Goal: Transaction & Acquisition: Book appointment/travel/reservation

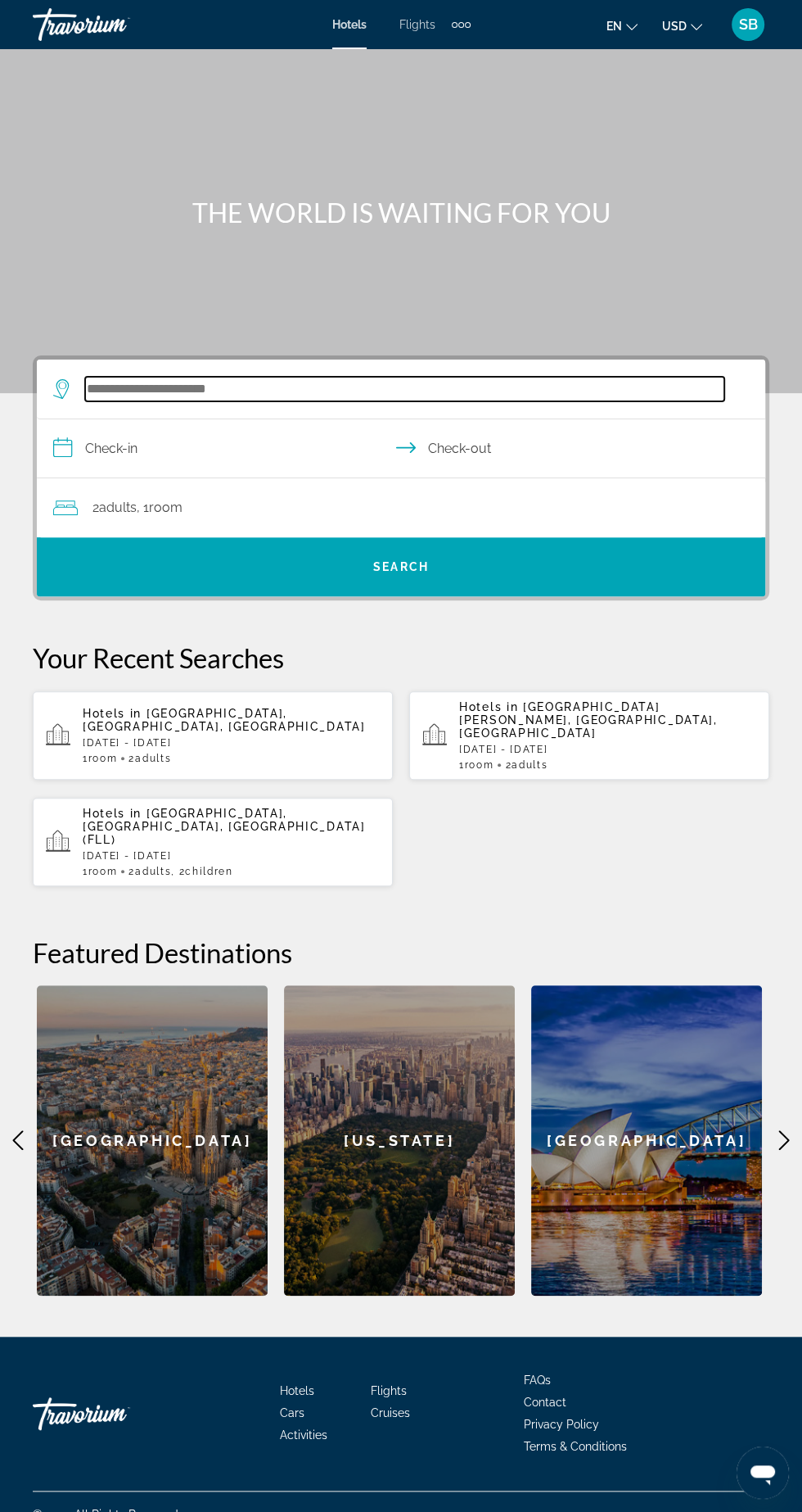
click at [450, 396] on input "Search hotel destination" at bounding box center [404, 389] width 639 height 24
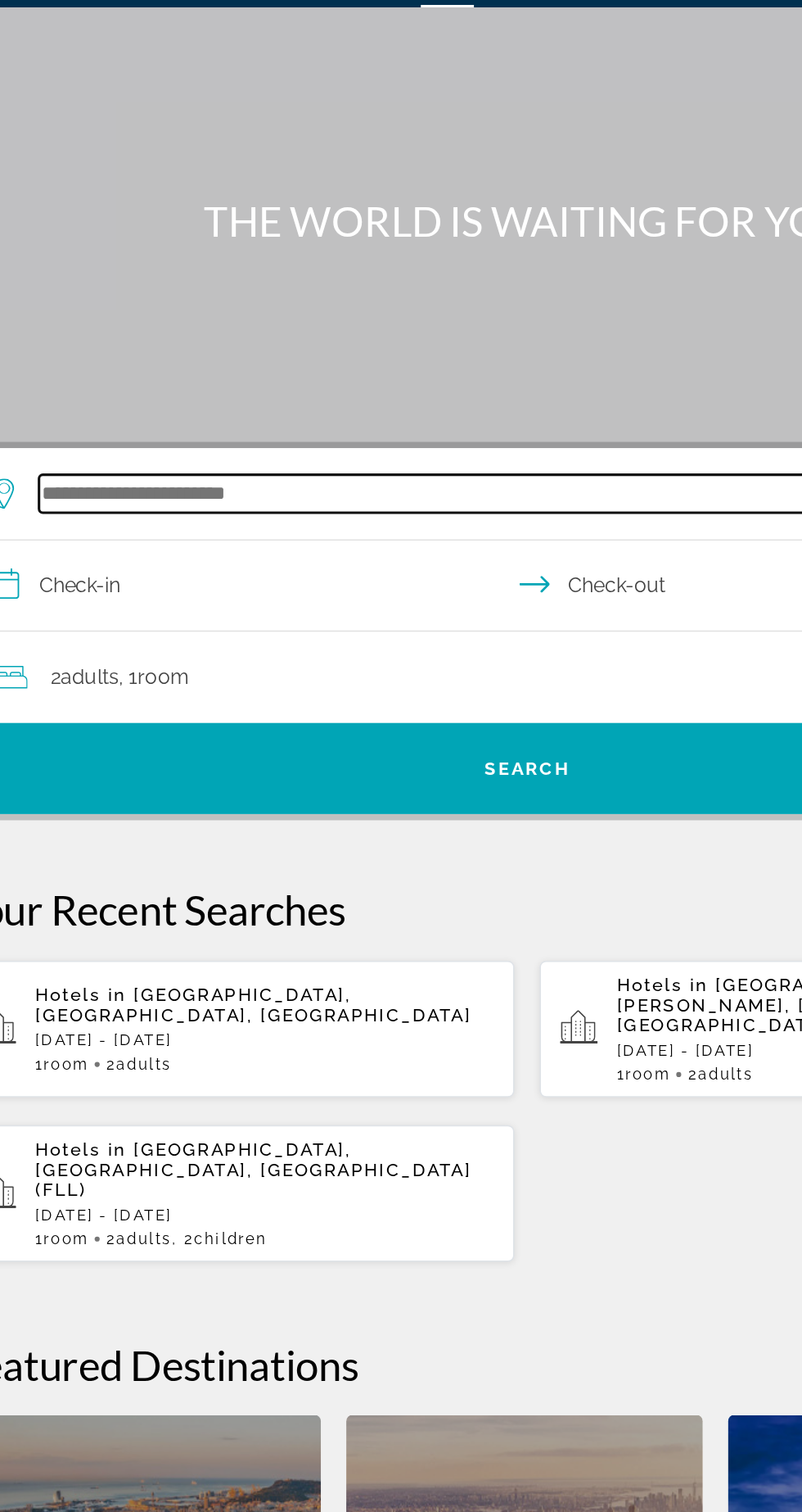
scroll to position [109, 0]
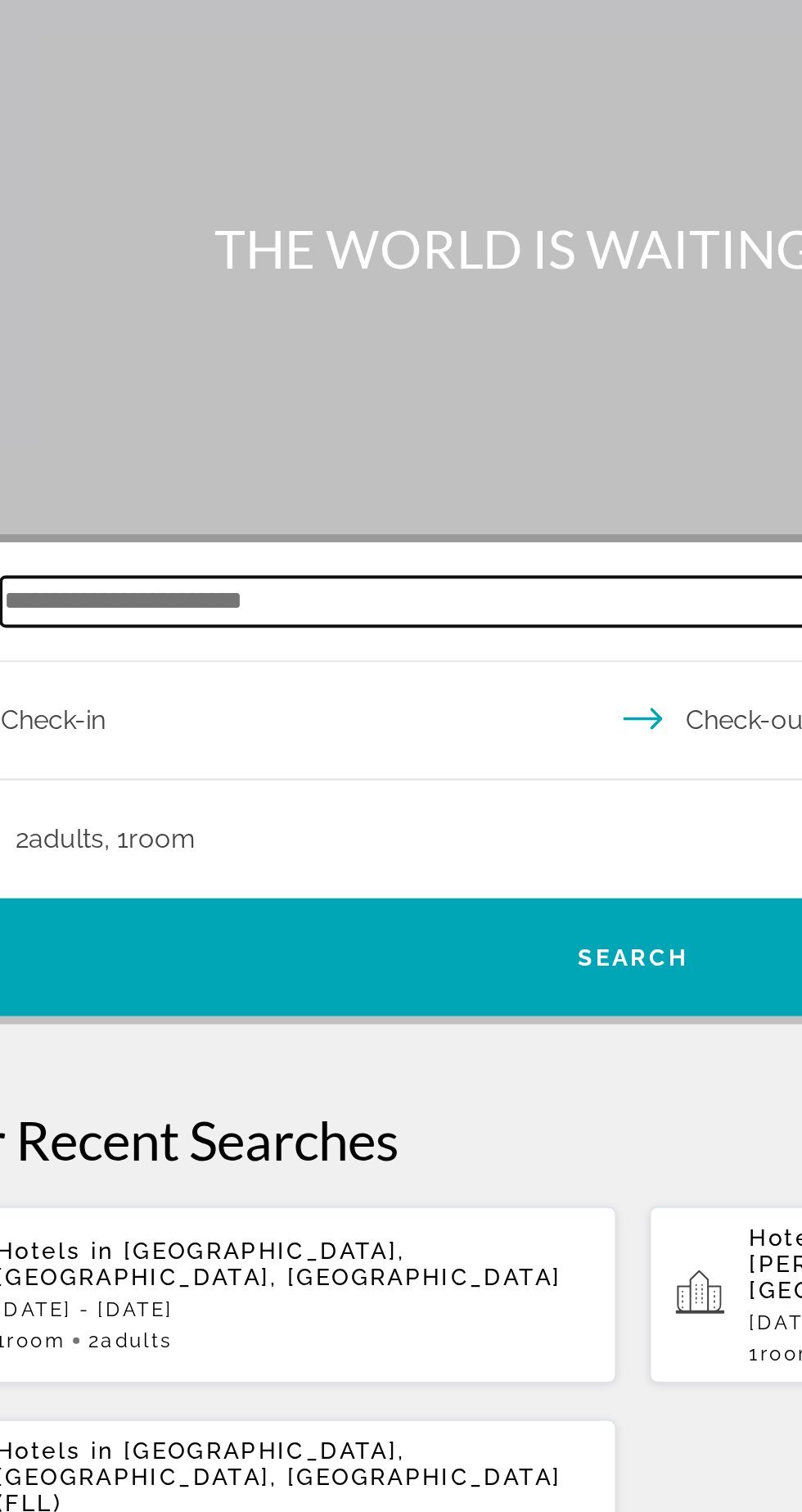
click at [141, 351] on input "Search hotel destination" at bounding box center [404, 363] width 639 height 24
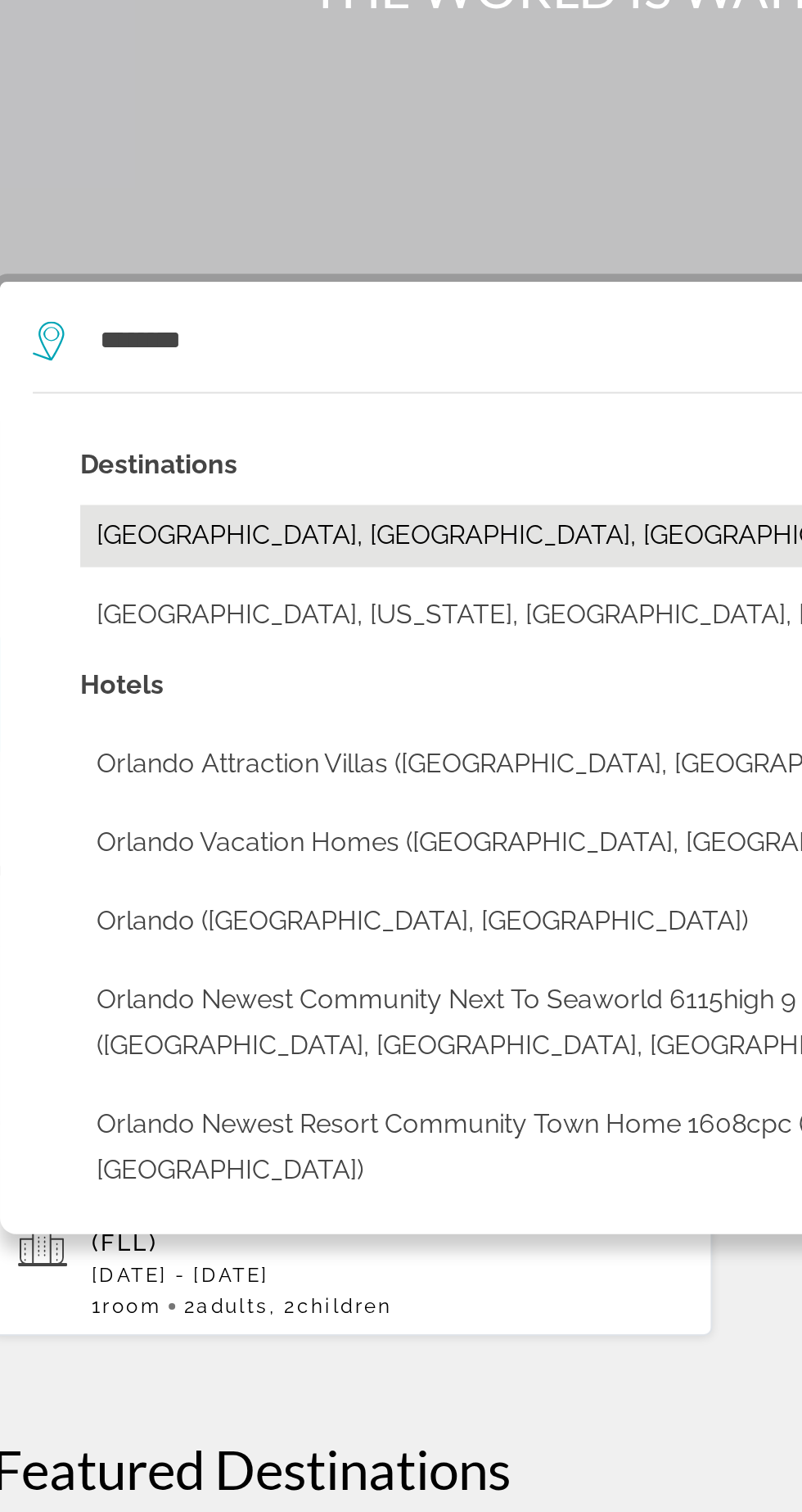
click at [106, 446] on button "[GEOGRAPHIC_DATA], [GEOGRAPHIC_DATA], [GEOGRAPHIC_DATA] (ORL)" at bounding box center [413, 461] width 672 height 31
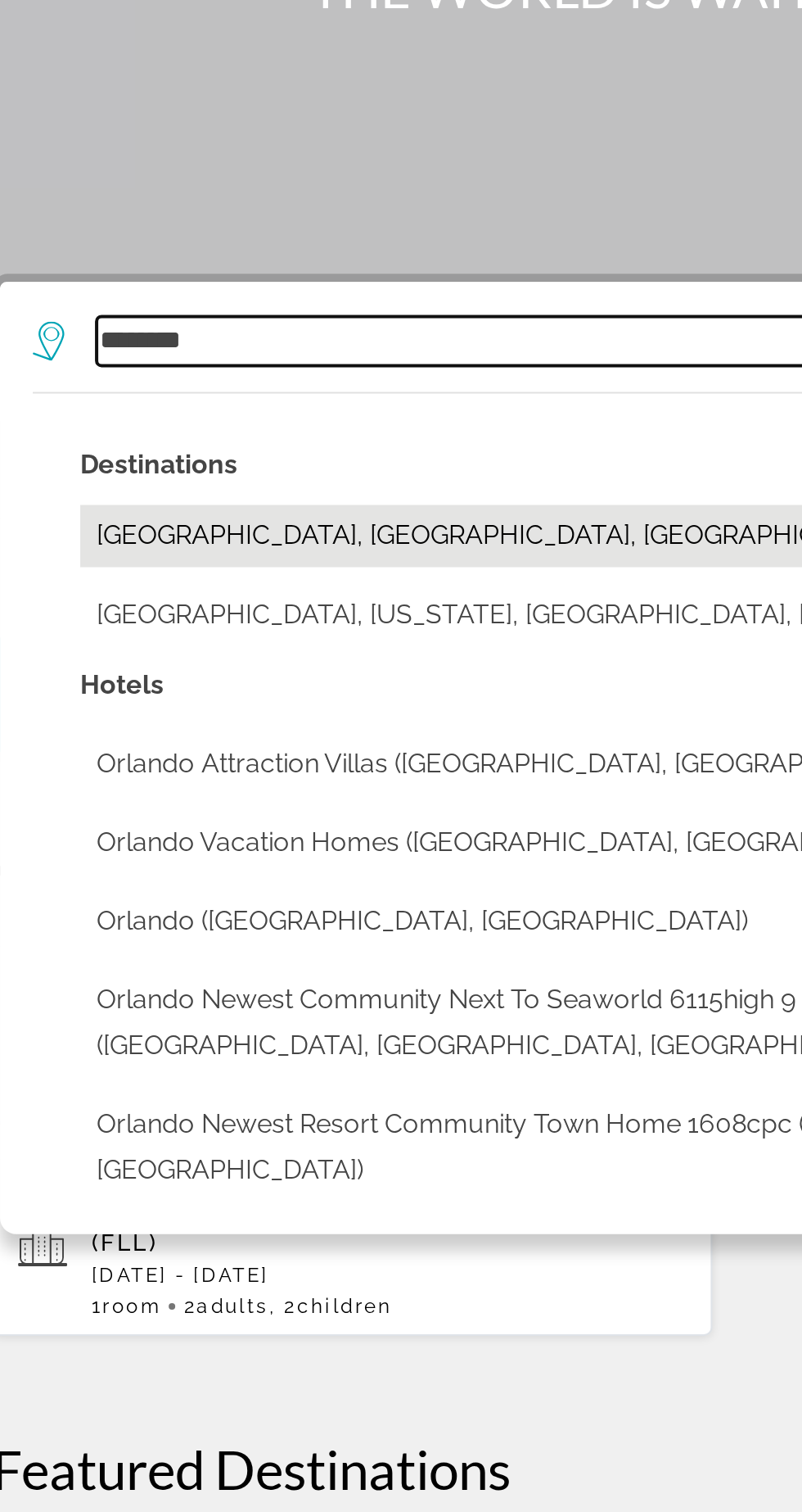
type input "**********"
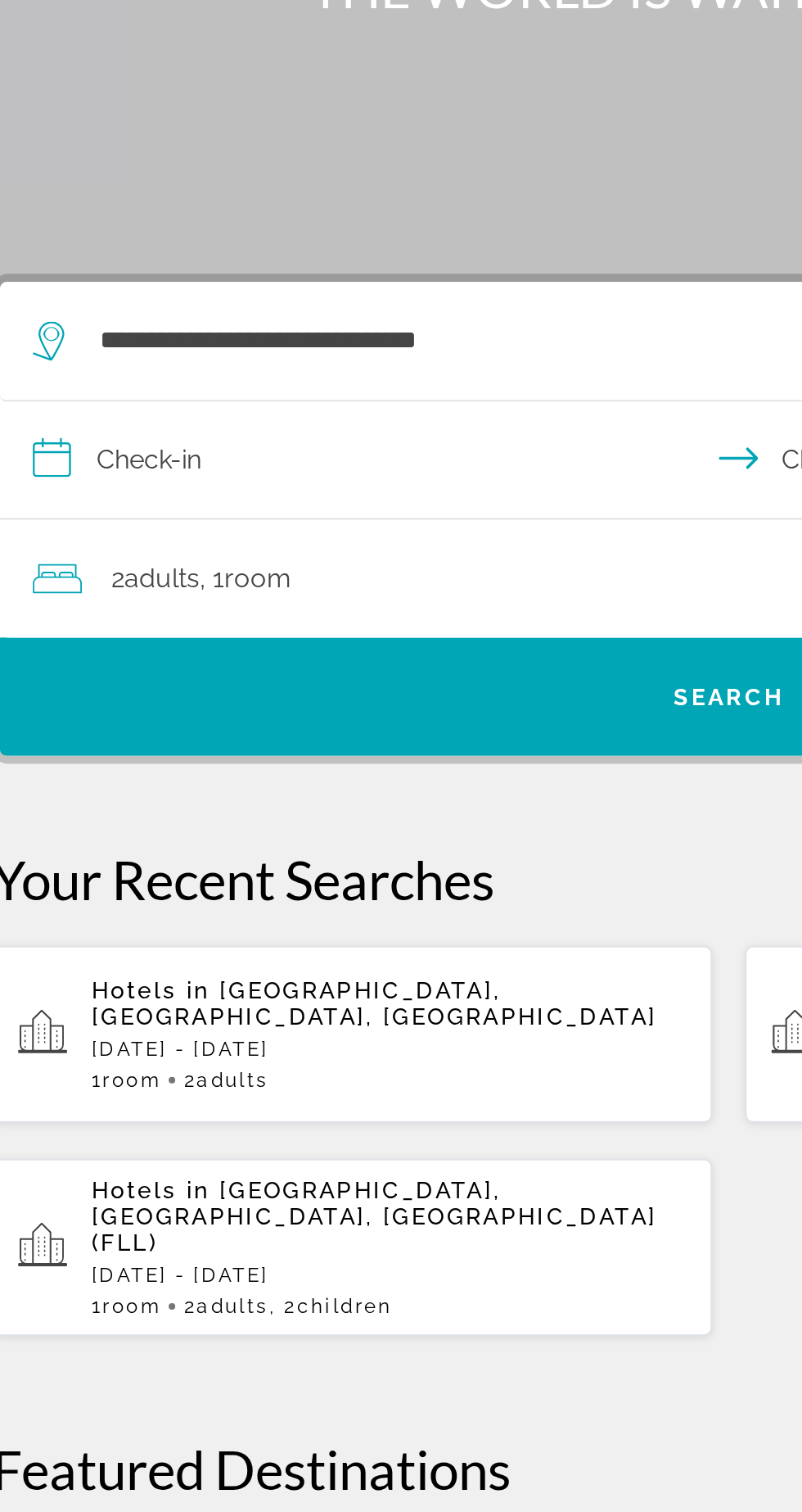
click at [103, 394] on input "**********" at bounding box center [404, 425] width 736 height 63
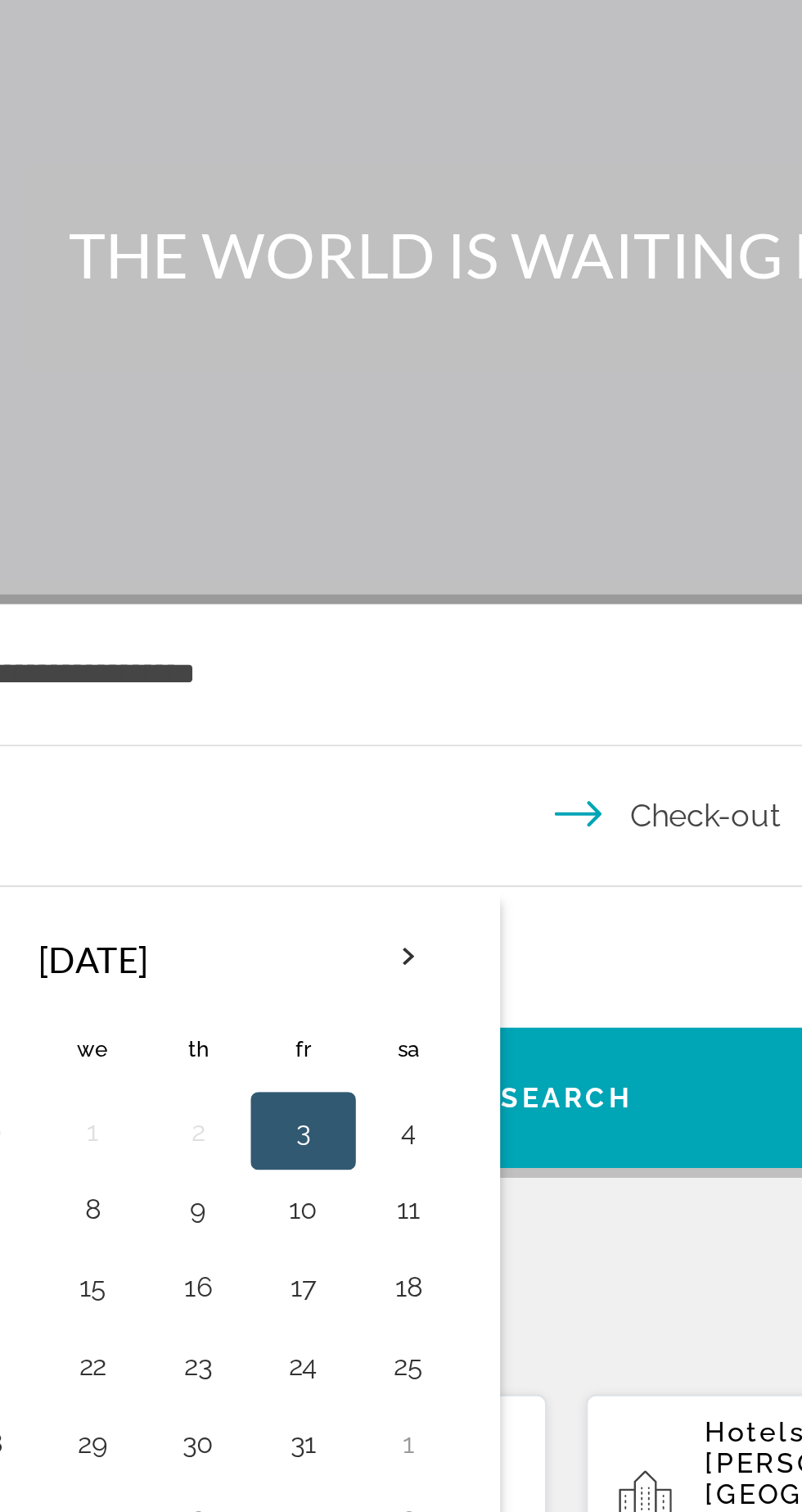
click at [412, 334] on div "**********" at bounding box center [393, 363] width 679 height 59
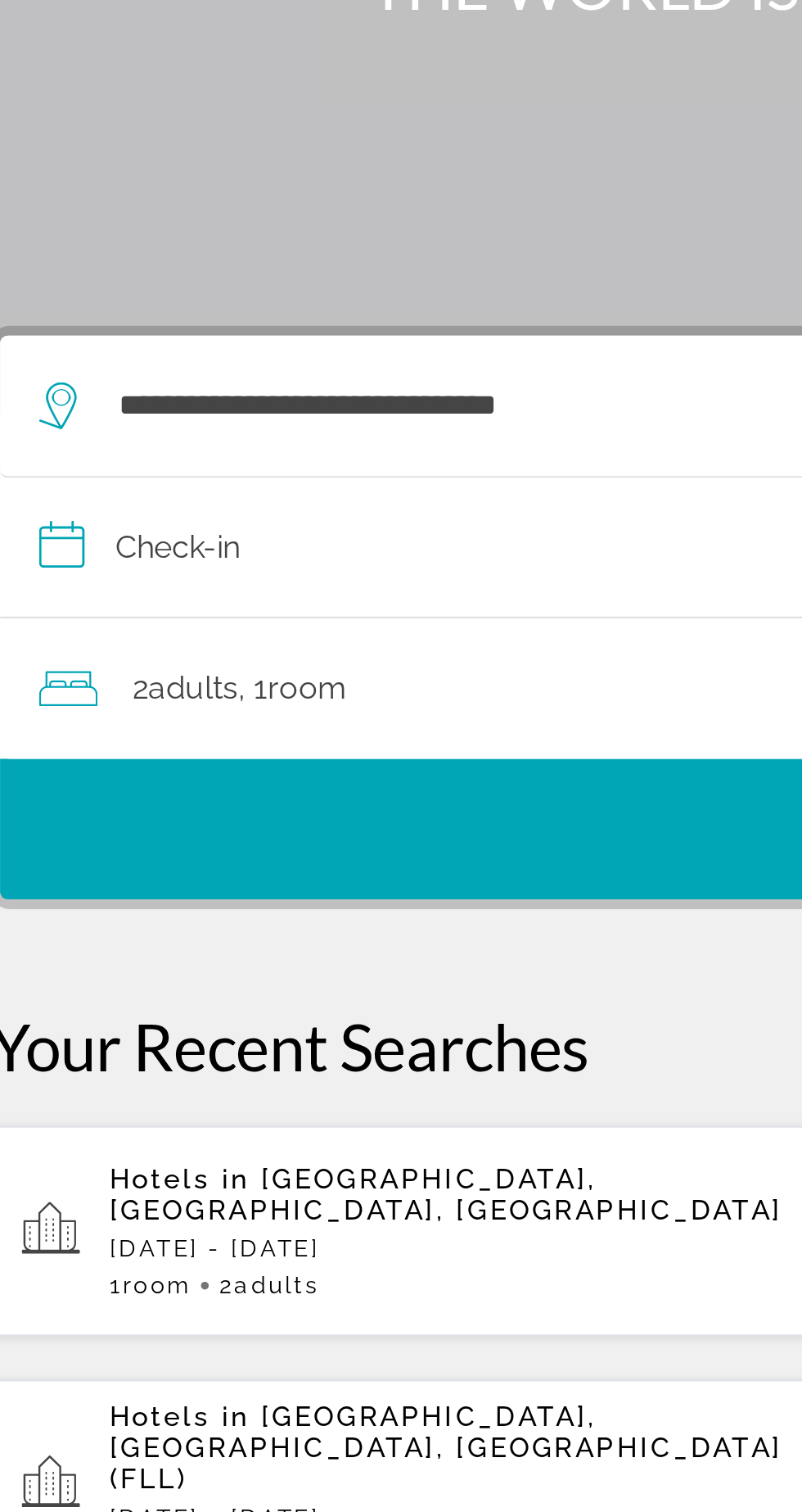
click at [201, 394] on input "**********" at bounding box center [404, 425] width 736 height 63
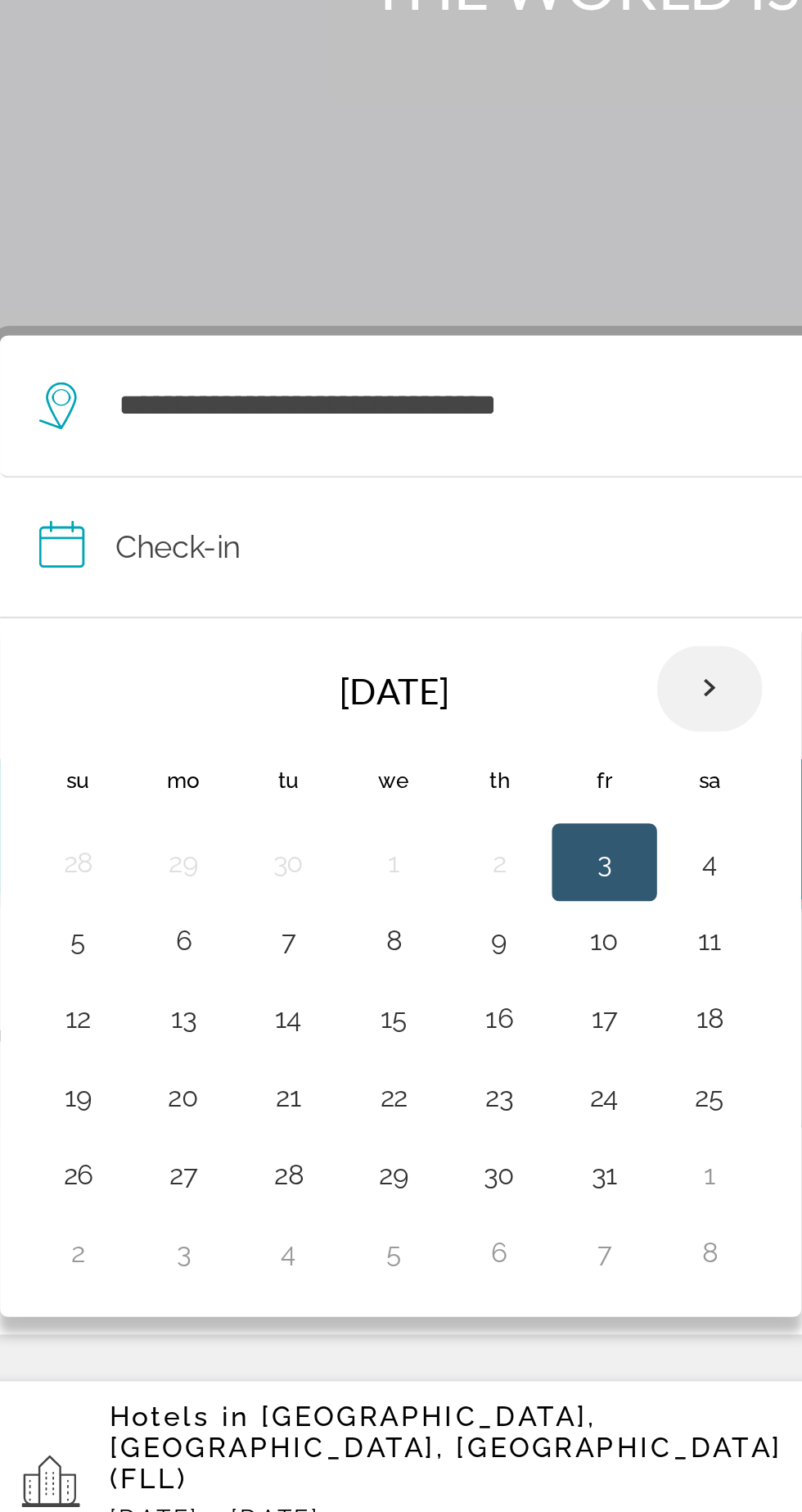
click at [324, 464] on th "Next month" at bounding box center [334, 482] width 44 height 36
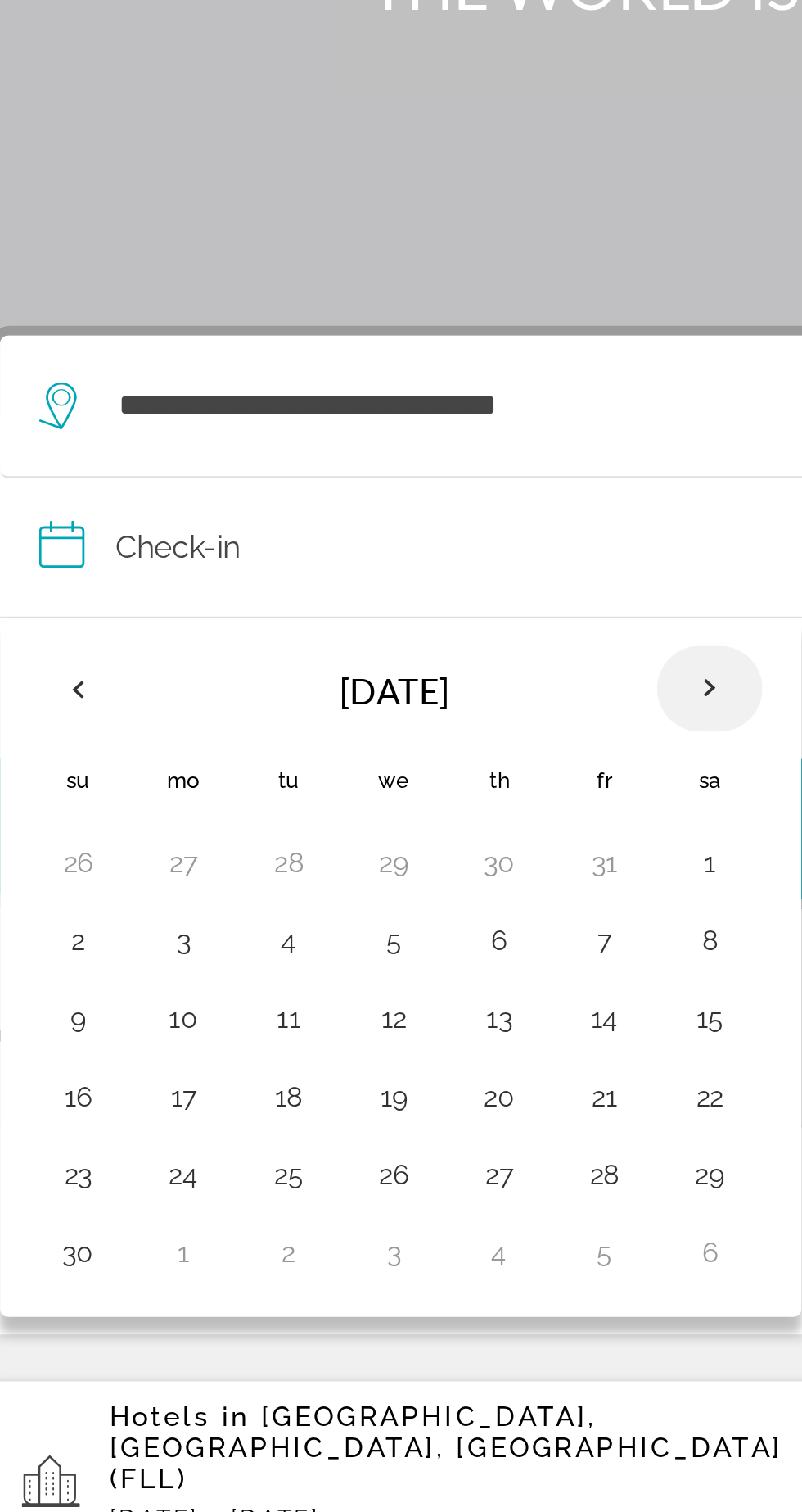
click at [320, 464] on th "Next month" at bounding box center [334, 482] width 44 height 36
click at [317, 464] on th "Next month" at bounding box center [334, 482] width 44 height 36
click at [324, 464] on th "Next month" at bounding box center [334, 482] width 44 height 36
click at [204, 675] on button "25" at bounding box center [202, 686] width 26 height 22
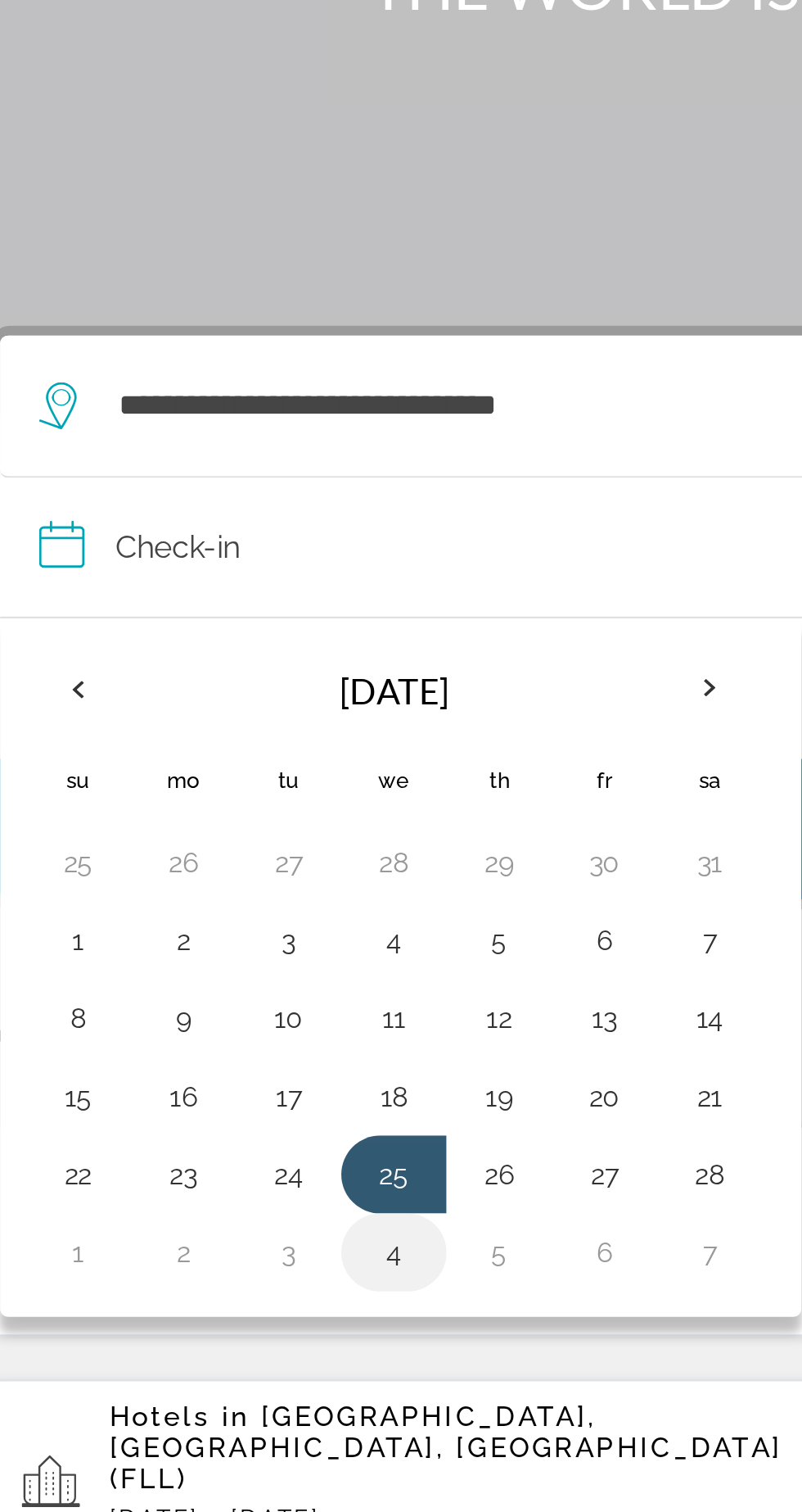
click at [208, 708] on button "4" at bounding box center [202, 719] width 26 height 22
type input "**********"
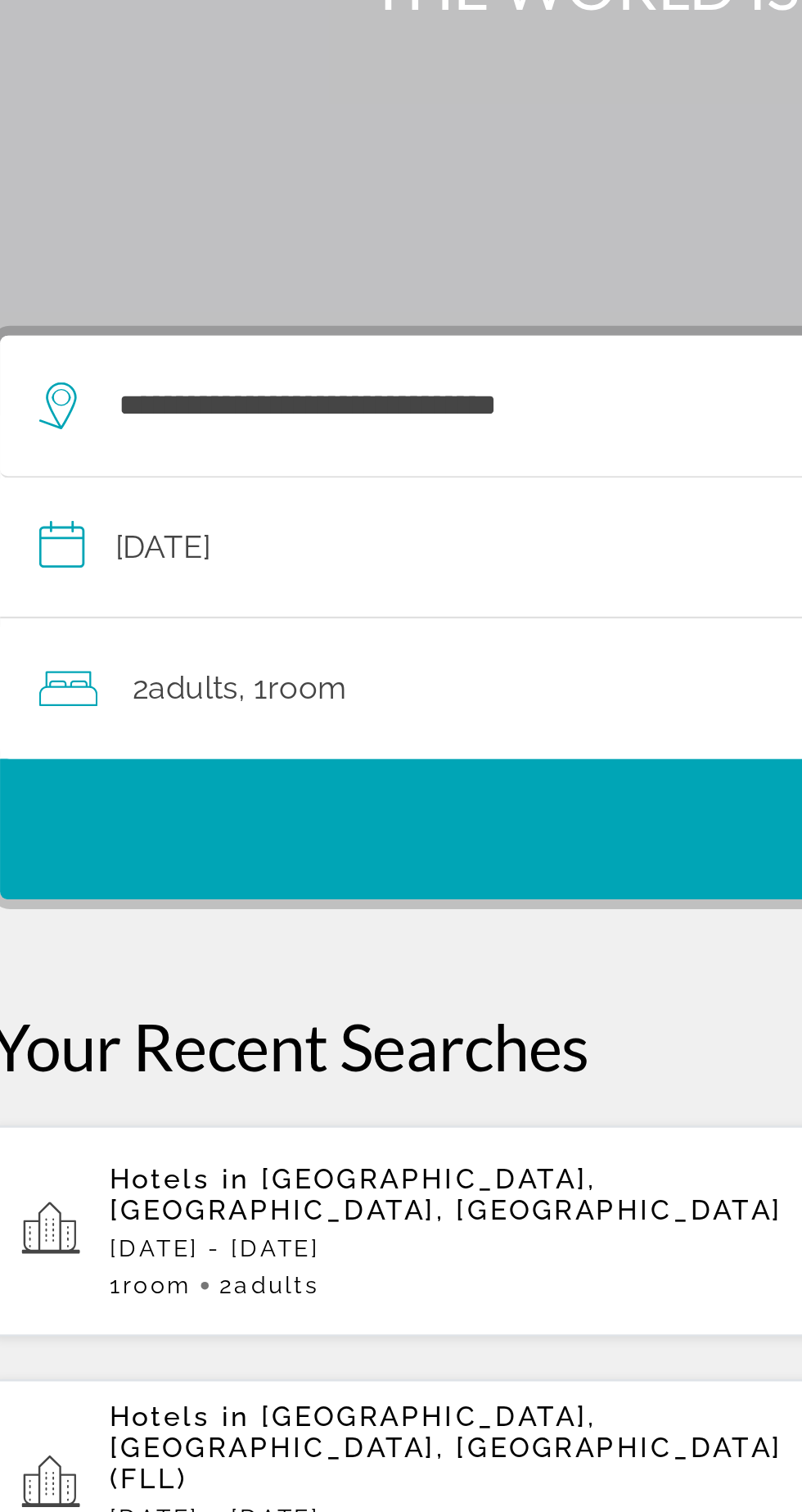
click at [180, 475] on span "Room" at bounding box center [166, 482] width 34 height 16
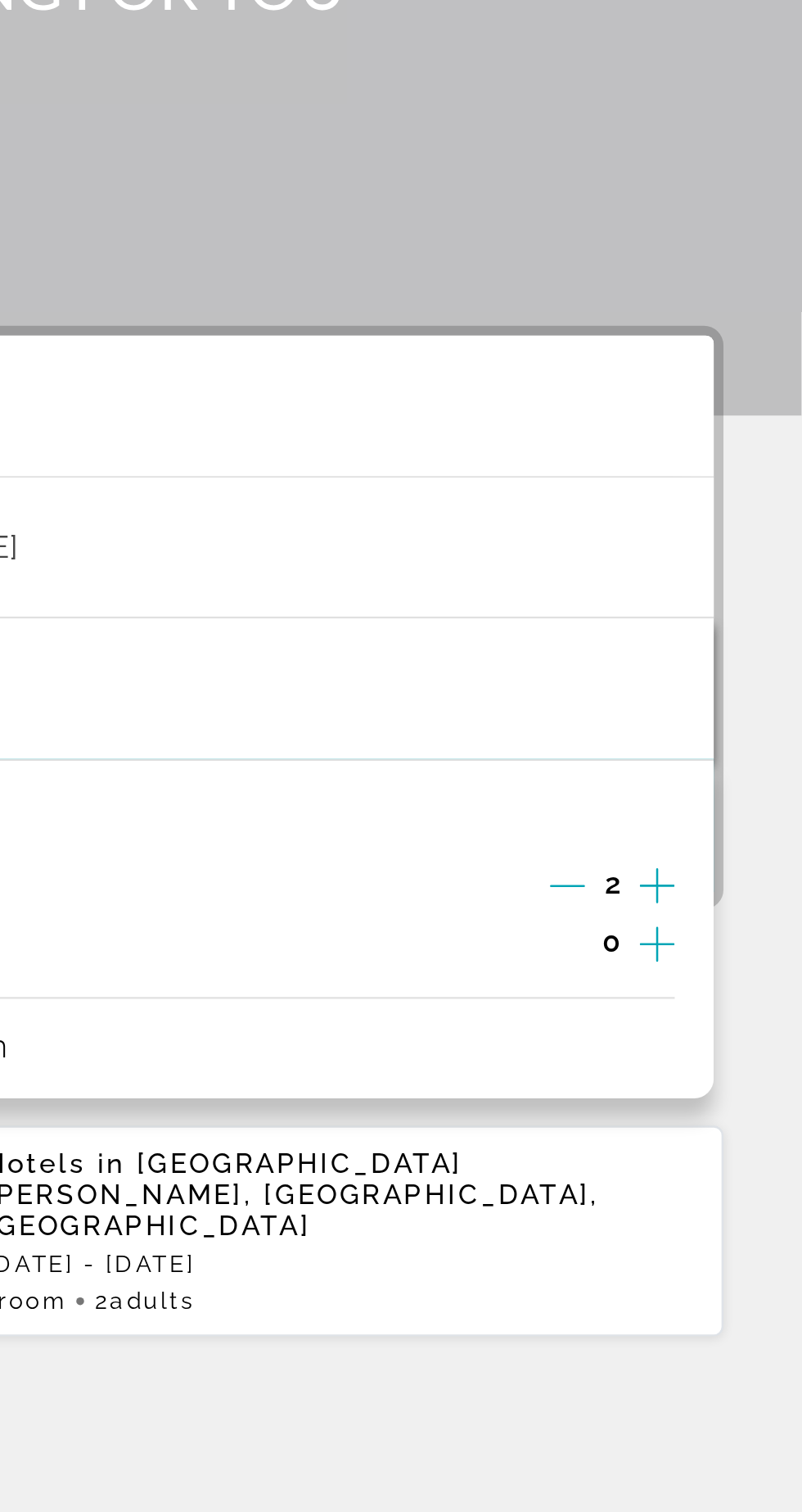
click at [745, 582] on icon "Increment children" at bounding box center [742, 590] width 15 height 15
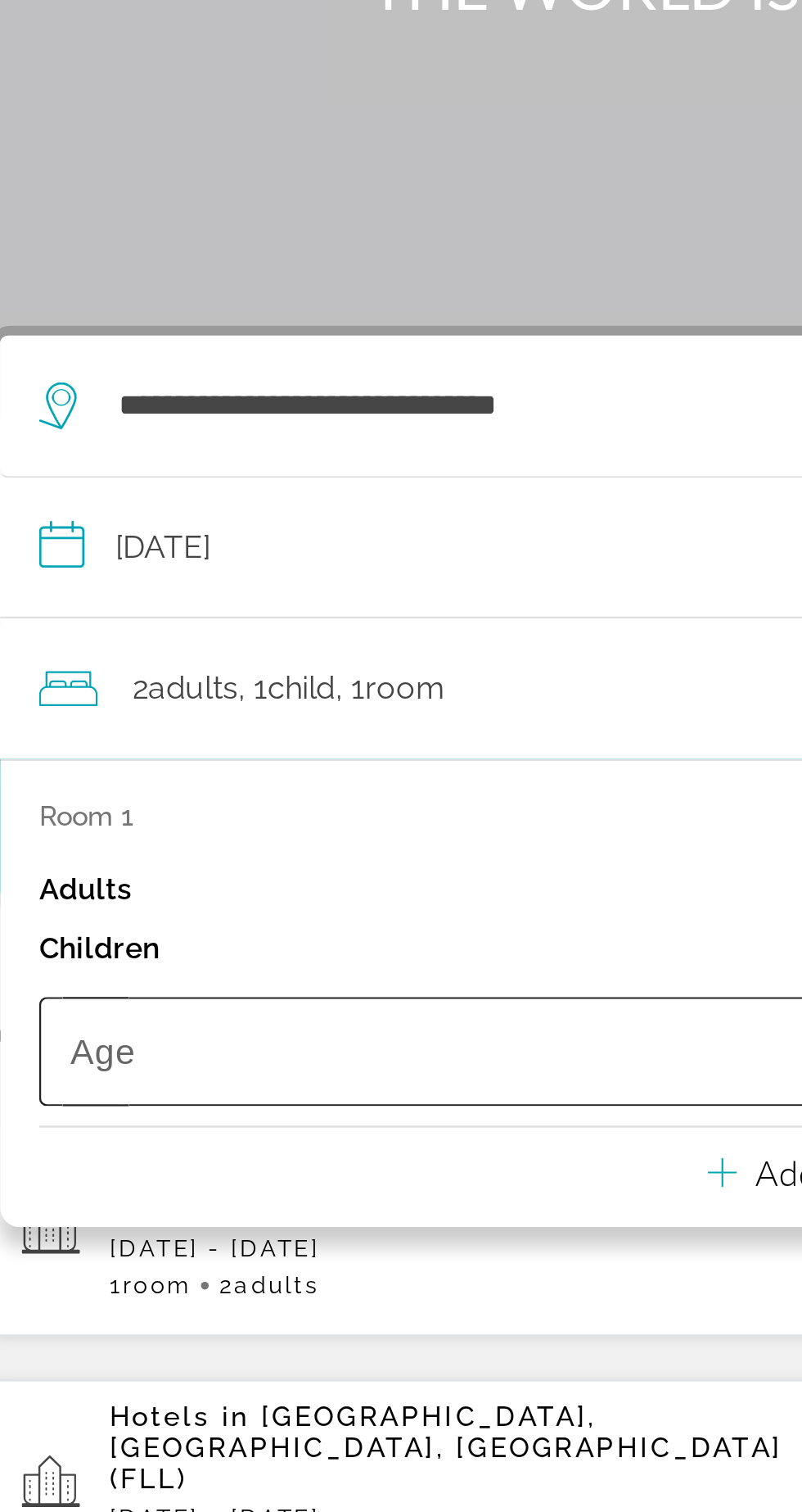
click at [203, 624] on span "Travelers: 2 adults, 1 child" at bounding box center [220, 634] width 308 height 20
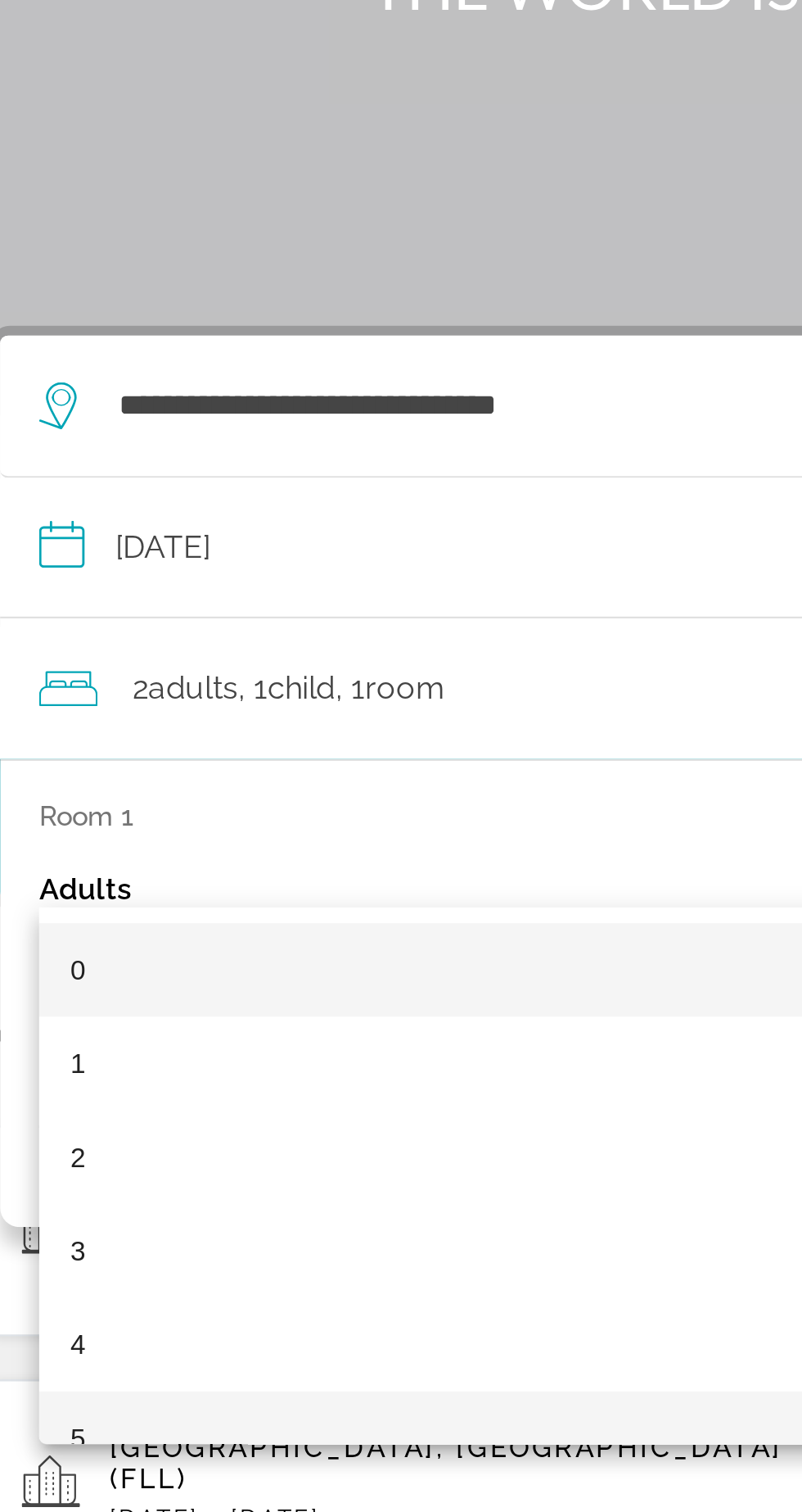
click at [134, 794] on mat-option "5" at bounding box center [224, 797] width 342 height 39
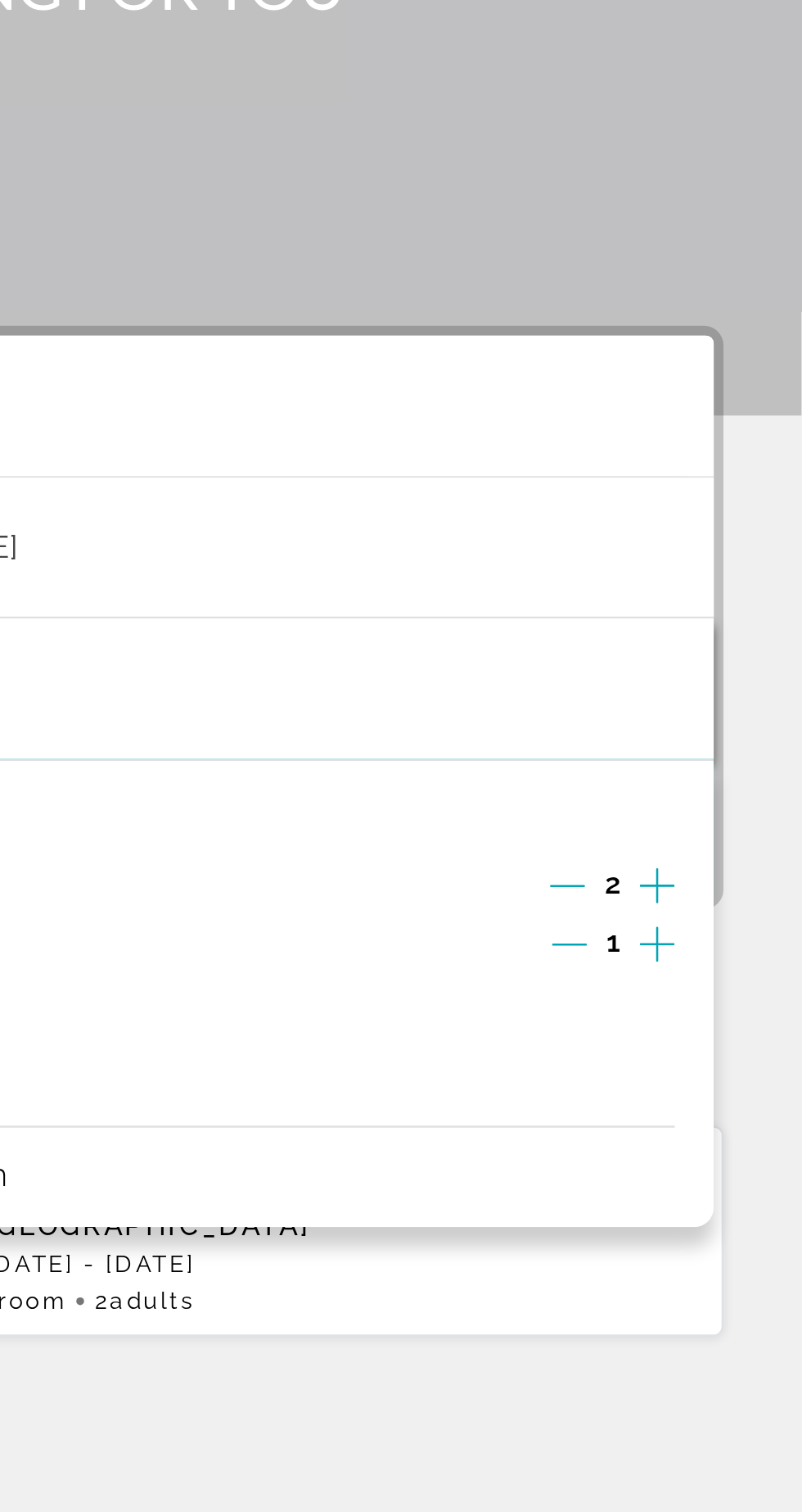
click at [747, 580] on icon "Increment children" at bounding box center [742, 589] width 15 height 20
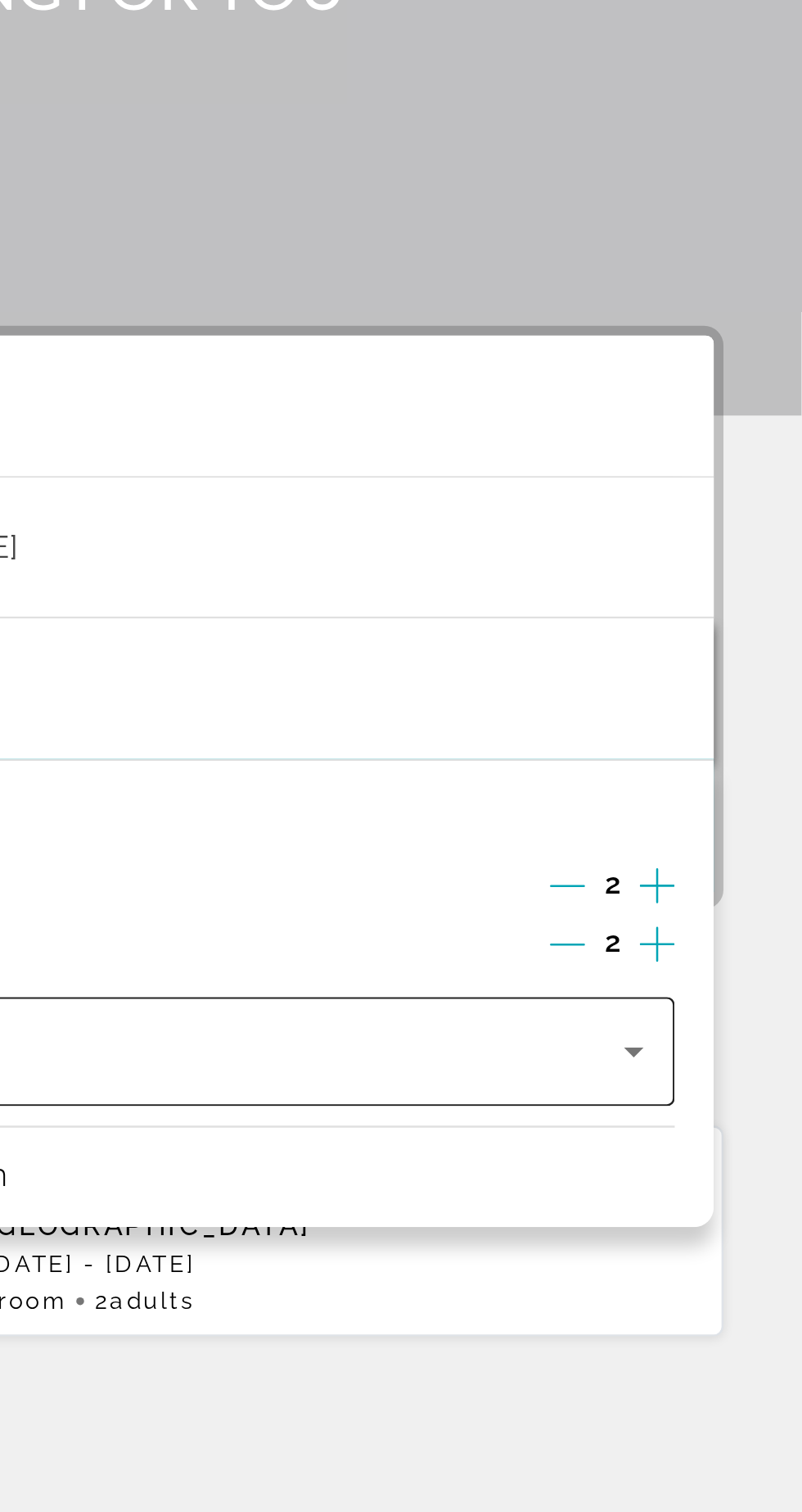
click at [701, 624] on span "Travelers: 2 adults, 2 children" at bounding box center [575, 634] width 308 height 20
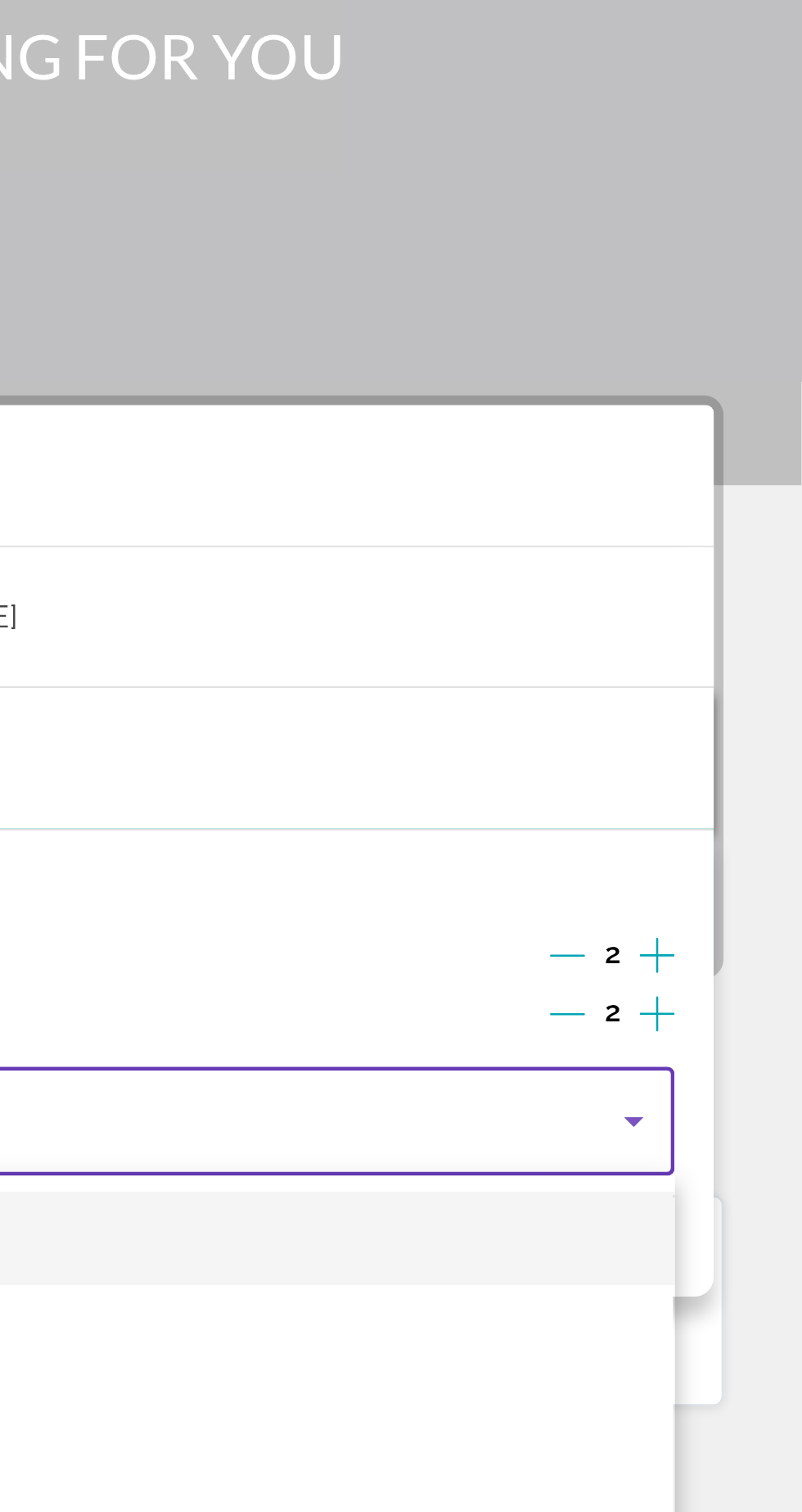
scroll to position [0, 0]
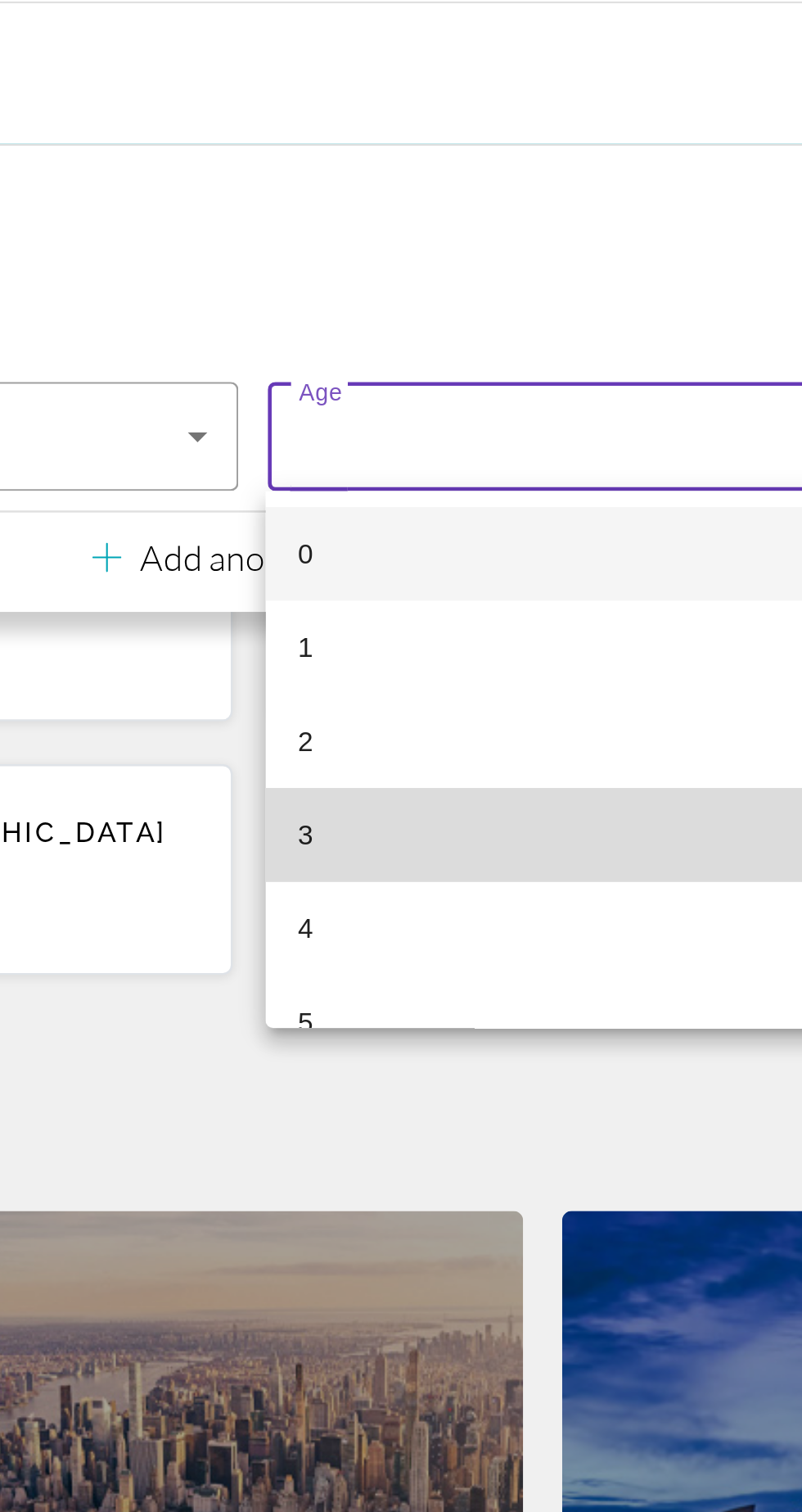
click at [513, 812] on mat-option "3" at bounding box center [577, 828] width 342 height 39
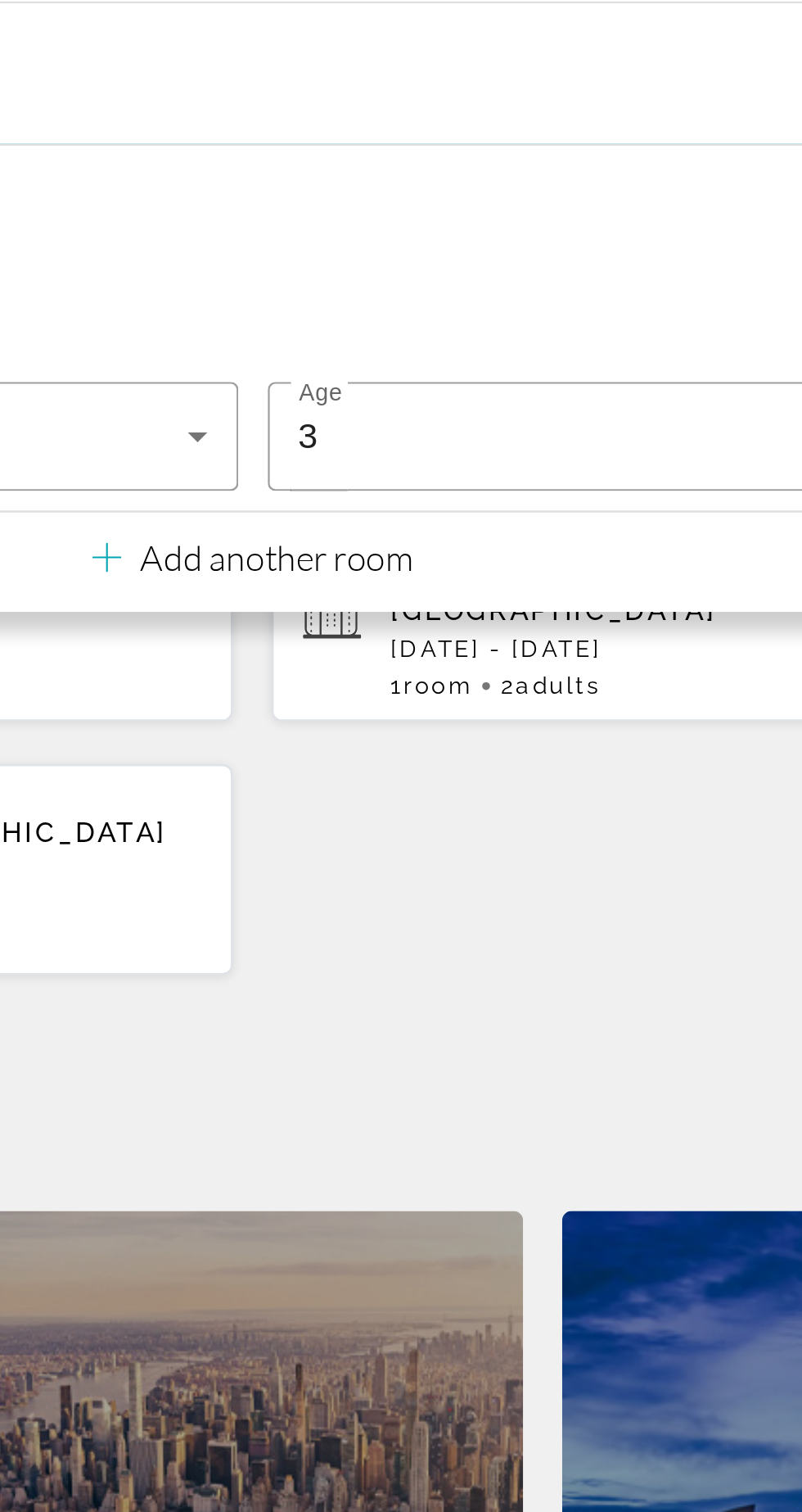
click at [489, 852] on div "Hotels in [GEOGRAPHIC_DATA], [GEOGRAPHIC_DATA], [GEOGRAPHIC_DATA] [DATE] - [DAT…" at bounding box center [401, 788] width 736 height 197
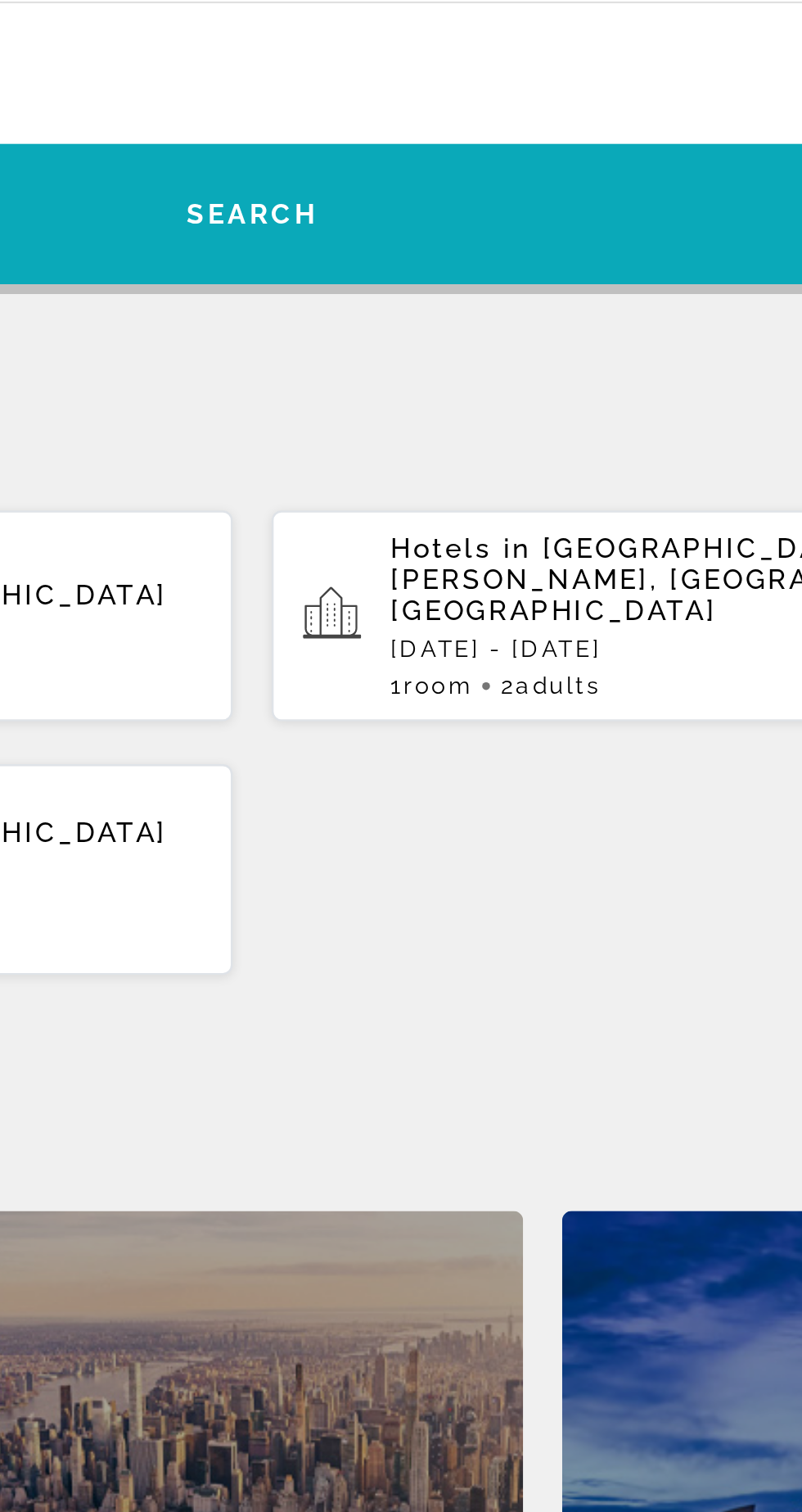
click at [550, 583] on span "Search" at bounding box center [401, 566] width 729 height 39
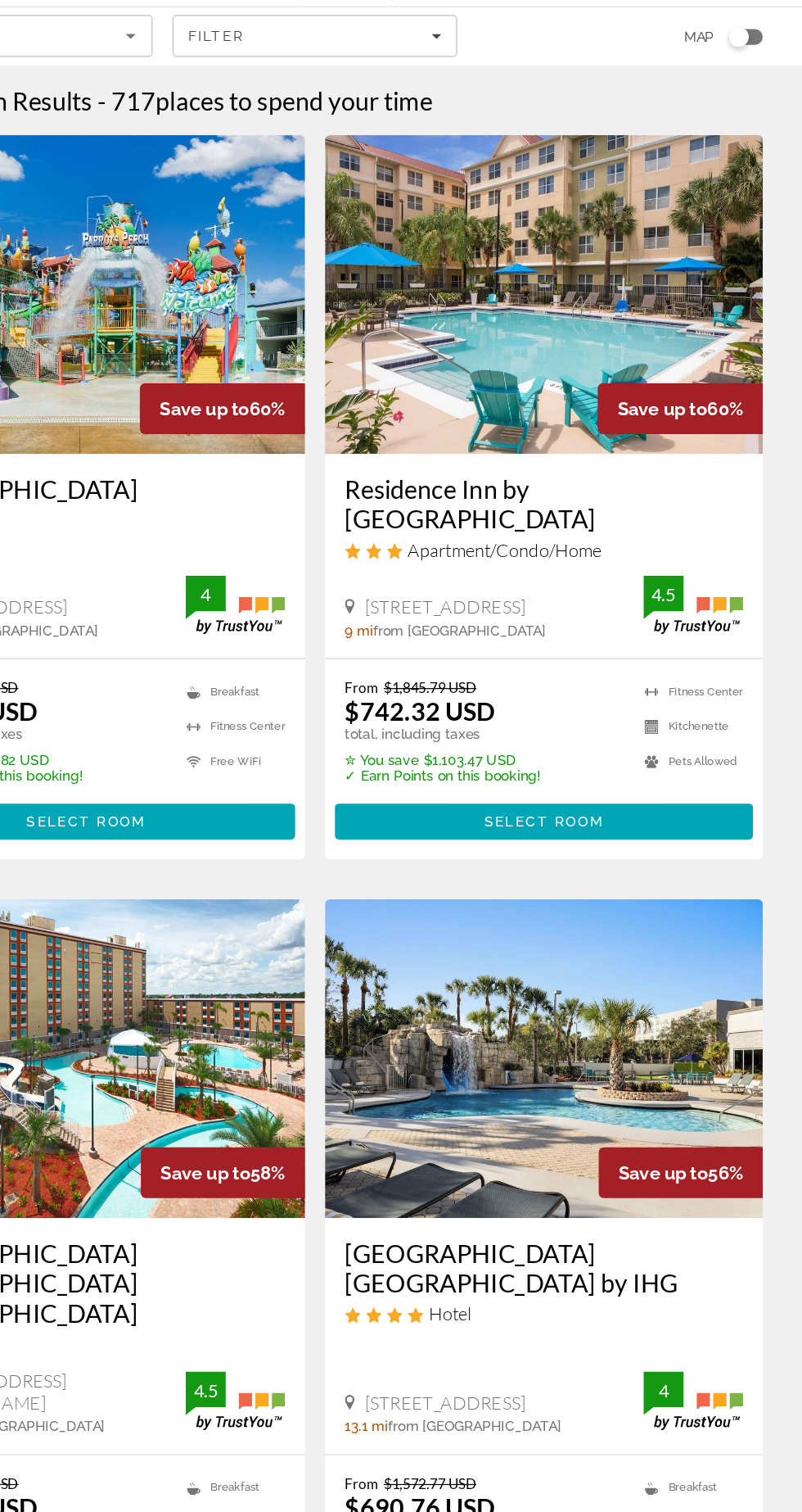
click at [684, 1132] on h3 "[GEOGRAPHIC_DATA] [GEOGRAPHIC_DATA] by IHG" at bounding box center [590, 1136] width 328 height 49
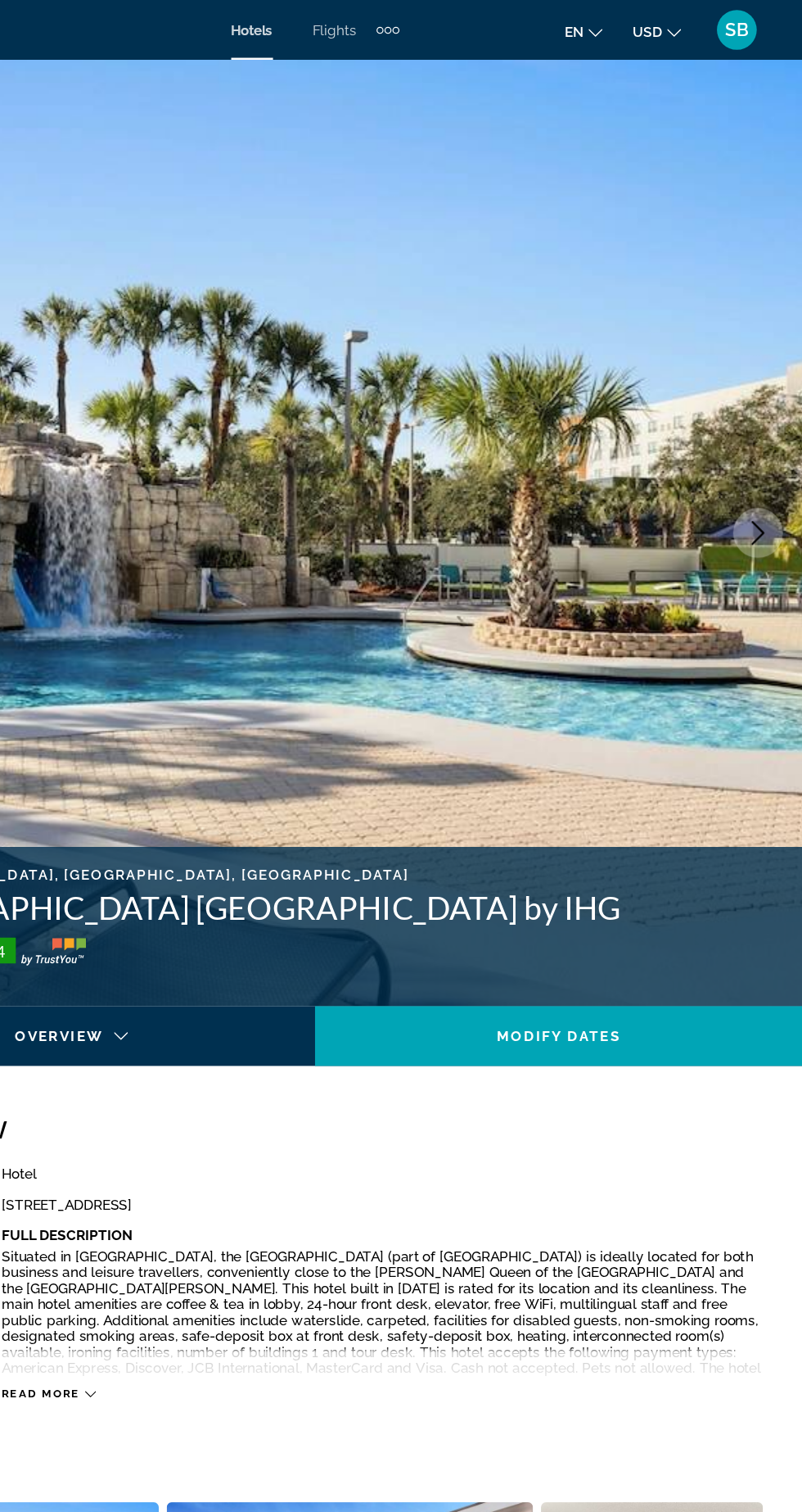
click at [734, 444] on img "Main content" at bounding box center [401, 437] width 802 height 778
click at [754, 453] on button "Next image" at bounding box center [766, 438] width 41 height 41
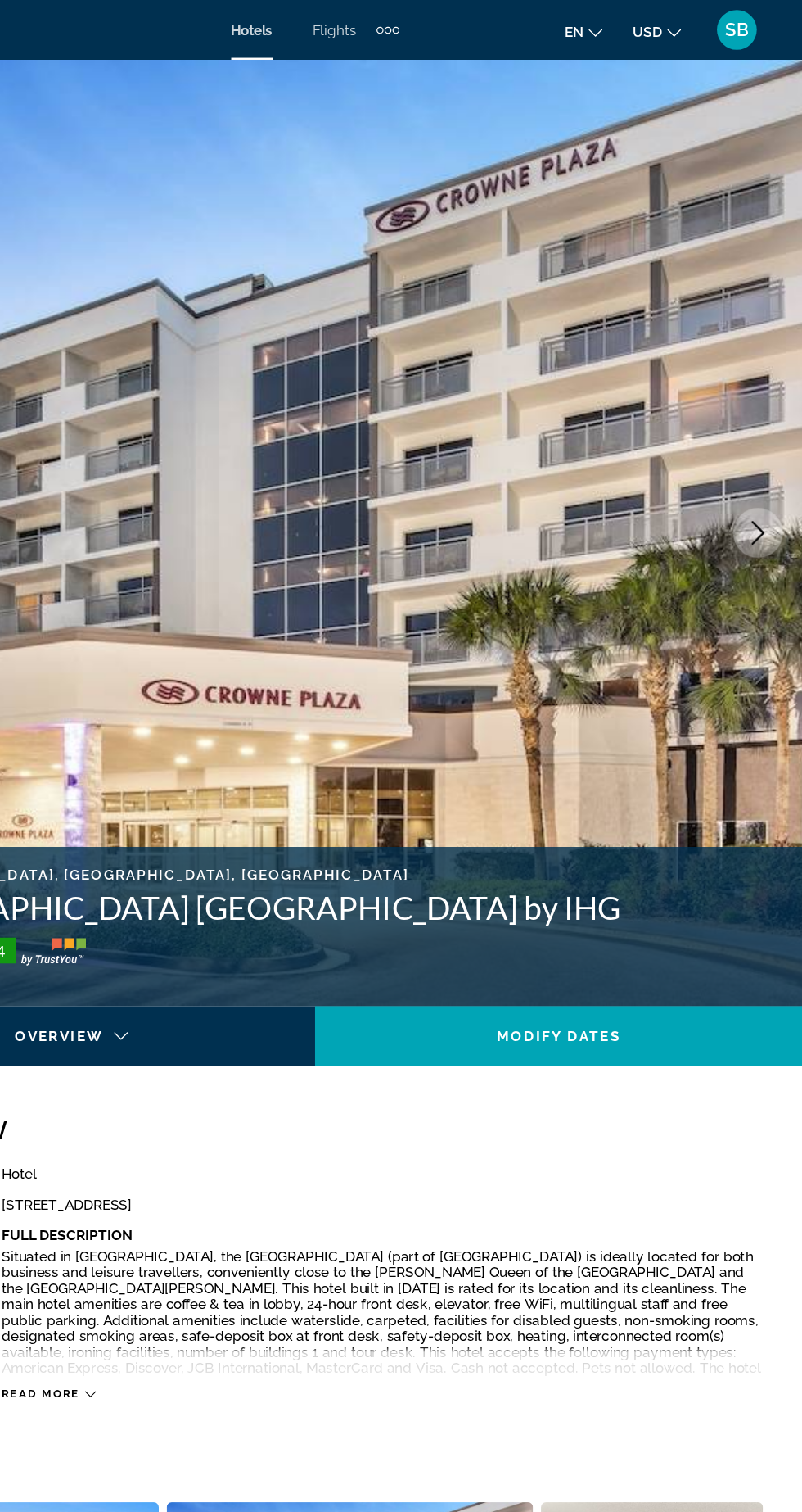
click at [748, 450] on img "Main content" at bounding box center [401, 437] width 802 height 778
click at [735, 448] on img "Main content" at bounding box center [401, 437] width 802 height 778
click at [745, 457] on img "Main content" at bounding box center [401, 437] width 802 height 778
click at [741, 448] on img "Main content" at bounding box center [401, 437] width 802 height 778
click at [751, 437] on button "Next image" at bounding box center [766, 438] width 41 height 41
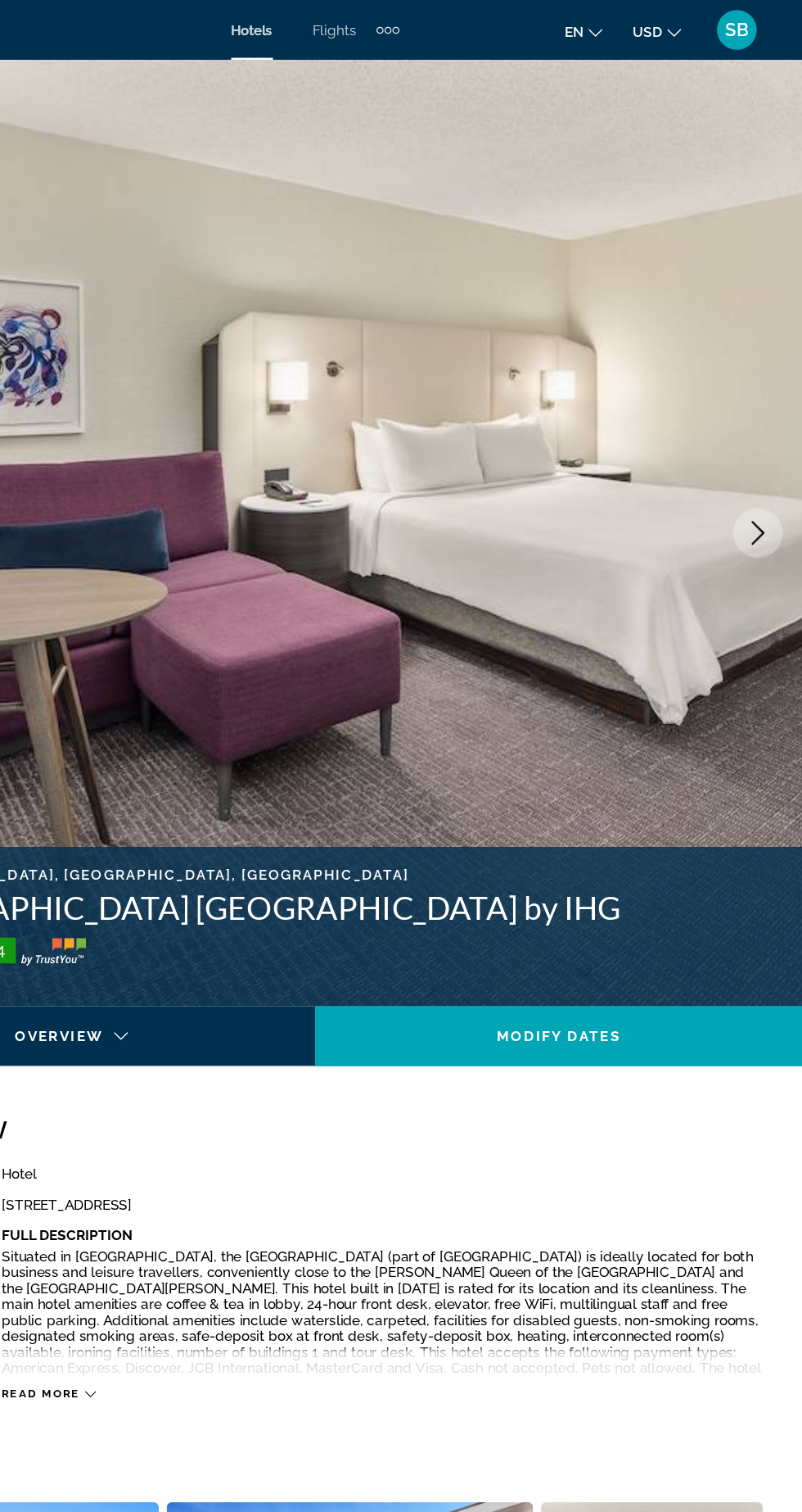
click at [759, 452] on button "Next image" at bounding box center [766, 438] width 41 height 41
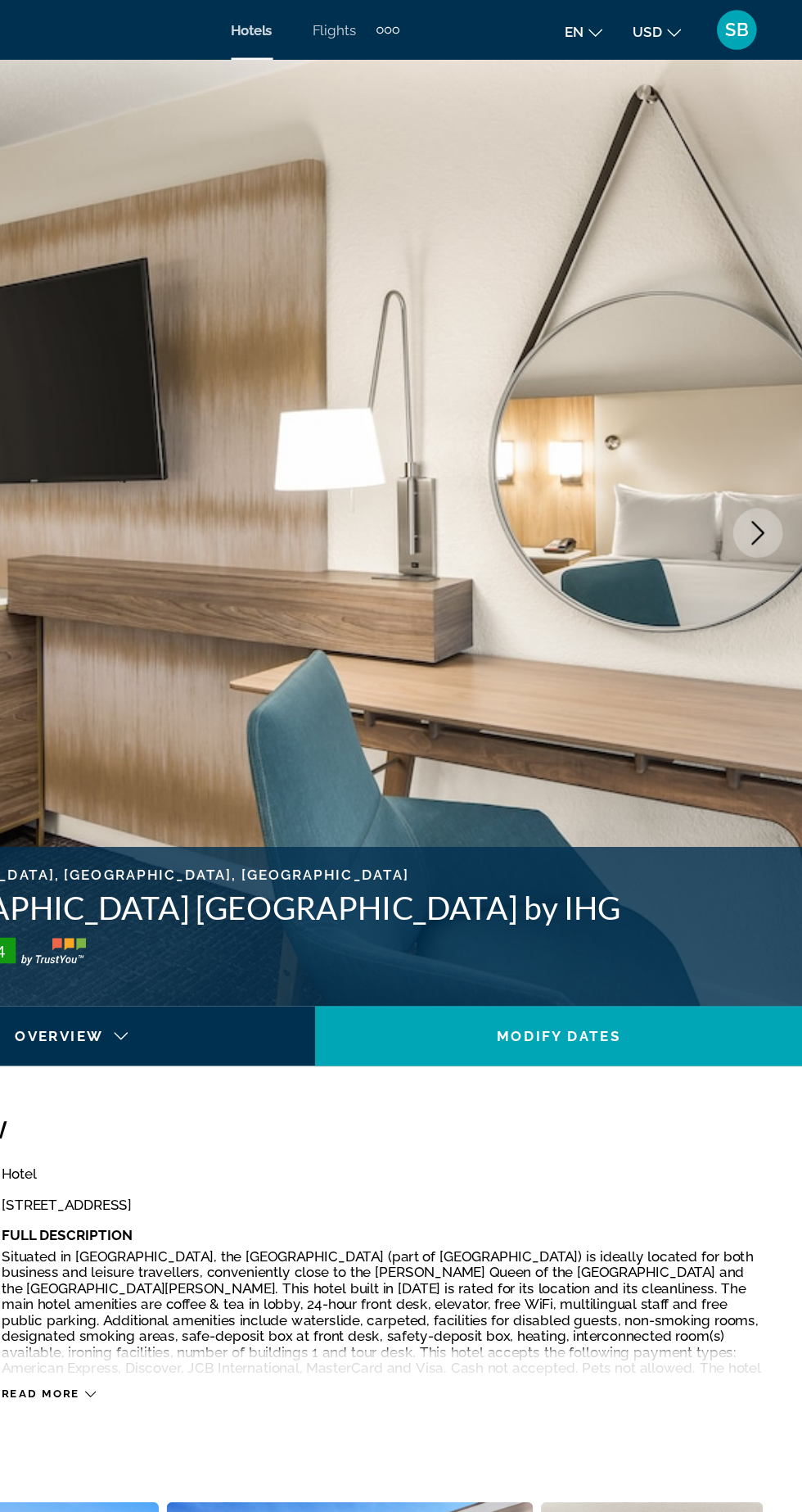
click at [762, 448] on button "Next image" at bounding box center [766, 438] width 41 height 41
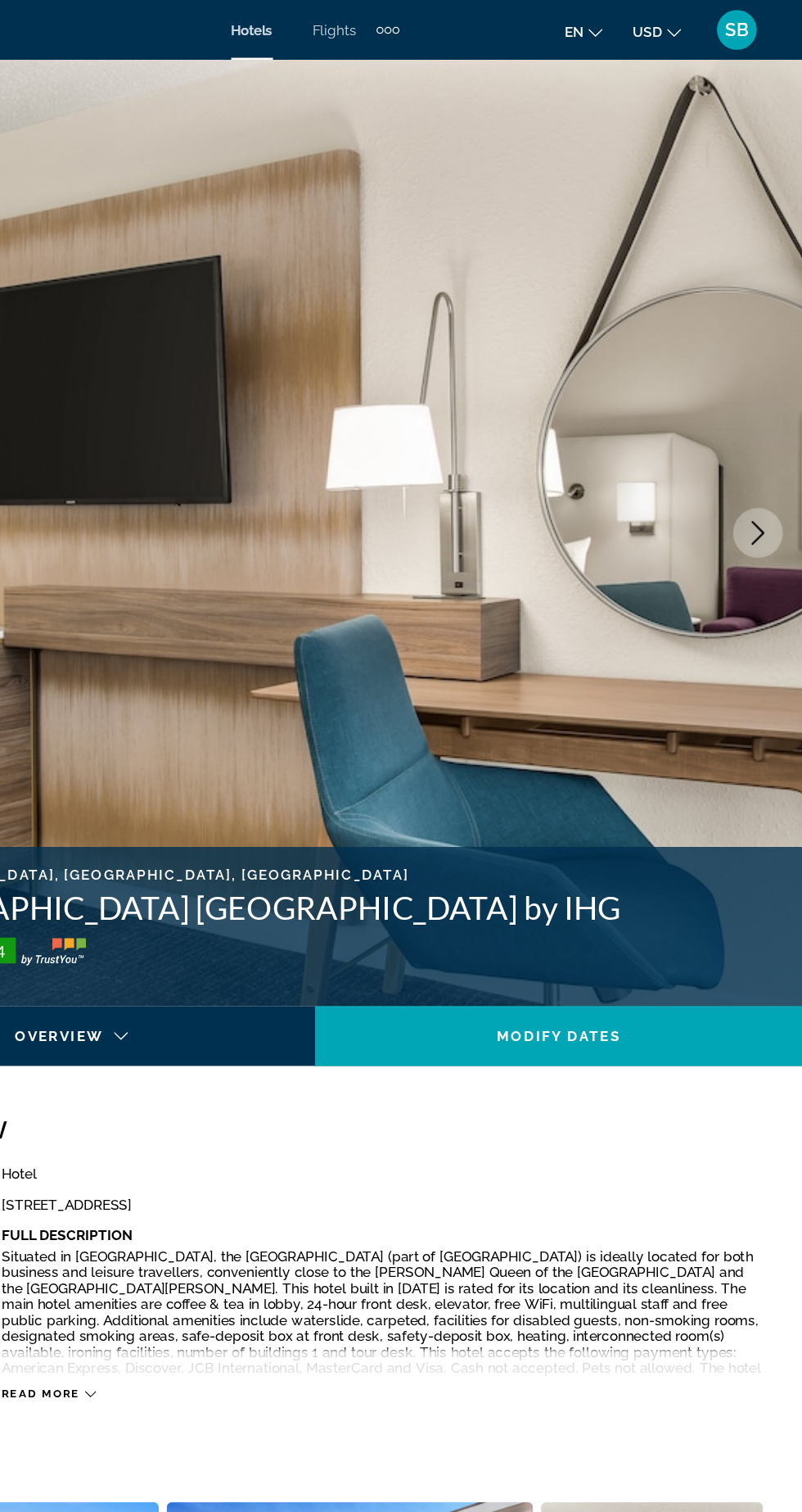
click at [760, 454] on button "Next image" at bounding box center [766, 438] width 41 height 41
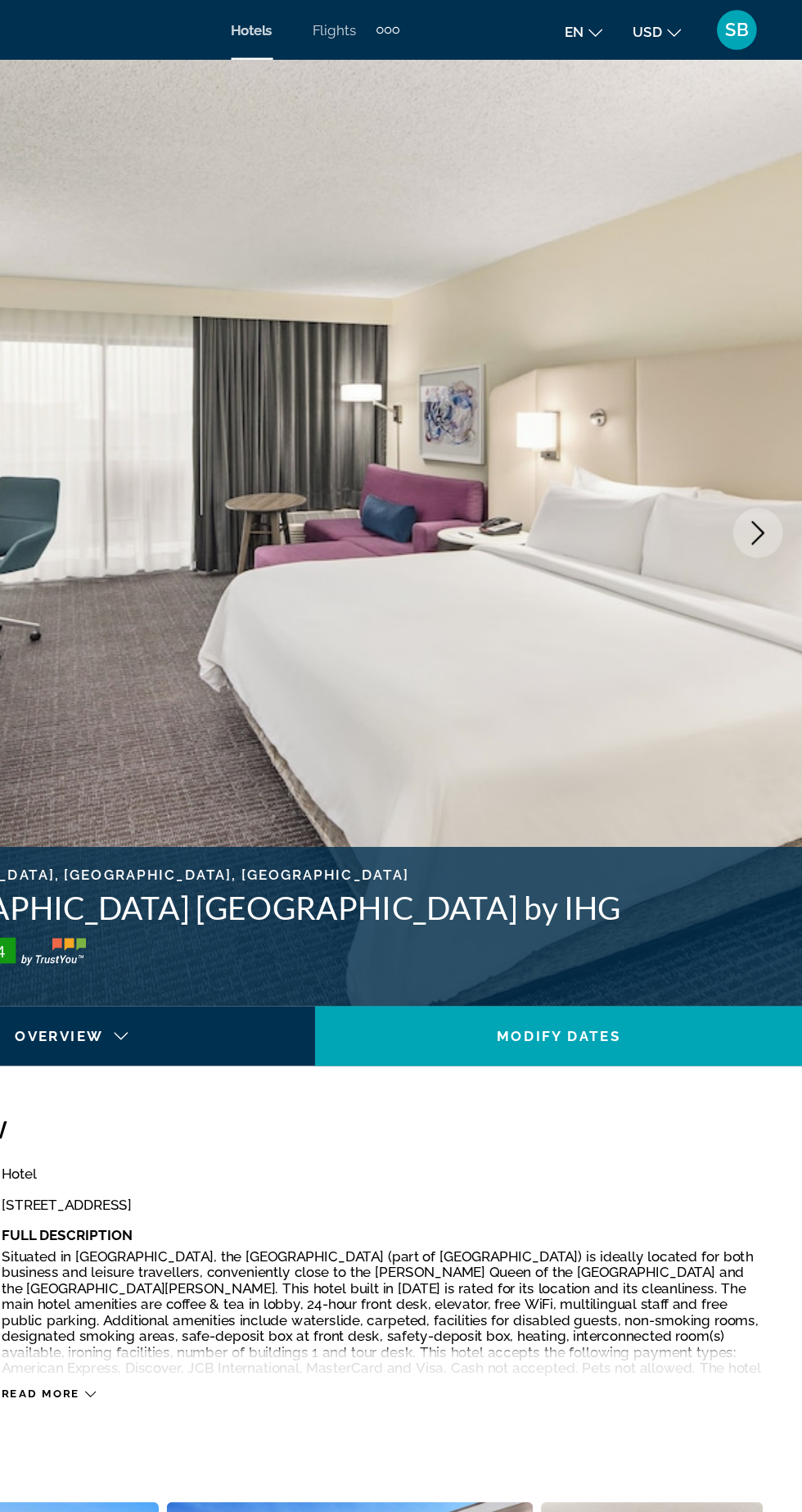
click at [764, 448] on button "Next image" at bounding box center [766, 438] width 41 height 41
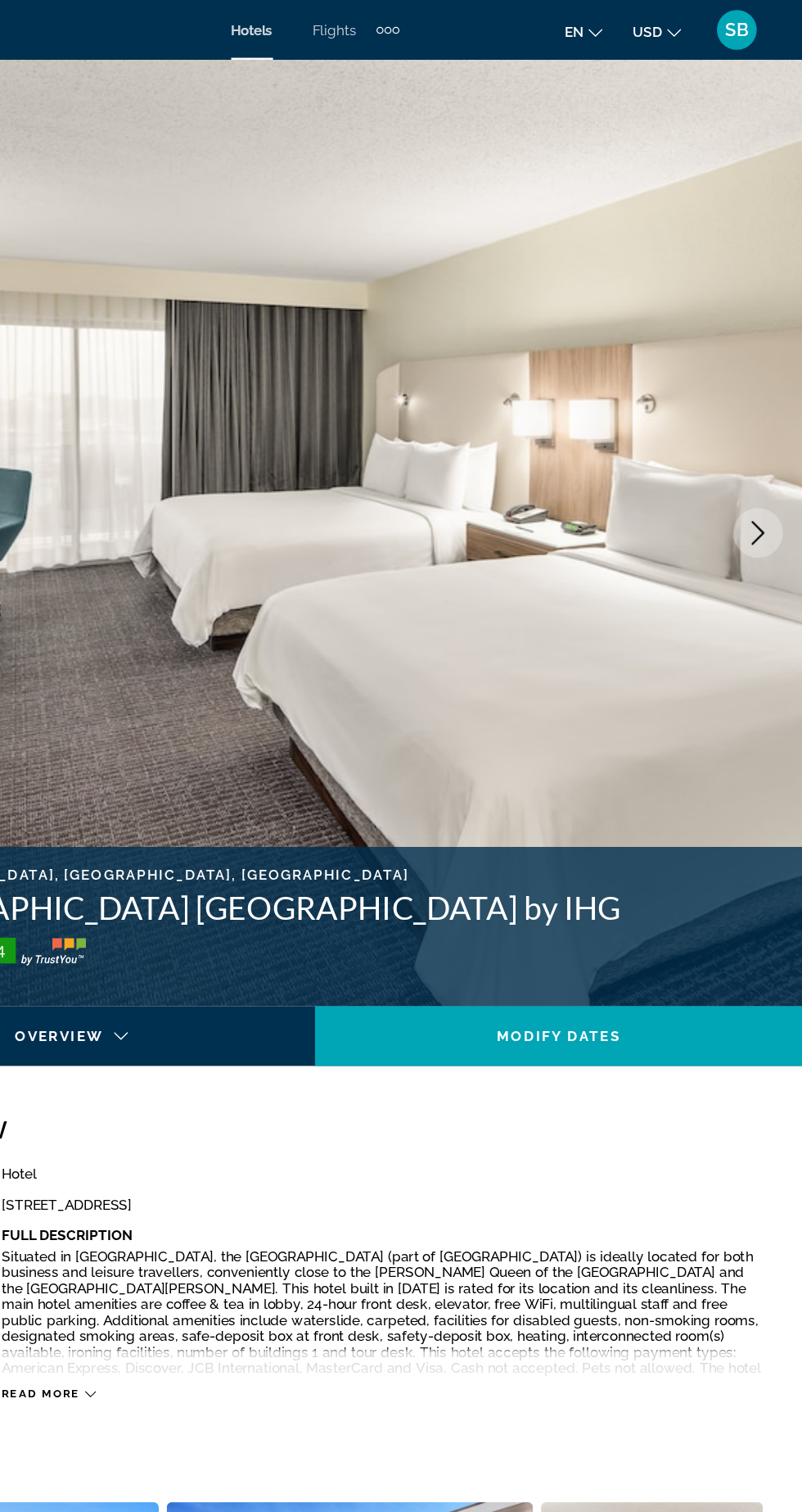
click at [759, 452] on button "Next image" at bounding box center [766, 438] width 41 height 41
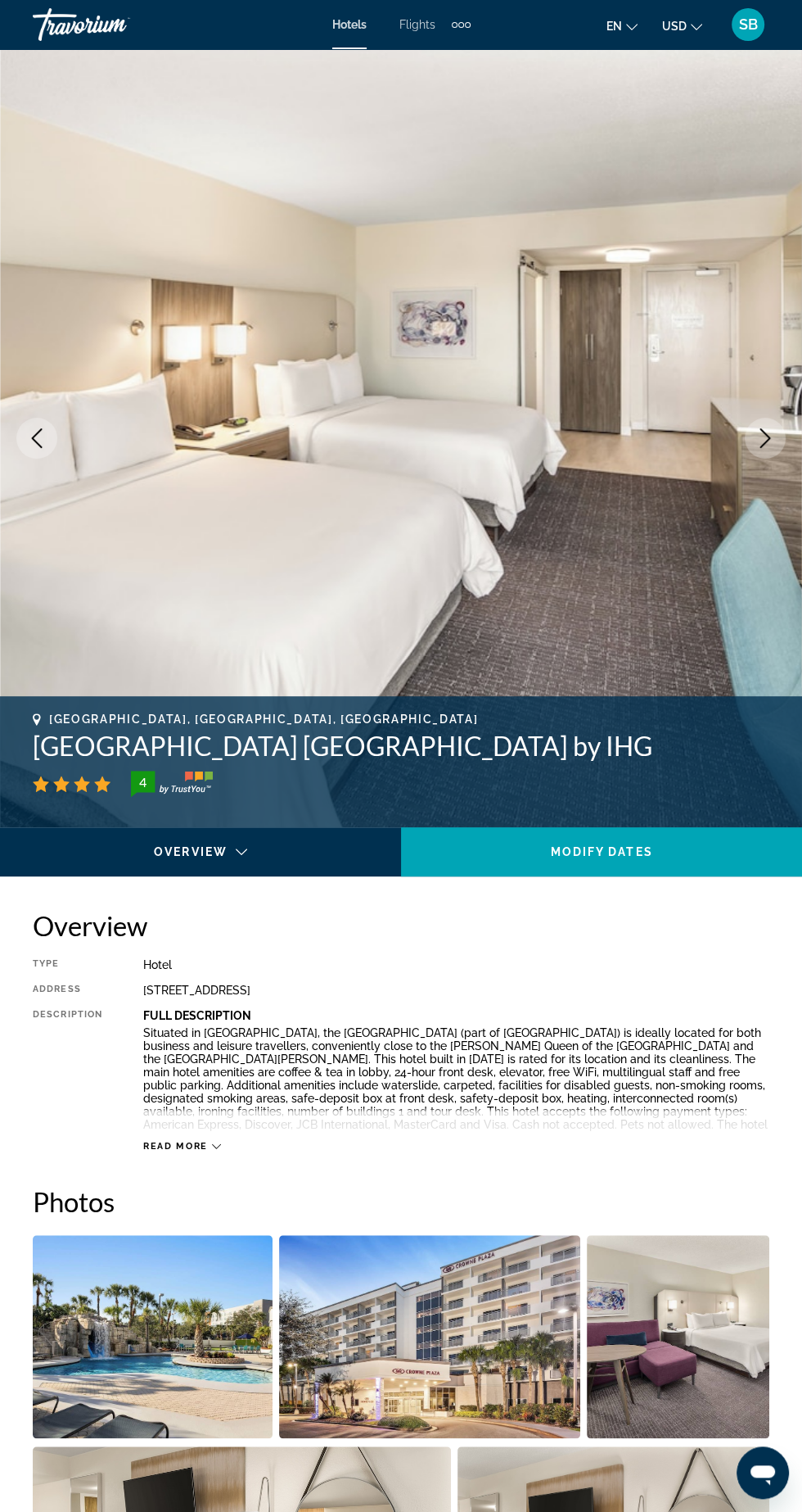
click at [752, 462] on img "Main content" at bounding box center [401, 437] width 802 height 778
click at [746, 446] on button "Next image" at bounding box center [766, 438] width 41 height 41
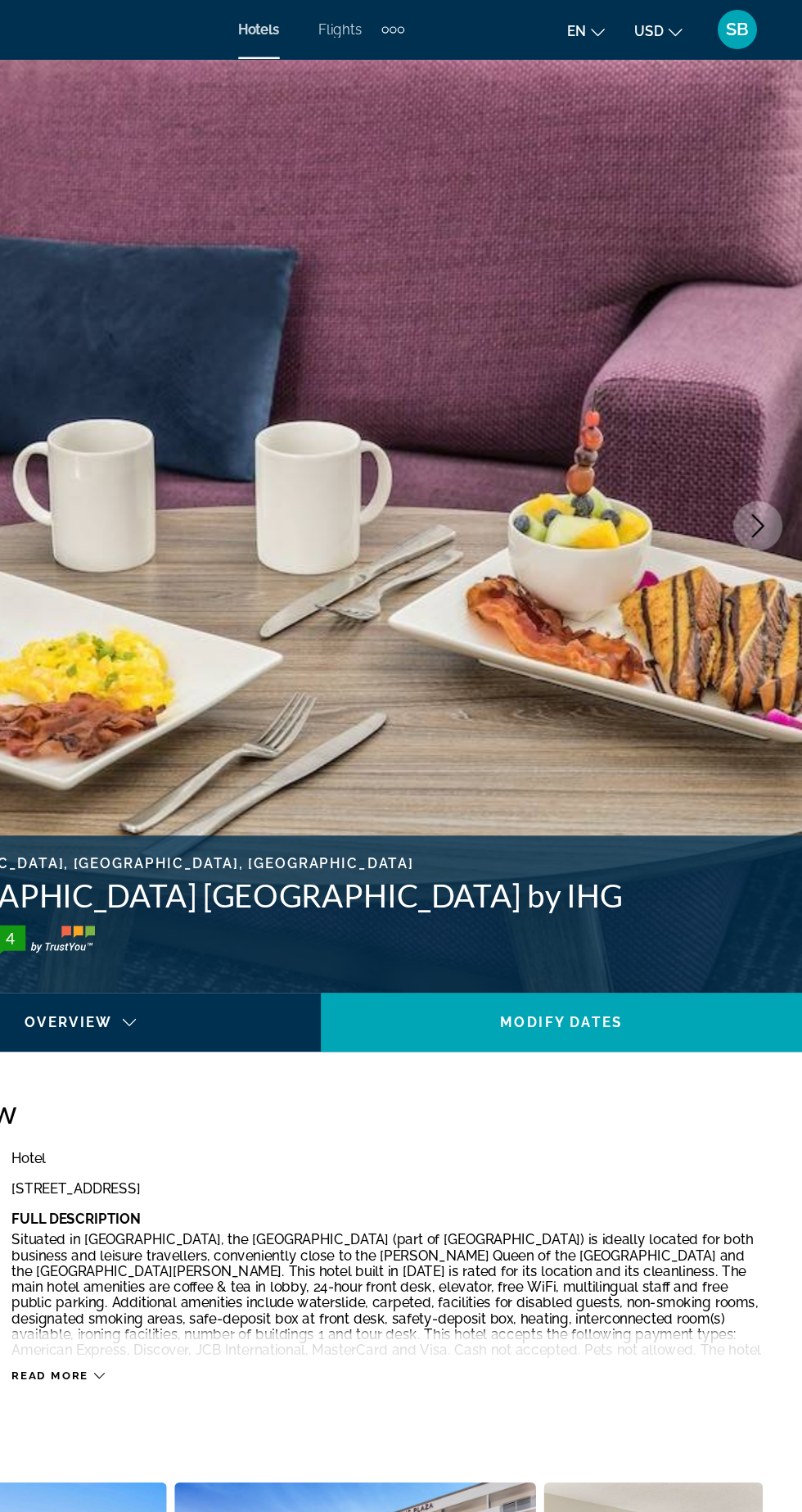
click at [754, 385] on img "Main content" at bounding box center [401, 437] width 802 height 778
click at [690, 815] on div "[GEOGRAPHIC_DATA], [GEOGRAPHIC_DATA], [GEOGRAPHIC_DATA] [GEOGRAPHIC_DATA] [GEOG…" at bounding box center [401, 762] width 802 height 131
click at [755, 433] on icon "Next image" at bounding box center [765, 438] width 20 height 20
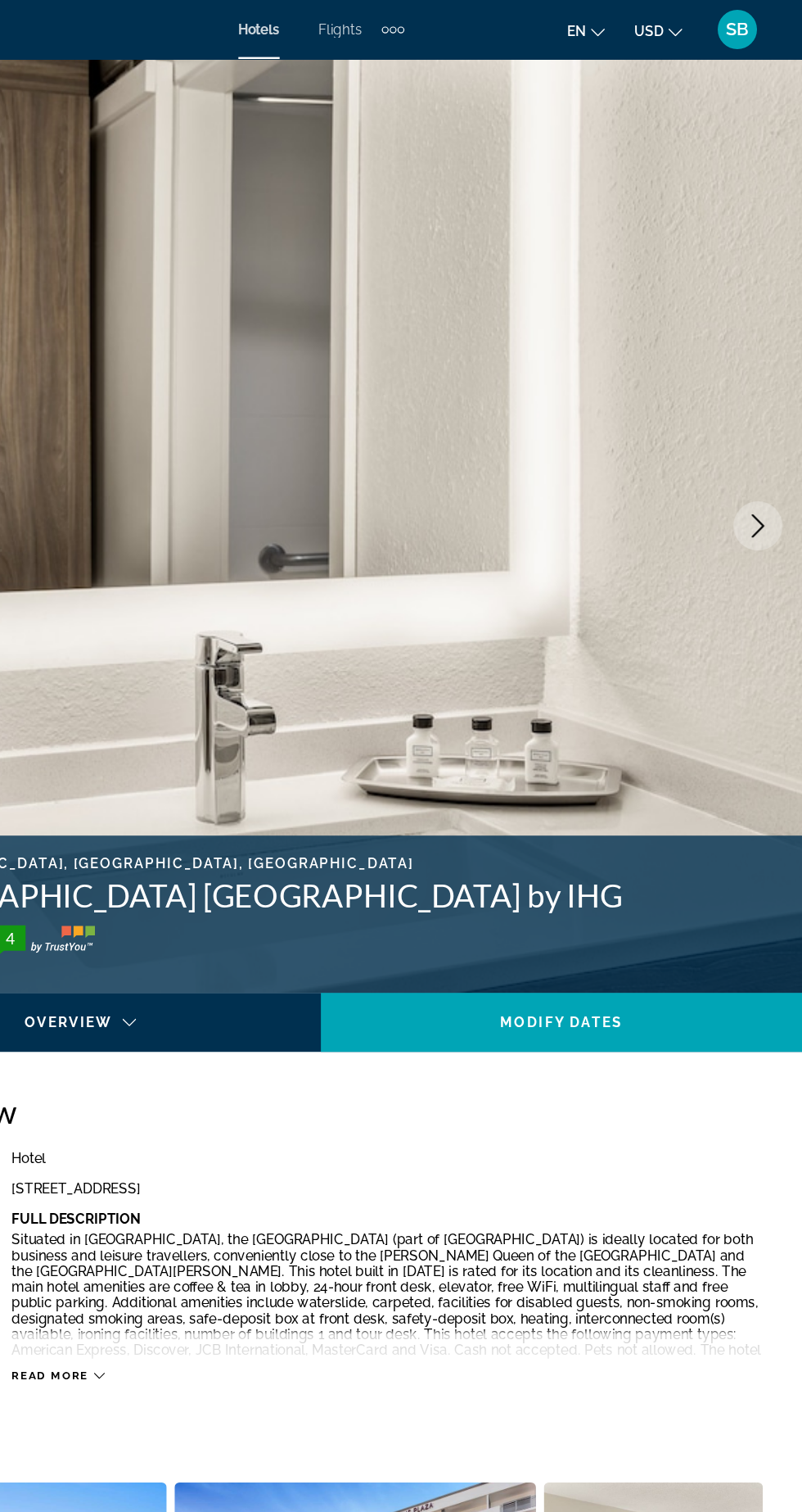
click at [755, 450] on button "Next image" at bounding box center [766, 438] width 41 height 41
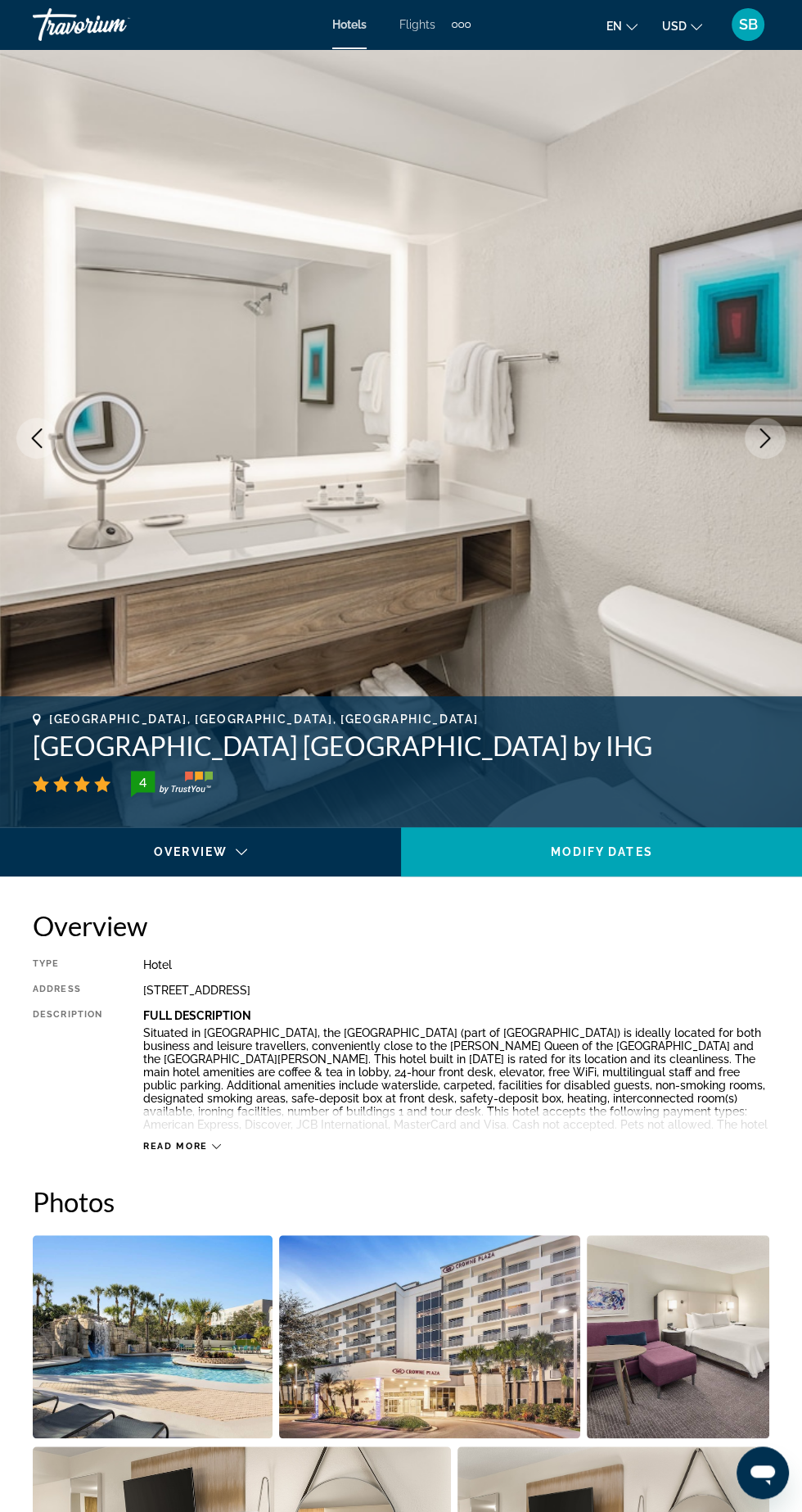
click at [751, 534] on img "Main content" at bounding box center [401, 437] width 802 height 778
click at [750, 455] on img "Main content" at bounding box center [401, 437] width 802 height 778
click at [750, 435] on button "Next image" at bounding box center [766, 438] width 41 height 41
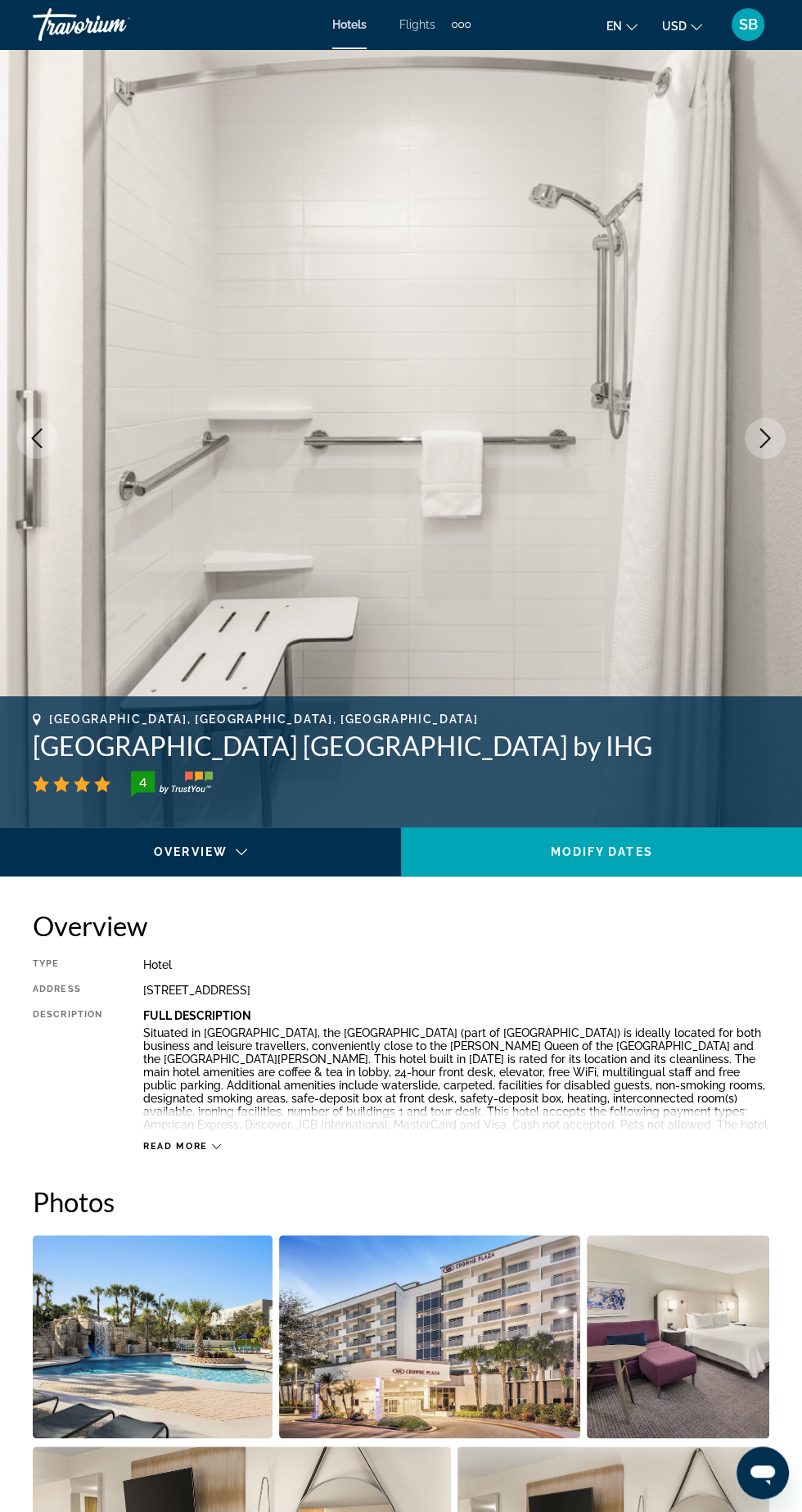
click at [752, 435] on button "Next image" at bounding box center [766, 438] width 41 height 41
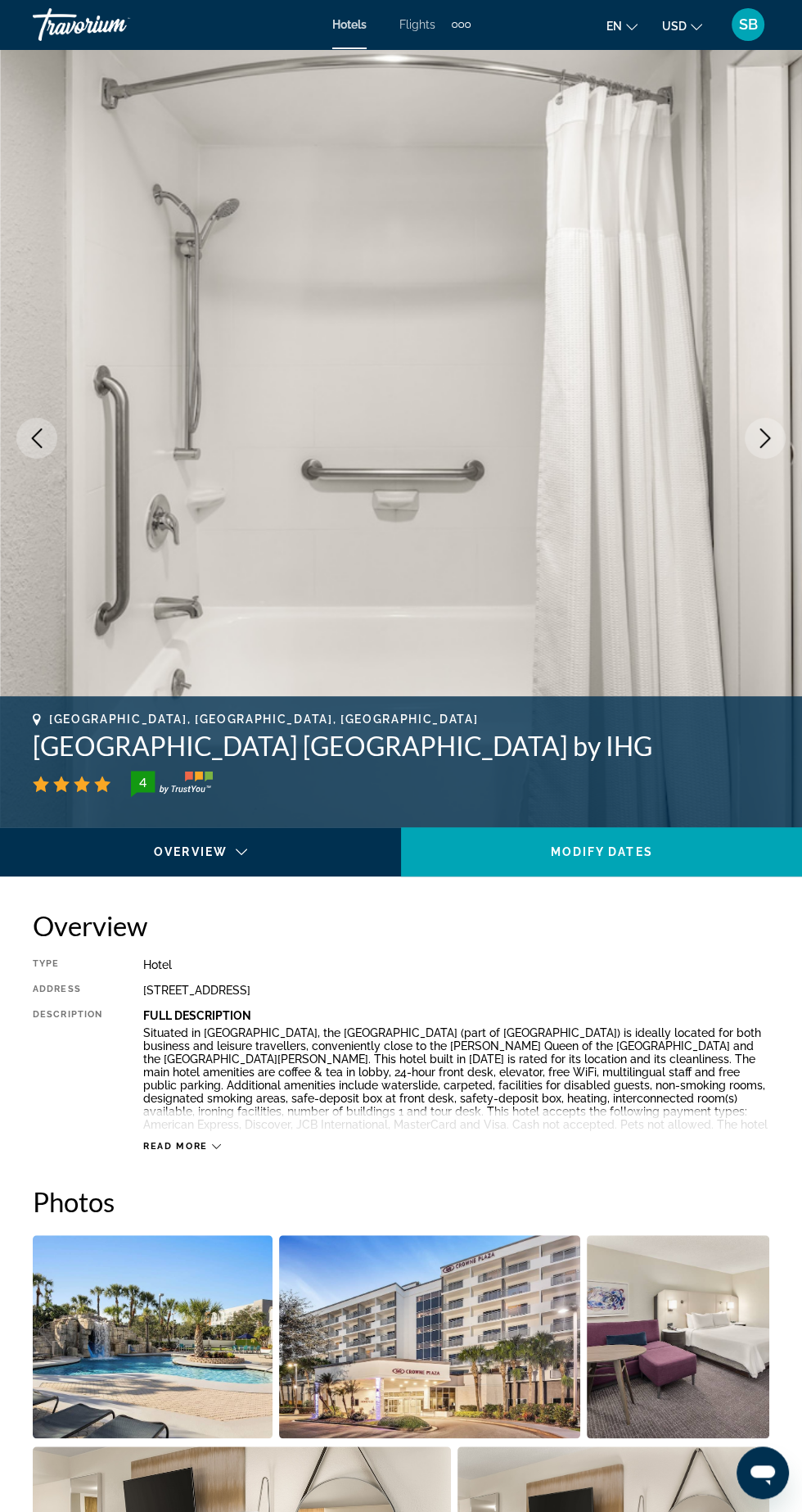
click at [751, 435] on button "Next image" at bounding box center [766, 438] width 41 height 41
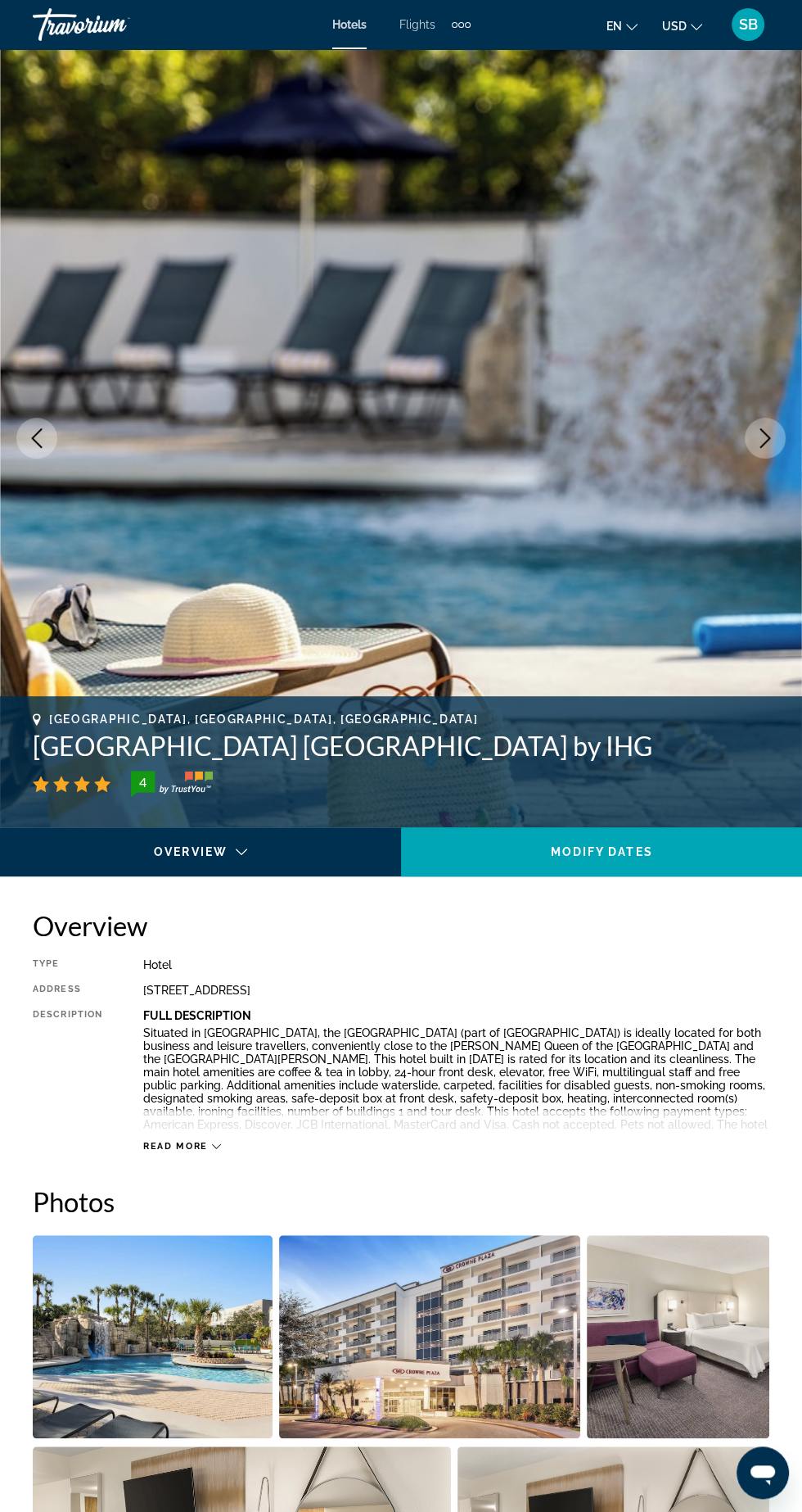
click at [753, 433] on button "Next image" at bounding box center [766, 438] width 41 height 41
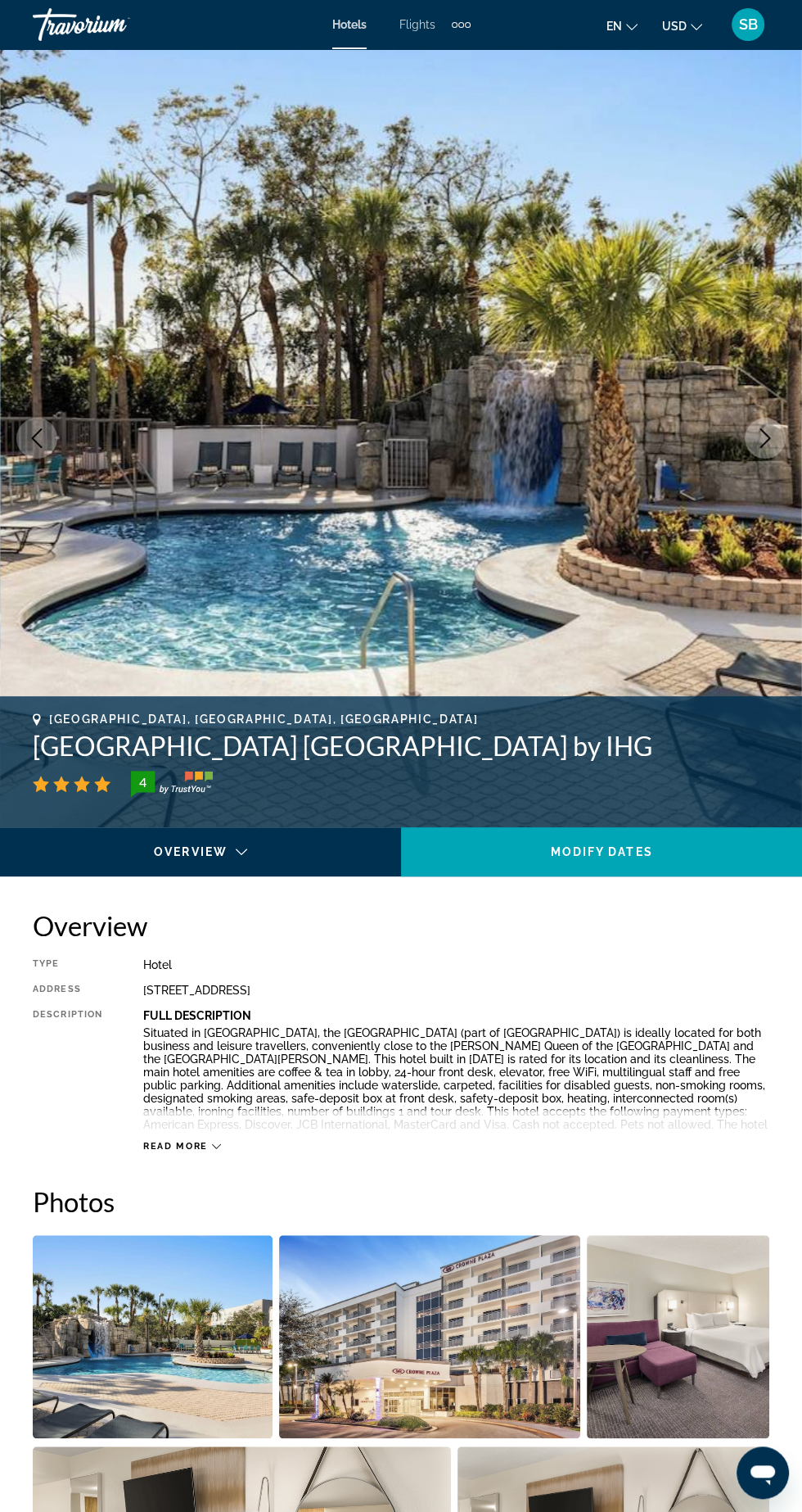
click at [753, 429] on button "Next image" at bounding box center [766, 438] width 41 height 41
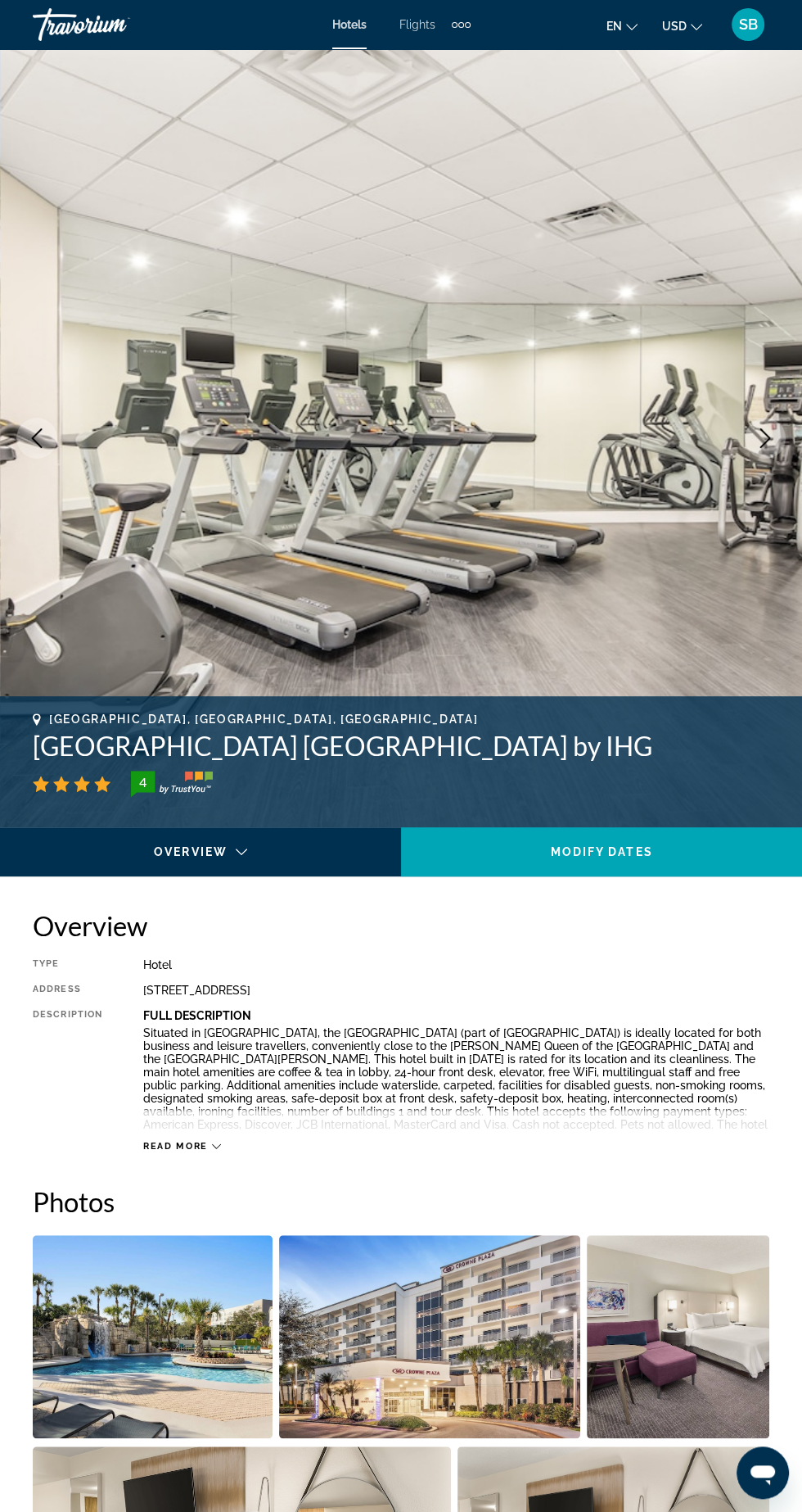
click at [52, 450] on button "Previous image" at bounding box center [36, 438] width 41 height 41
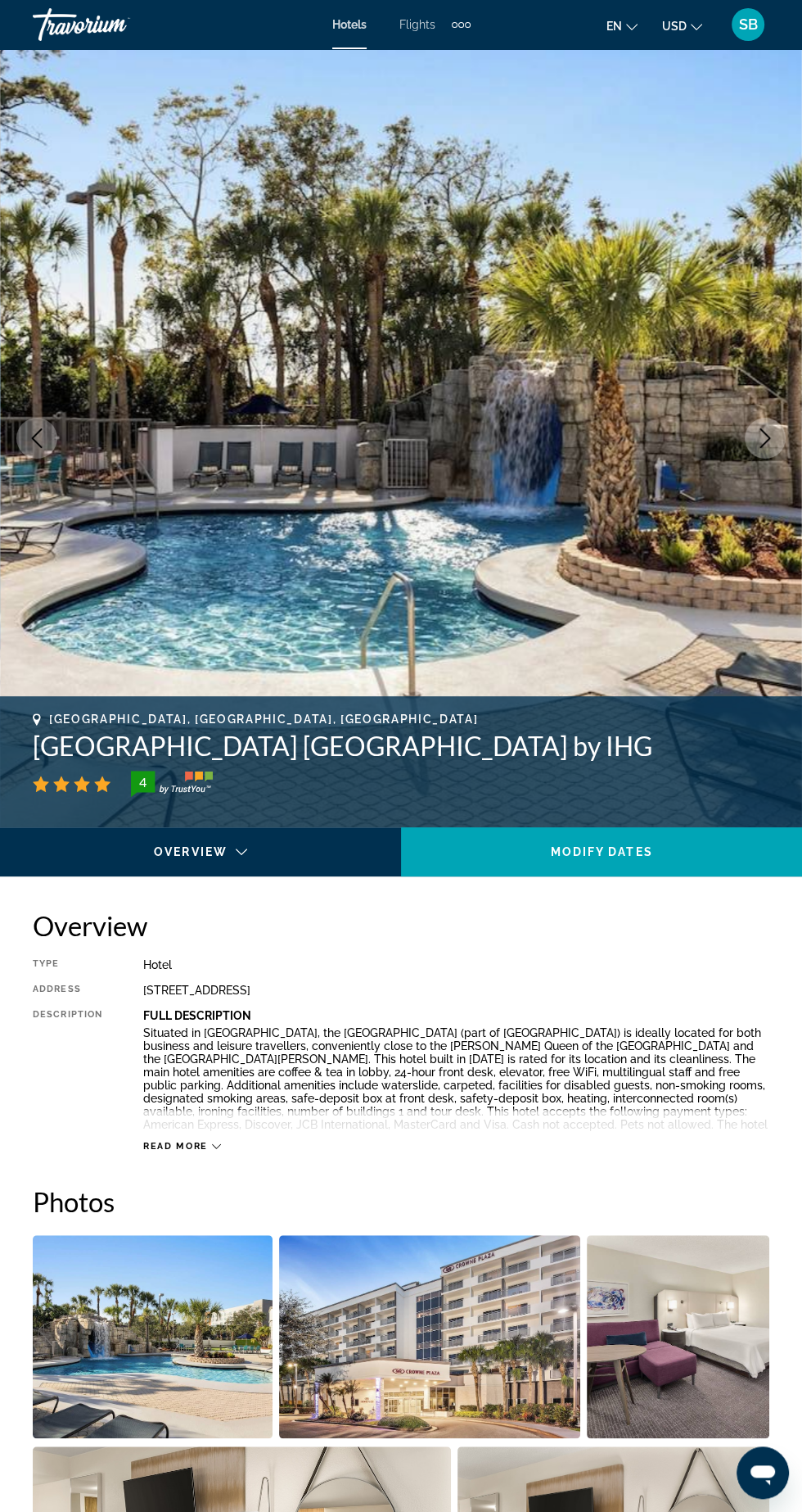
click at [748, 475] on img "Main content" at bounding box center [401, 437] width 802 height 778
click at [752, 450] on button "Next image" at bounding box center [766, 438] width 41 height 41
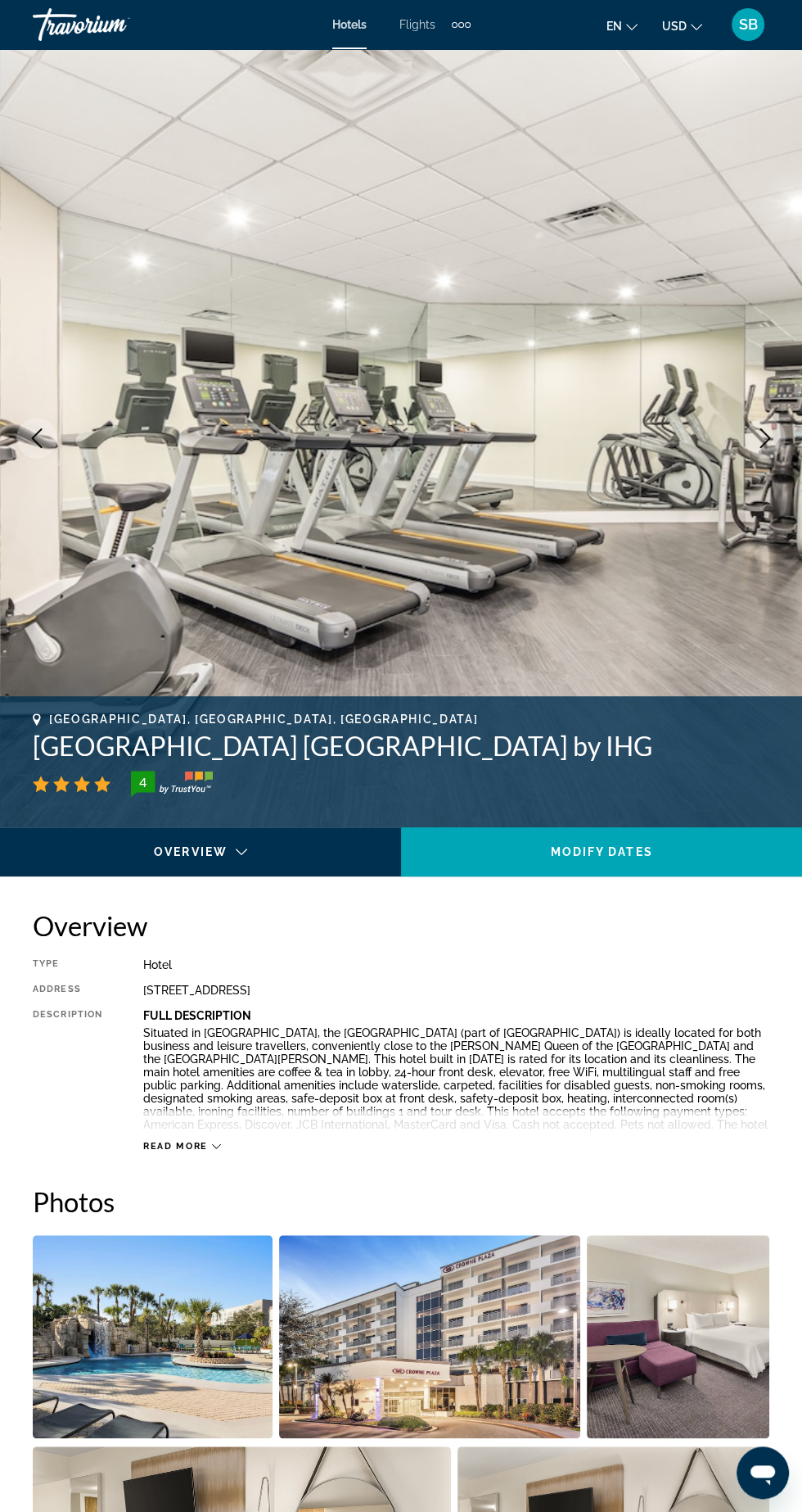
click at [745, 446] on img "Main content" at bounding box center [401, 437] width 802 height 778
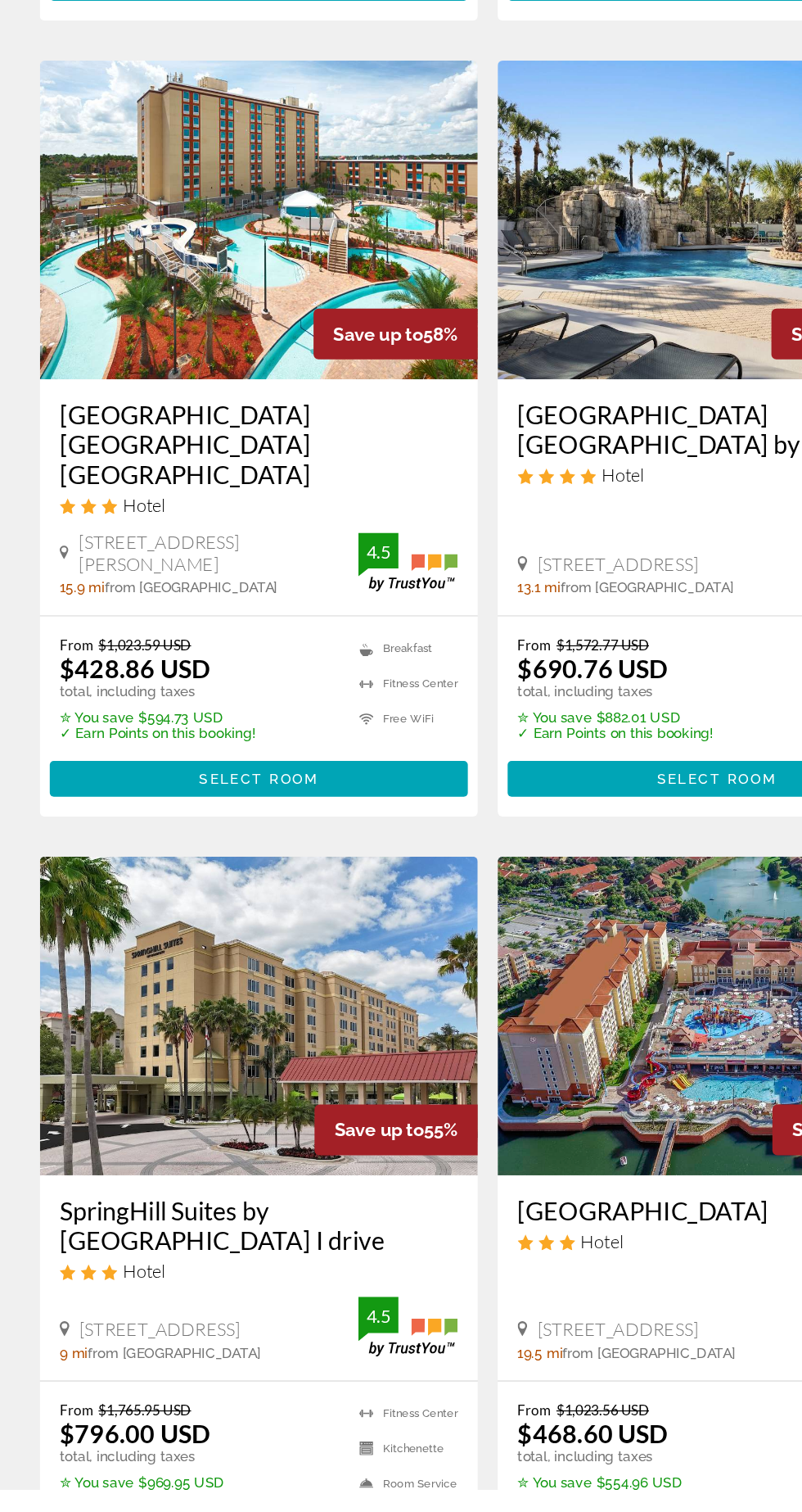
scroll to position [502, 0]
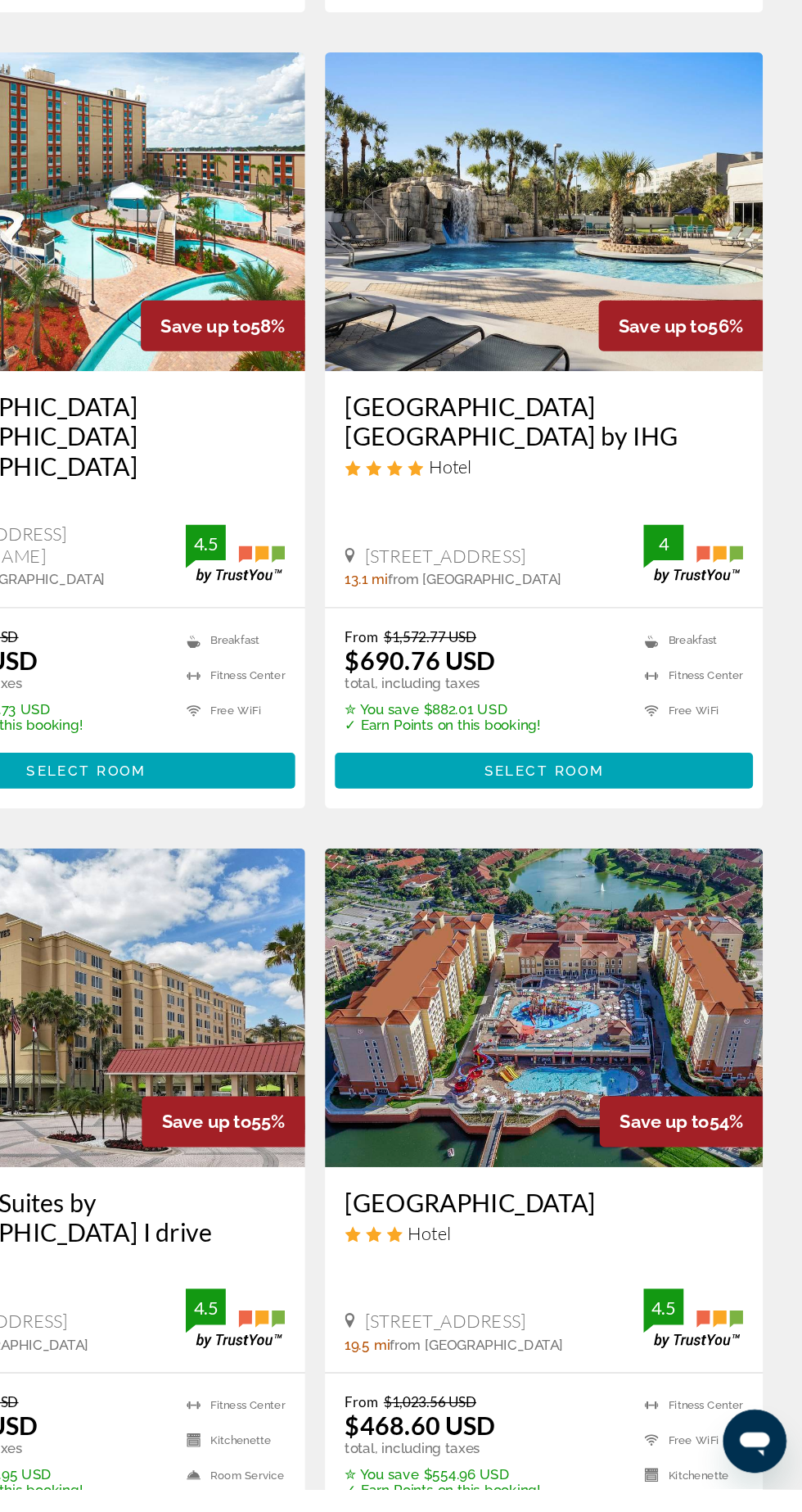
click at [637, 1264] on h3 "[GEOGRAPHIC_DATA]" at bounding box center [590, 1276] width 328 height 24
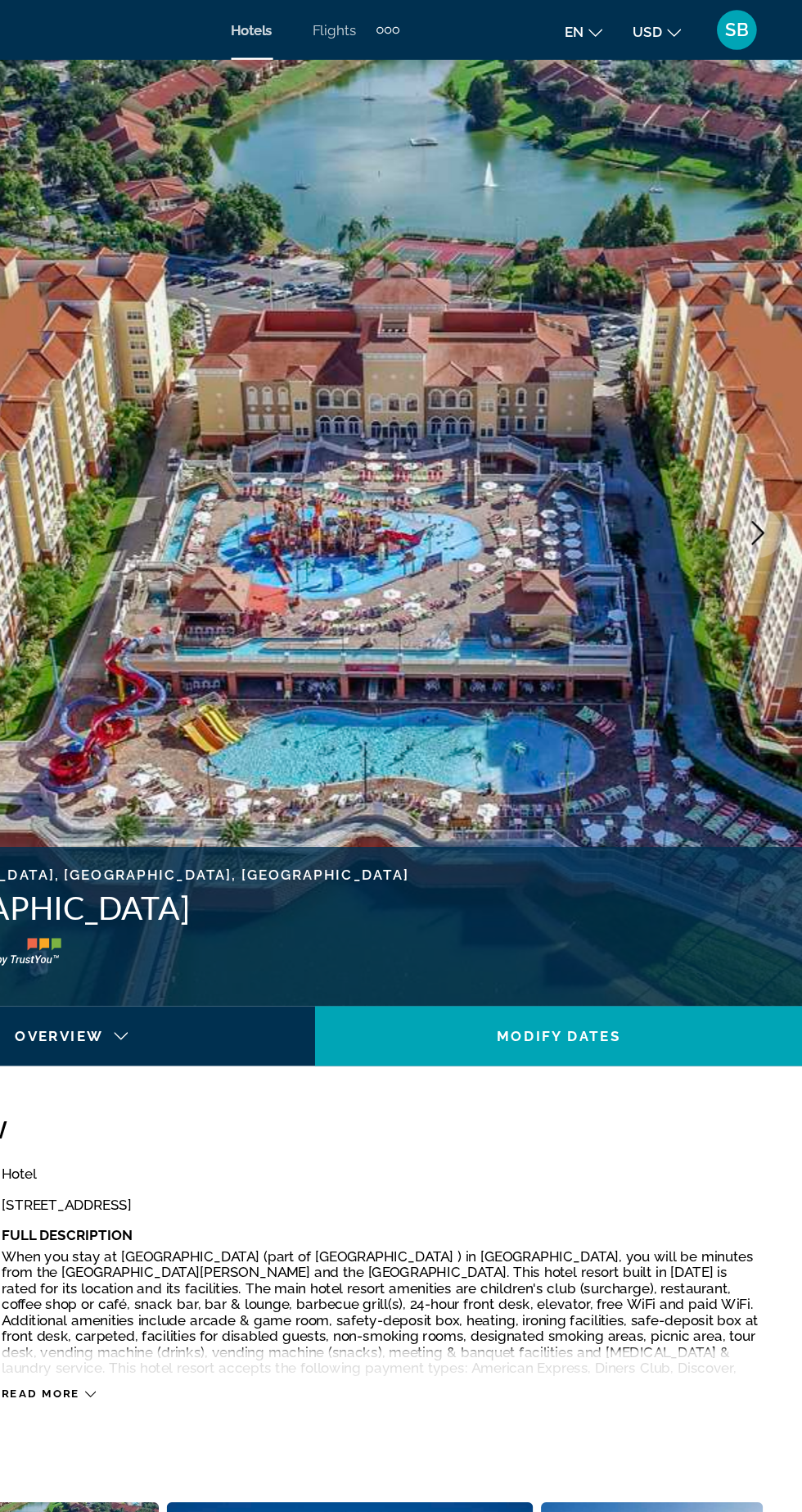
click at [763, 444] on icon "Next image" at bounding box center [766, 438] width 10 height 20
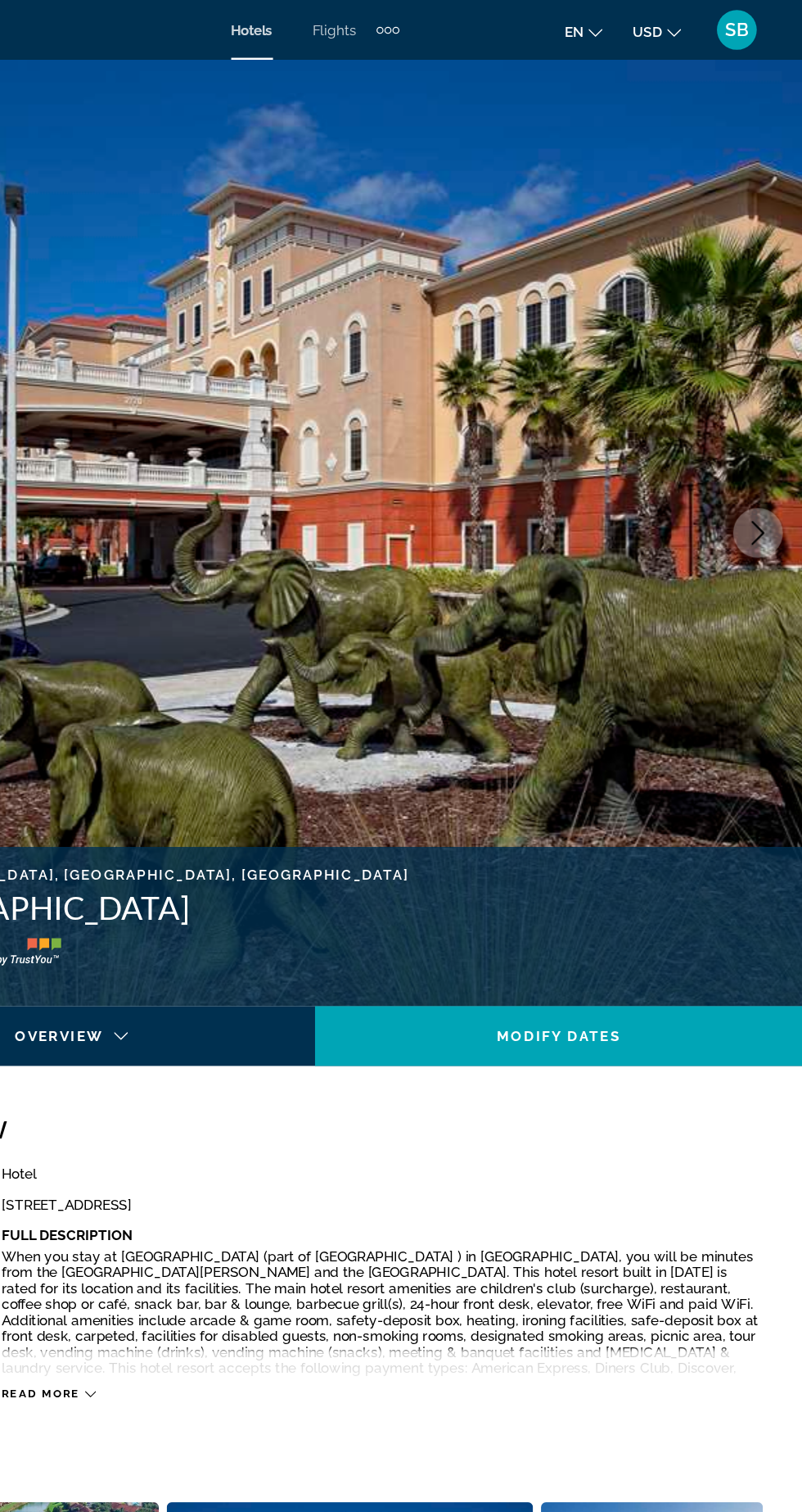
click at [770, 457] on button "Next image" at bounding box center [766, 438] width 41 height 41
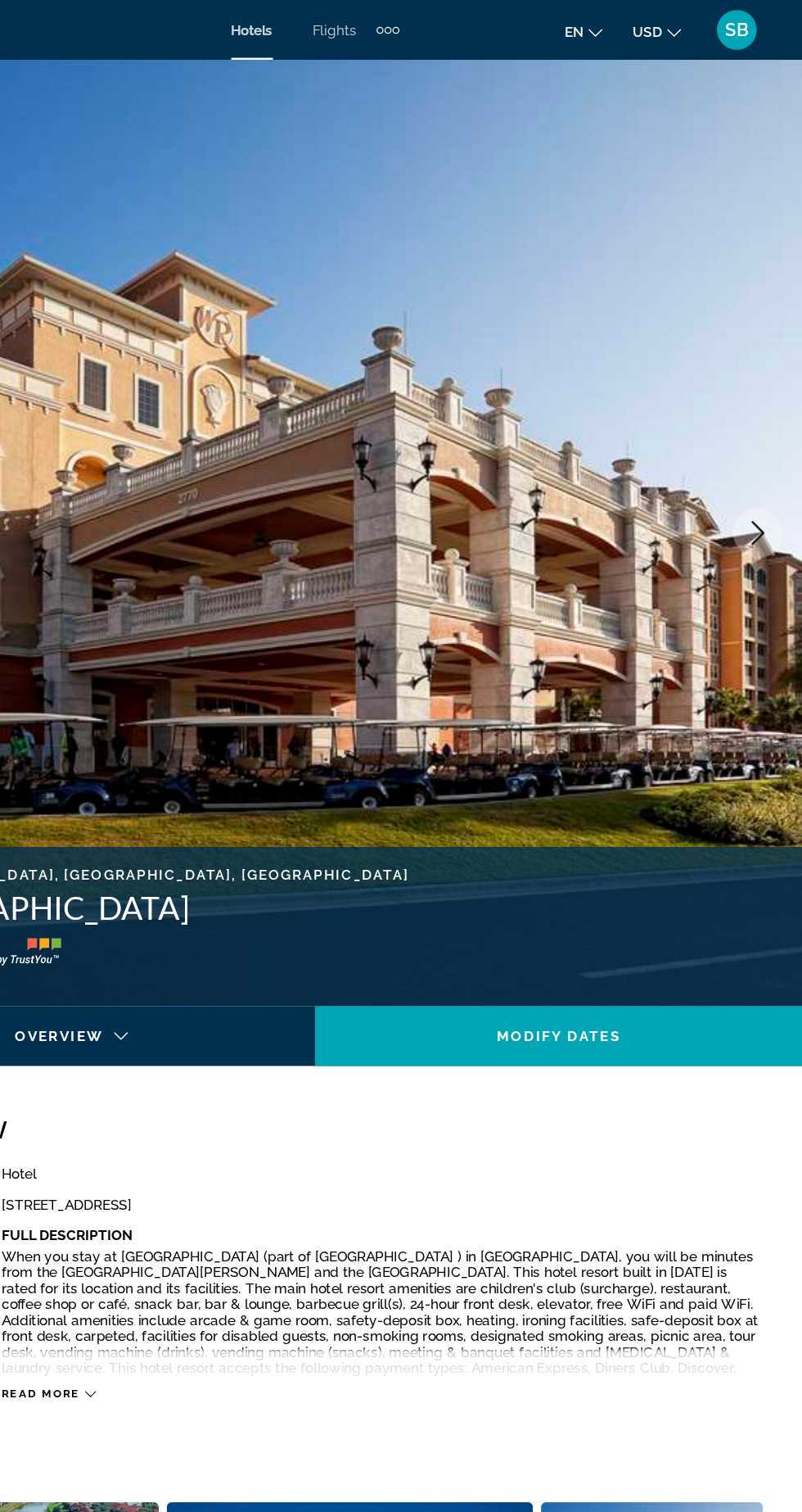
click at [770, 462] on img "Main content" at bounding box center [401, 437] width 802 height 778
click at [754, 448] on button "Next image" at bounding box center [766, 438] width 41 height 41
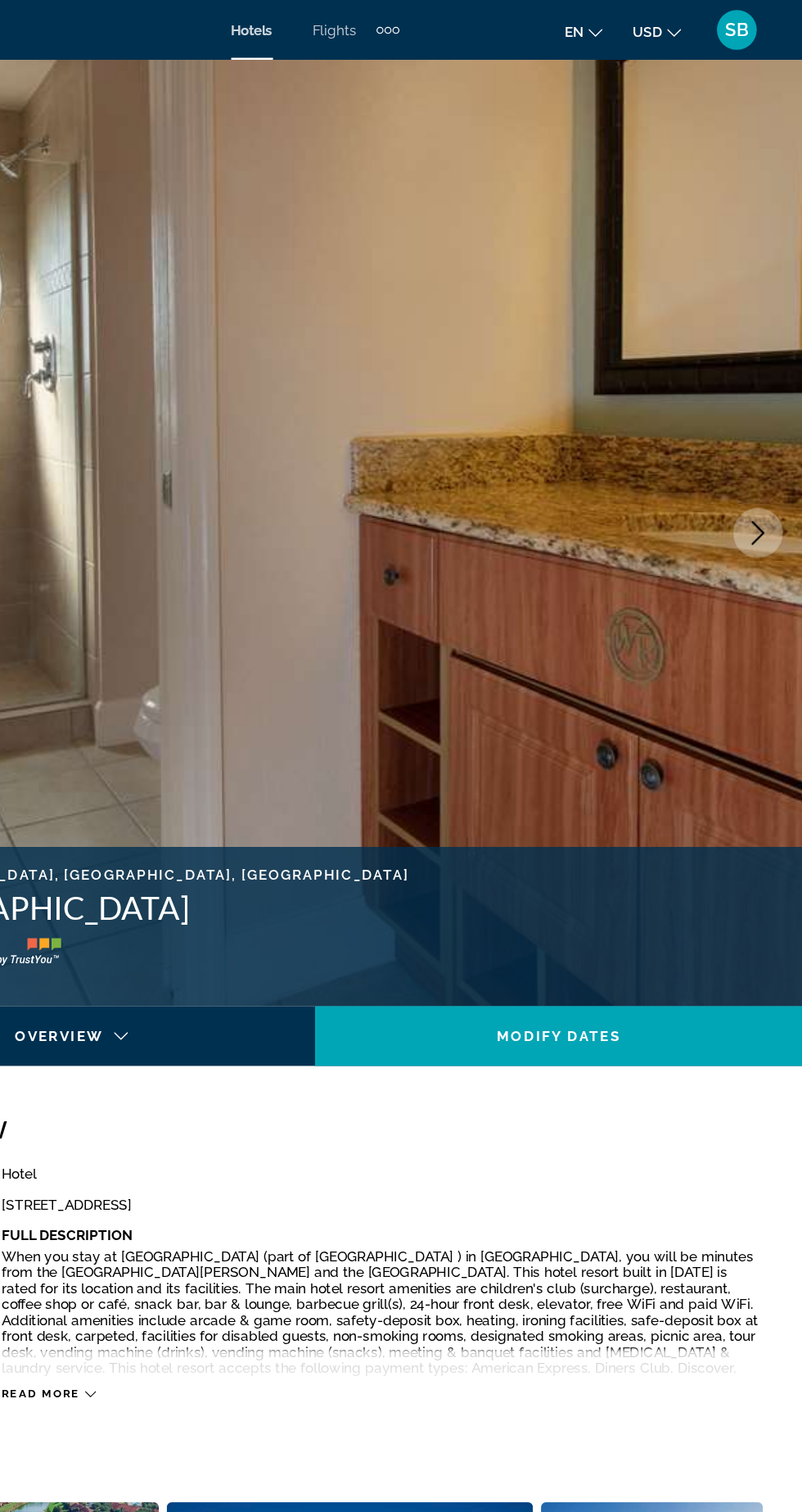
click at [755, 455] on button "Next image" at bounding box center [766, 438] width 41 height 41
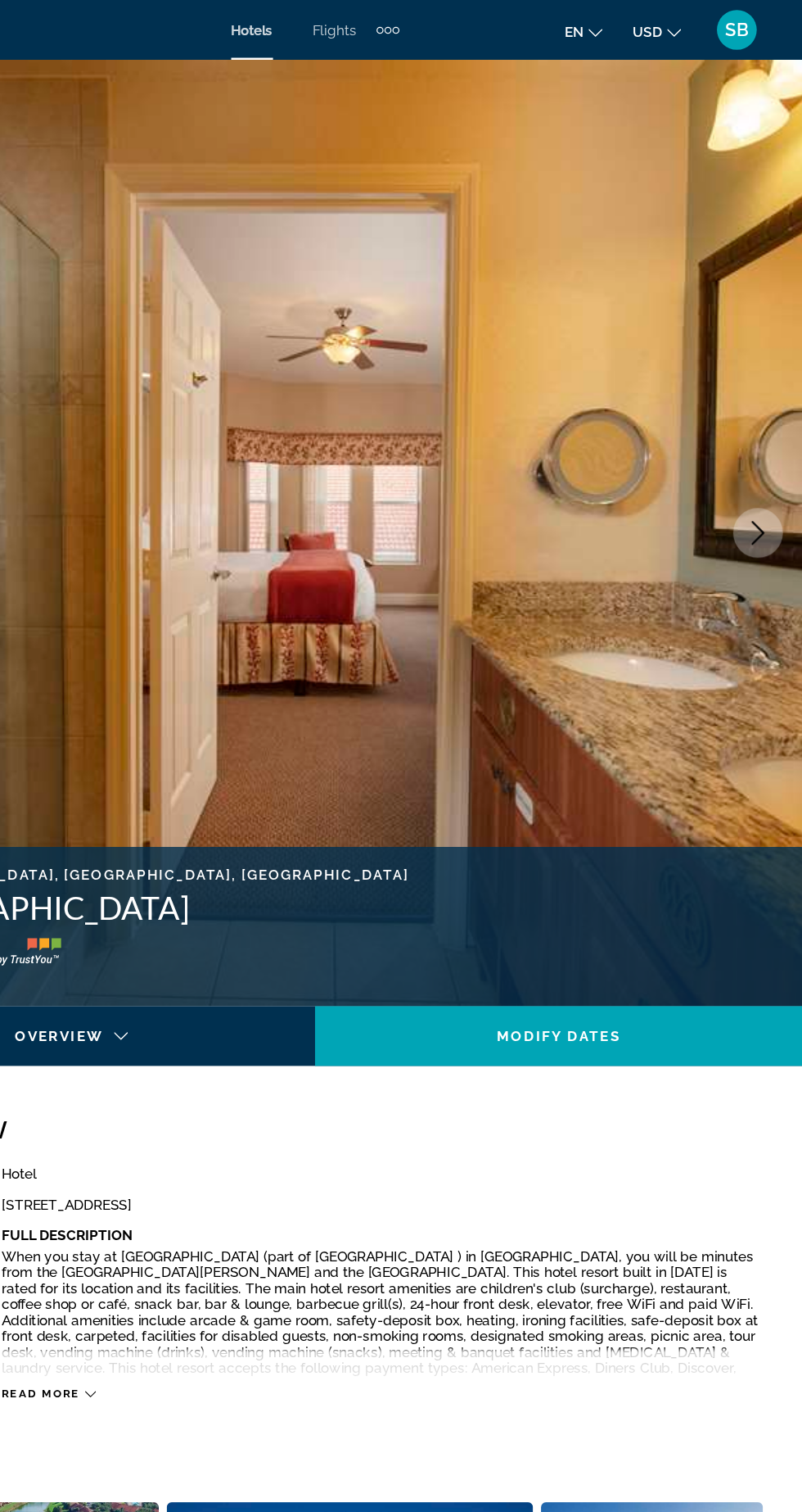
click at [758, 457] on img "Main content" at bounding box center [401, 437] width 802 height 778
click at [759, 459] on img "Main content" at bounding box center [401, 437] width 802 height 778
click at [750, 458] on img "Main content" at bounding box center [401, 437] width 802 height 778
click at [754, 448] on button "Next image" at bounding box center [766, 438] width 41 height 41
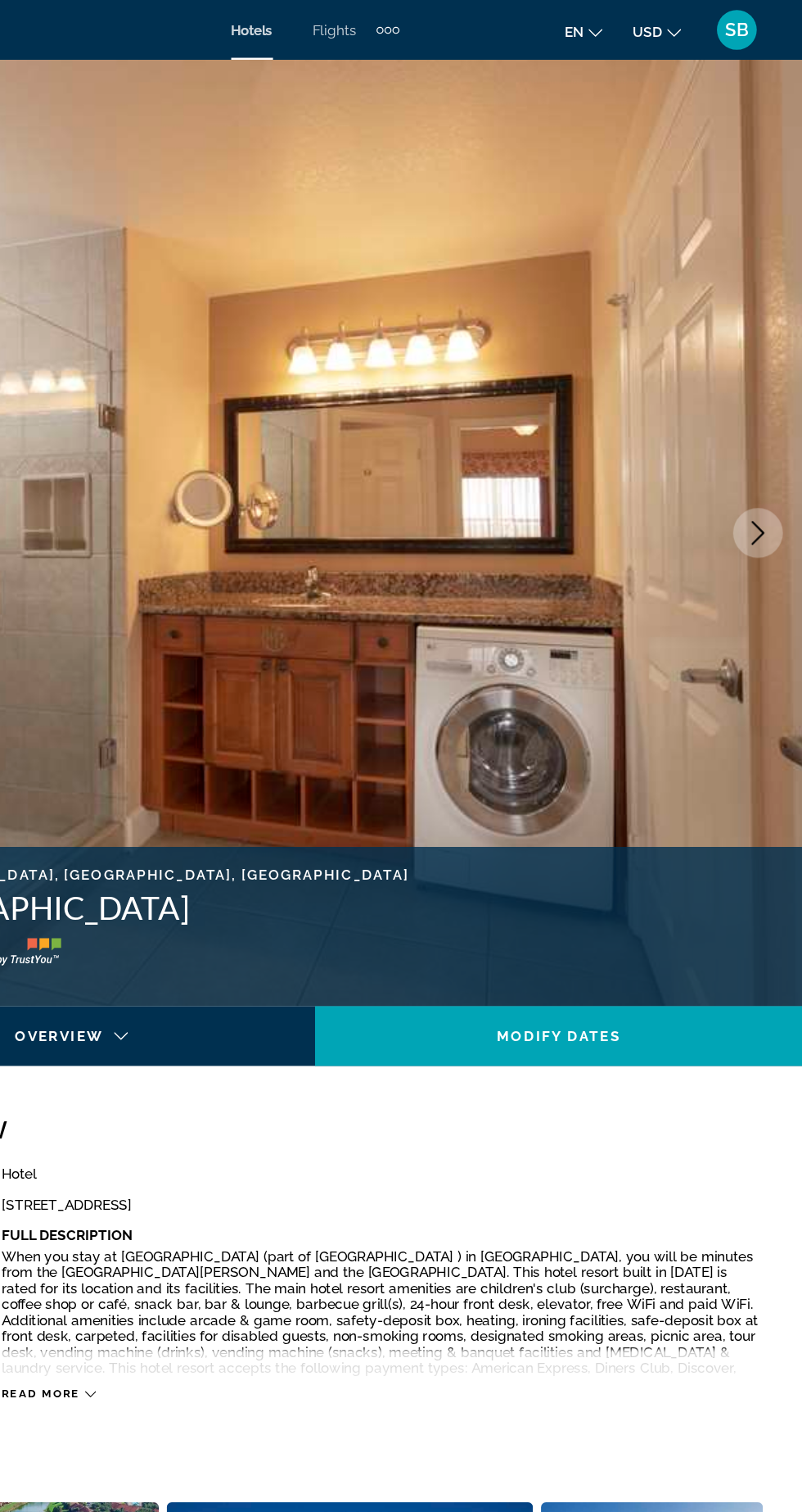
click at [758, 455] on button "Next image" at bounding box center [766, 438] width 41 height 41
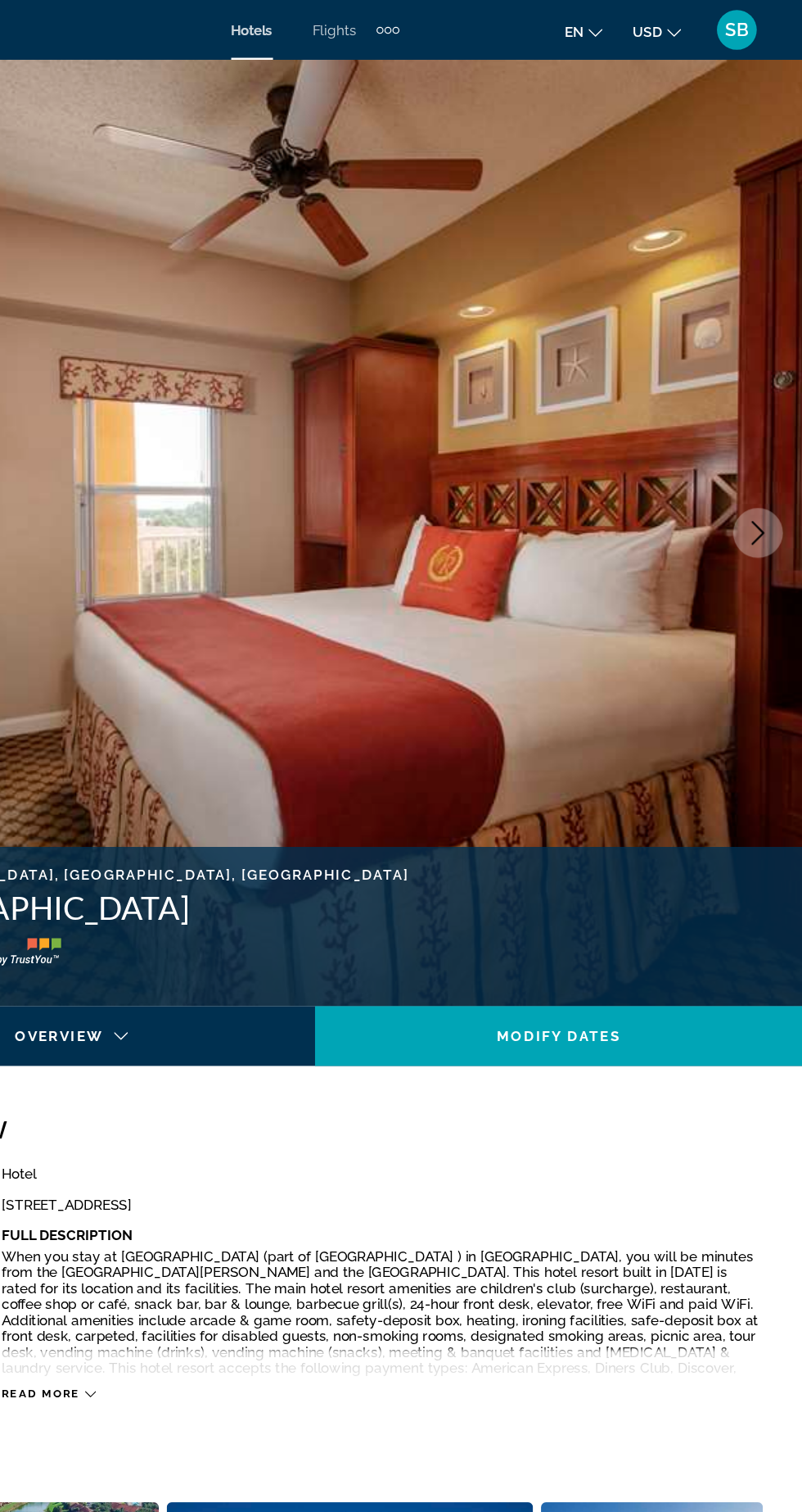
click at [755, 453] on button "Next image" at bounding box center [766, 438] width 41 height 41
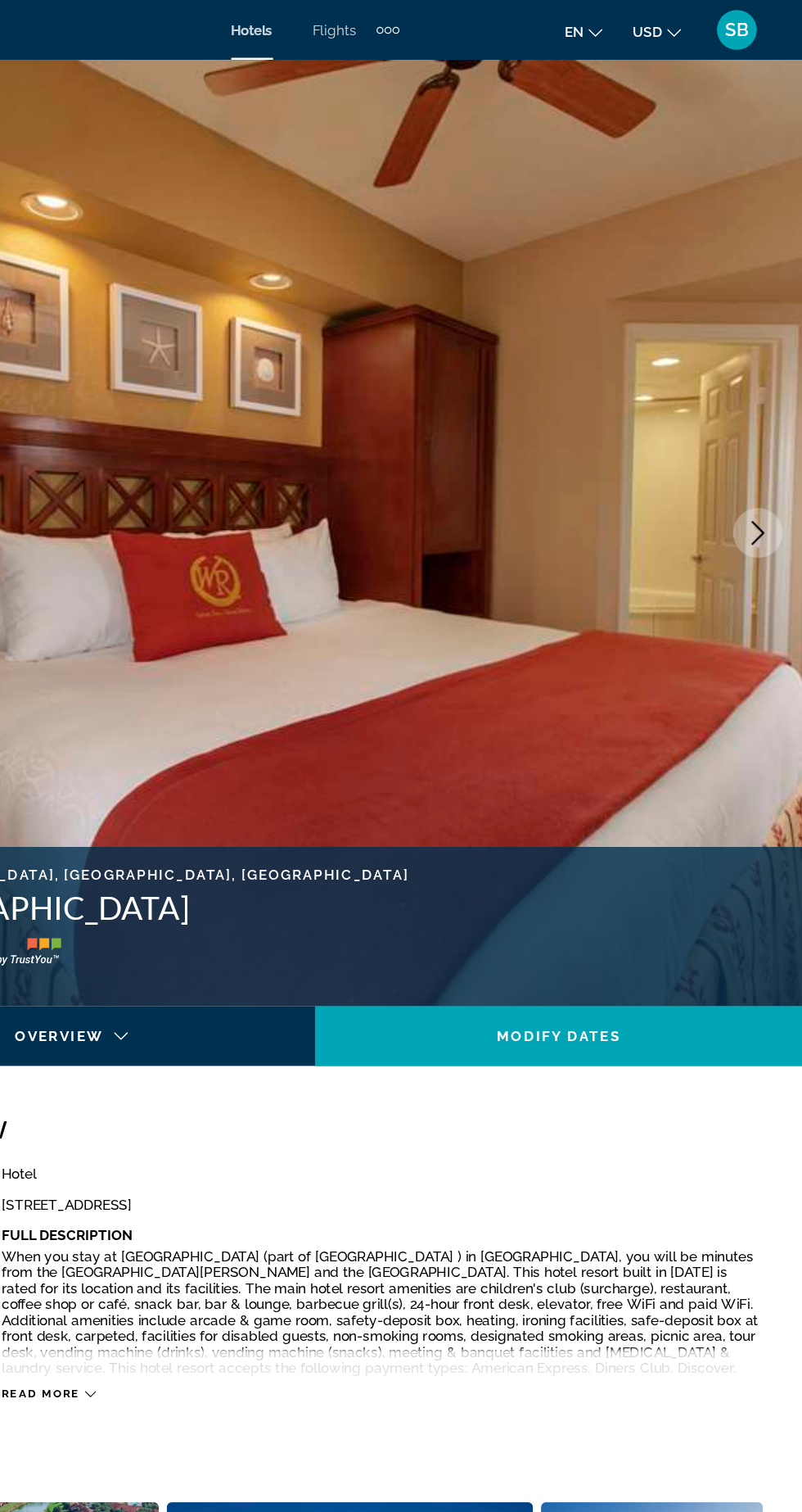
click at [755, 450] on button "Next image" at bounding box center [766, 438] width 41 height 41
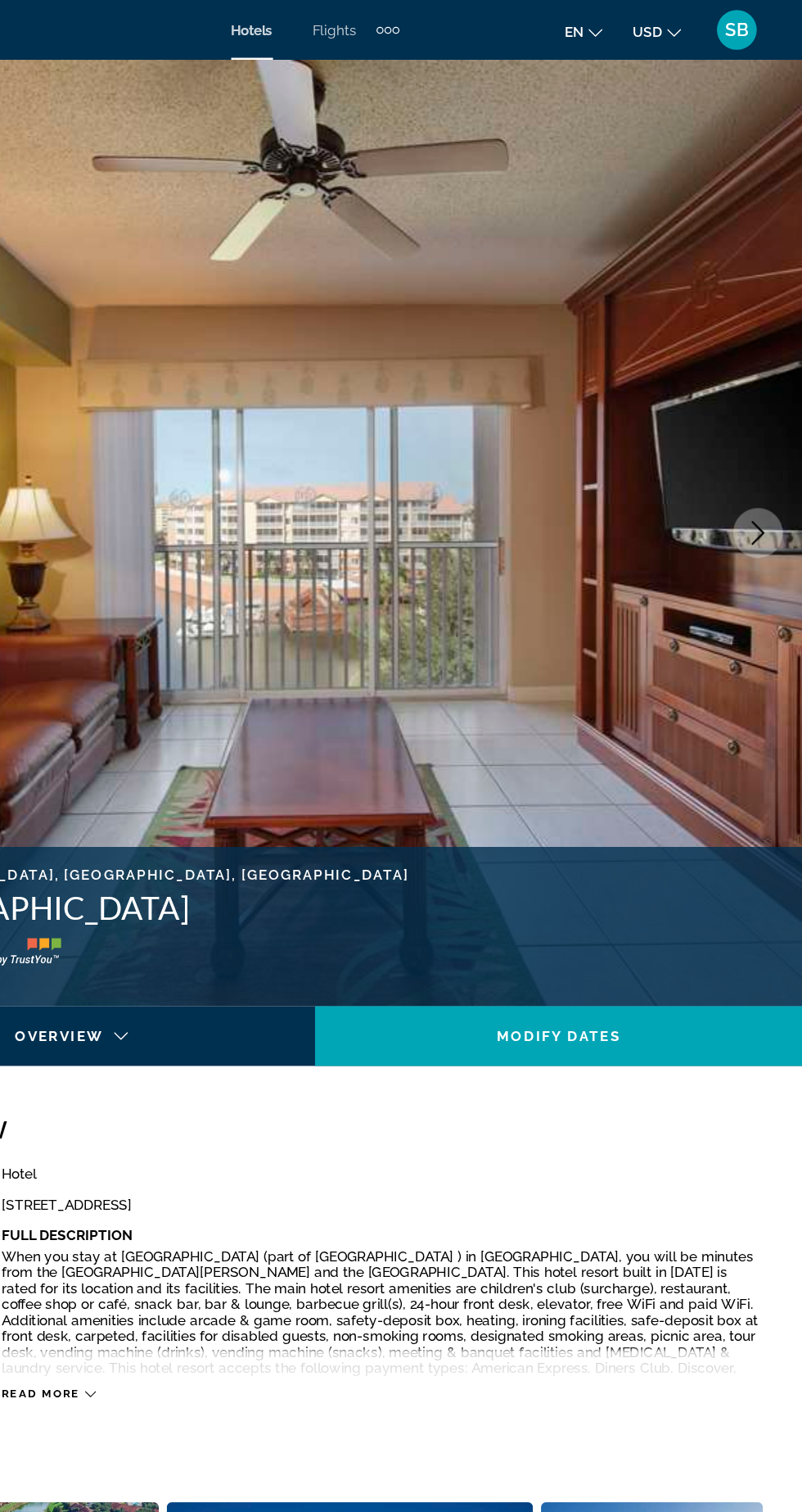
click at [755, 453] on button "Next image" at bounding box center [766, 438] width 41 height 41
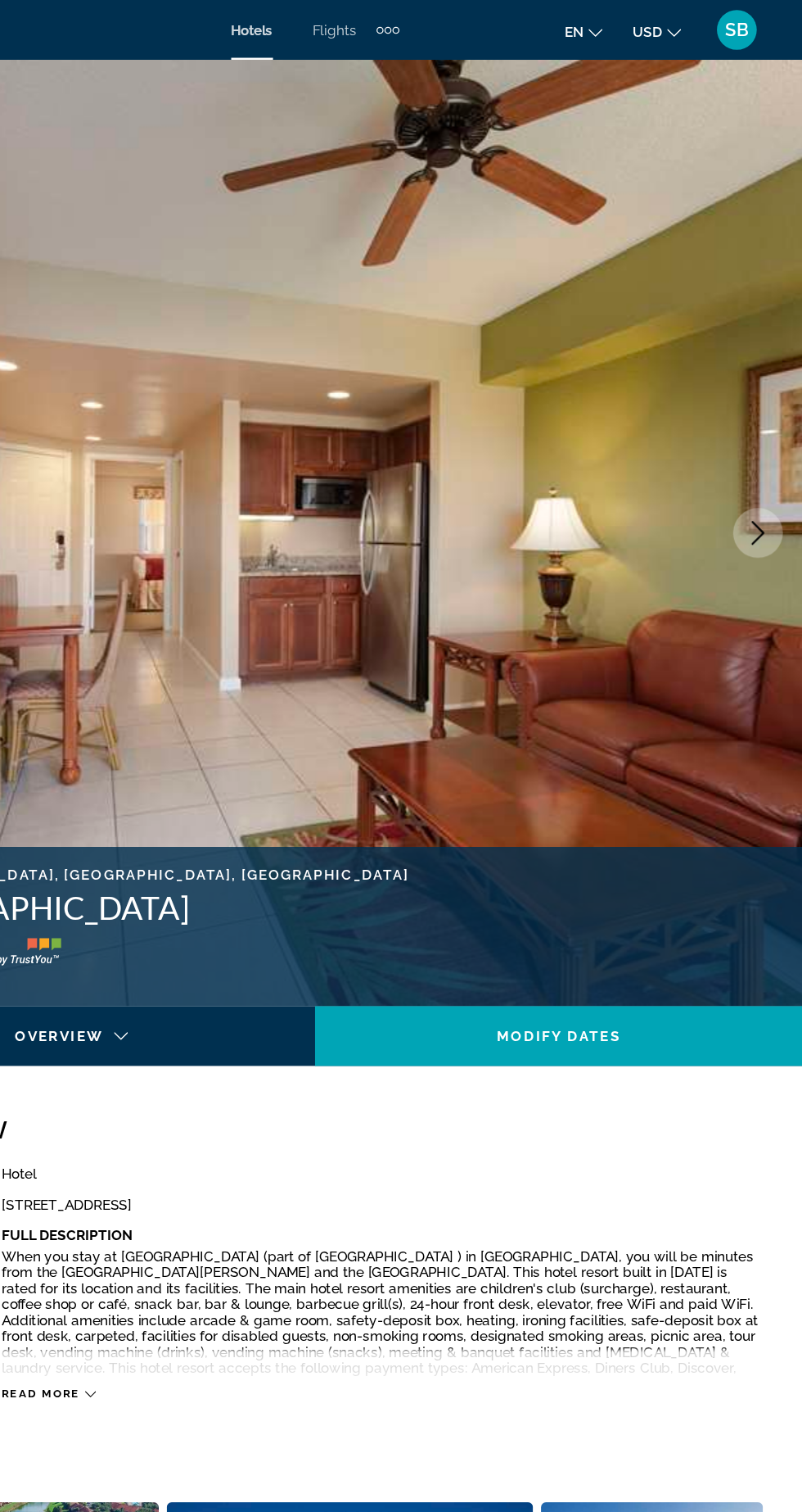
click at [754, 453] on button "Next image" at bounding box center [766, 438] width 41 height 41
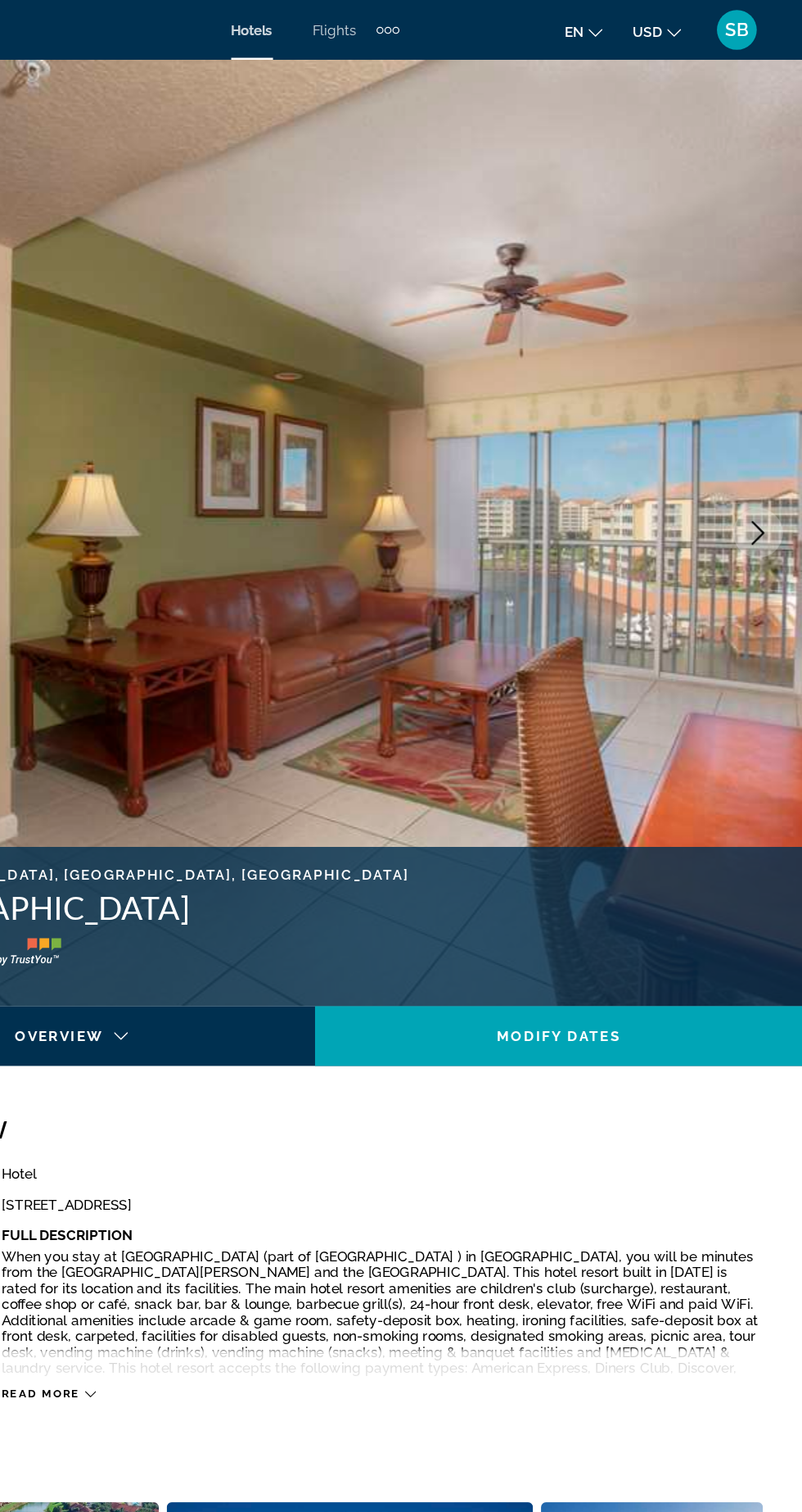
click at [753, 455] on img "Main content" at bounding box center [401, 437] width 802 height 778
click at [755, 455] on button "Next image" at bounding box center [766, 438] width 41 height 41
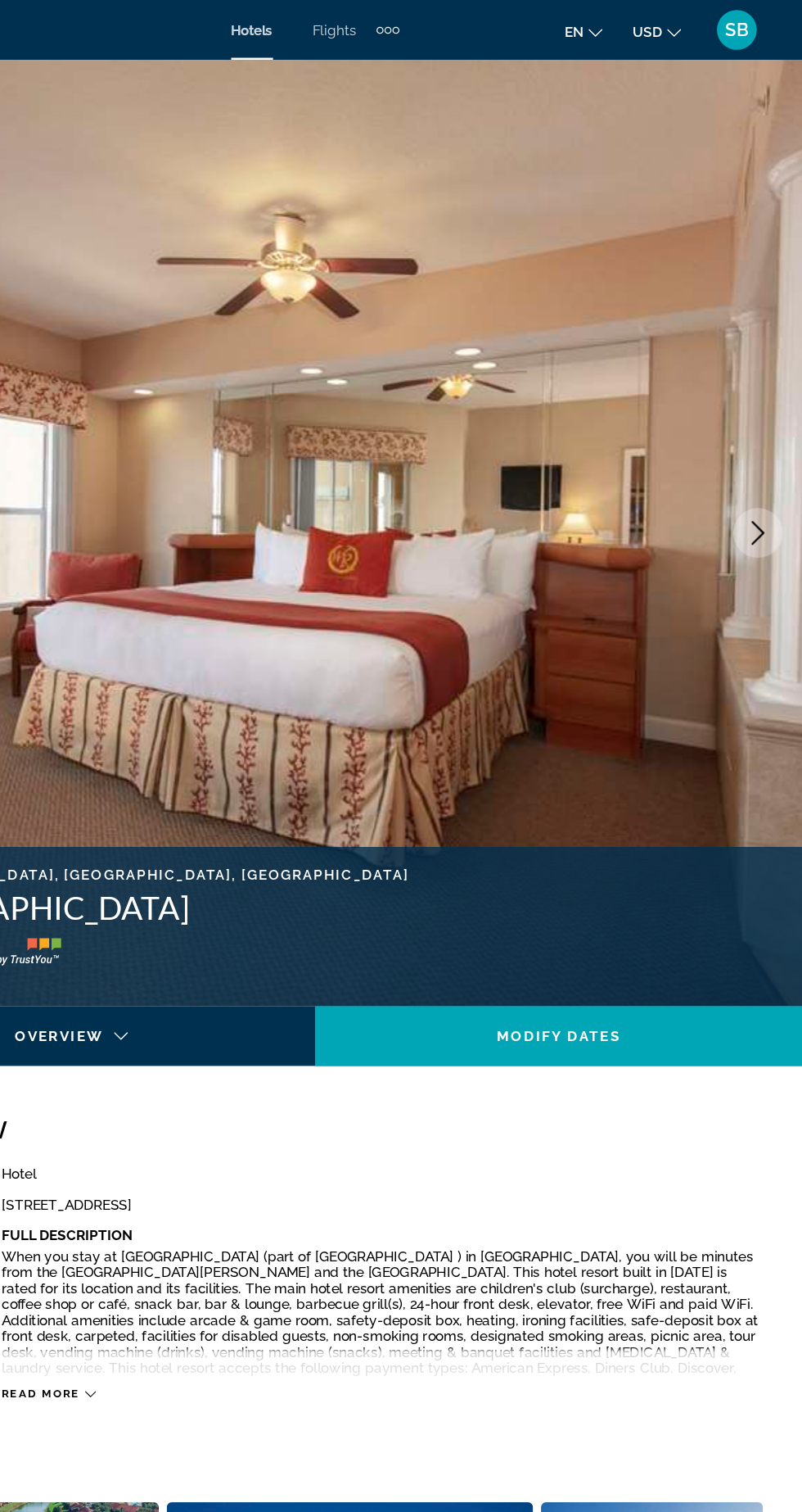
click at [755, 451] on button "Next image" at bounding box center [766, 438] width 41 height 41
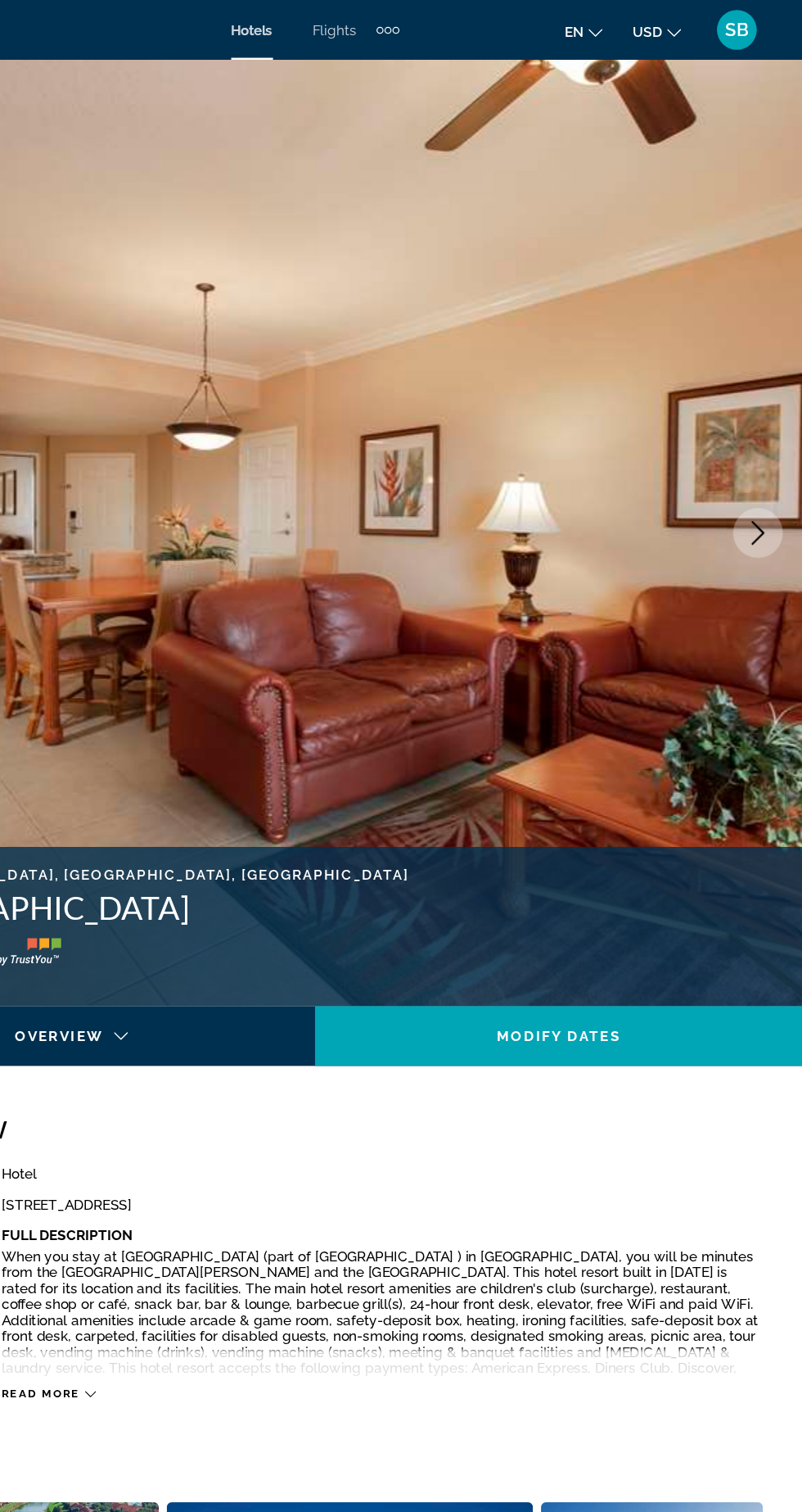
click at [753, 454] on button "Next image" at bounding box center [766, 438] width 41 height 41
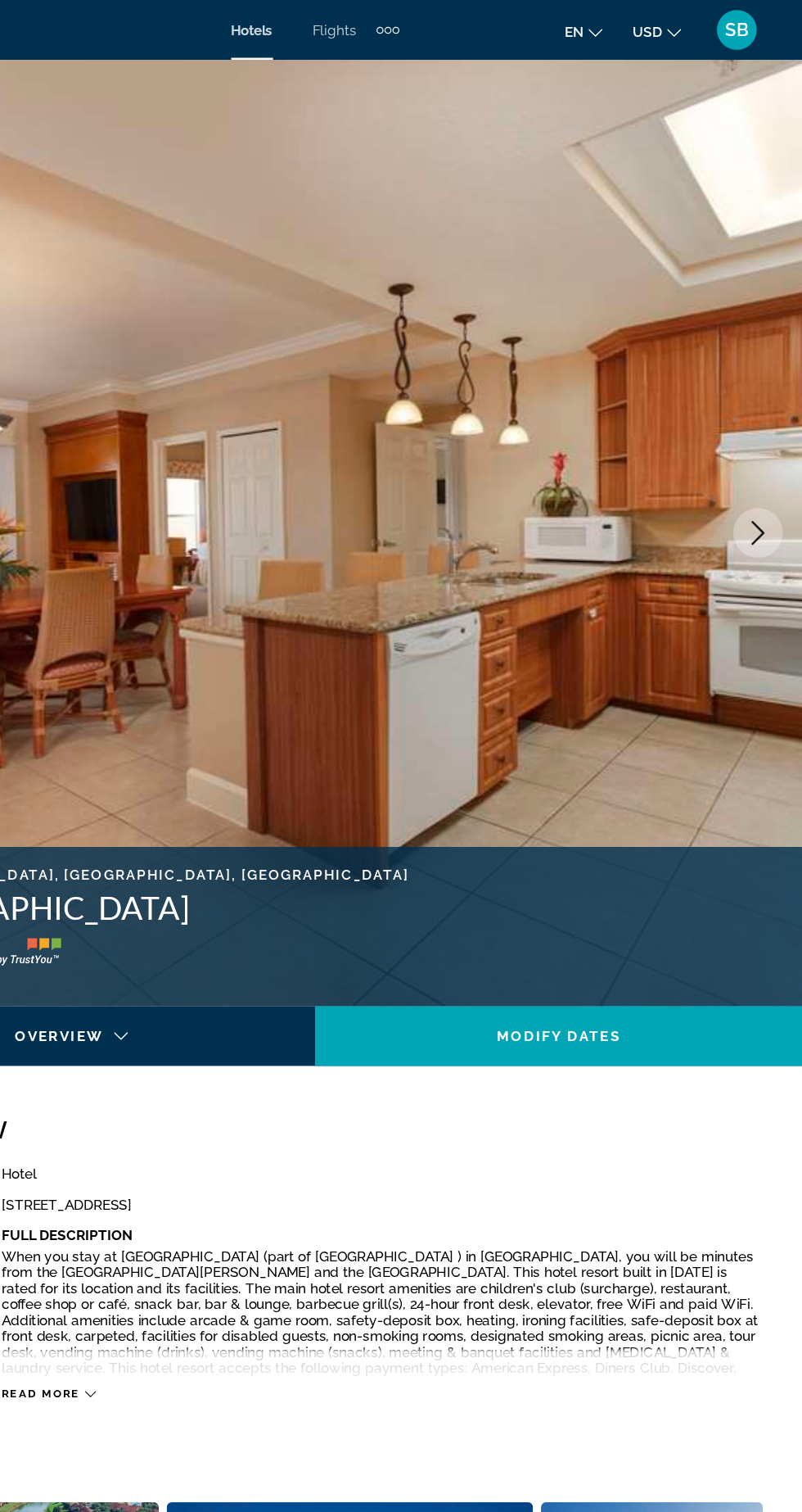
click at [753, 452] on button "Next image" at bounding box center [766, 438] width 41 height 41
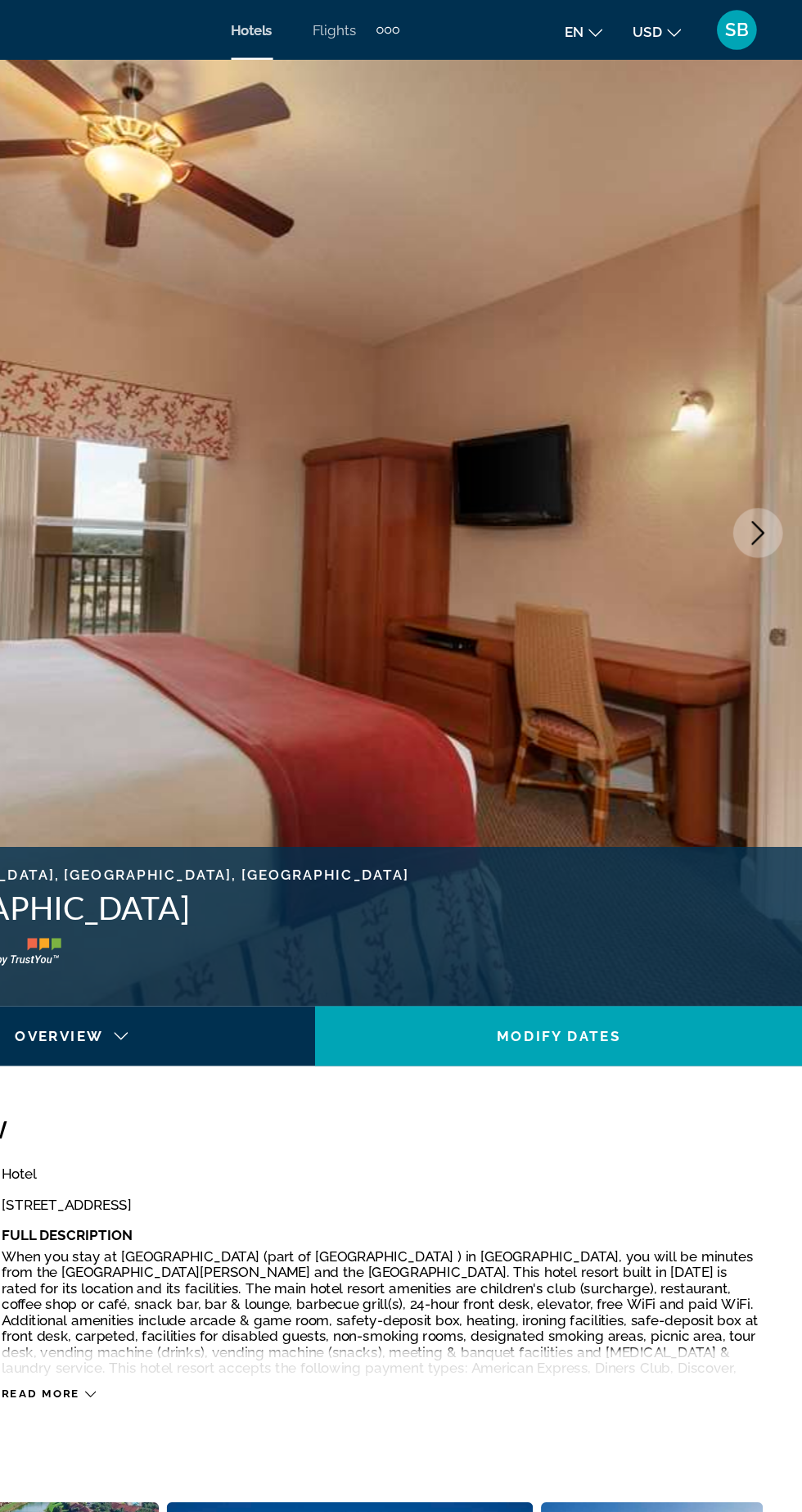
click at [754, 453] on button "Next image" at bounding box center [766, 438] width 41 height 41
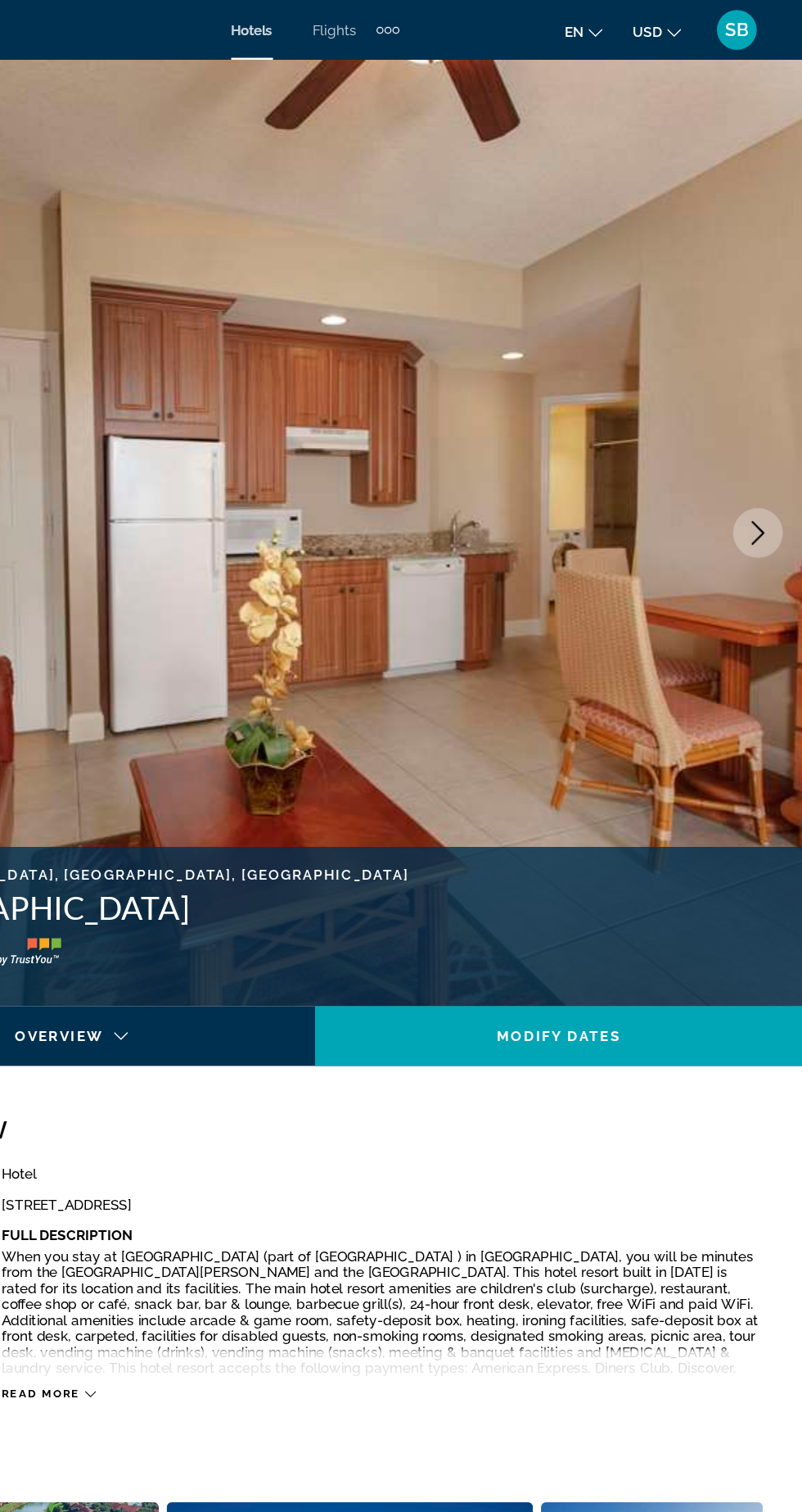
click at [756, 453] on button "Next image" at bounding box center [766, 438] width 41 height 41
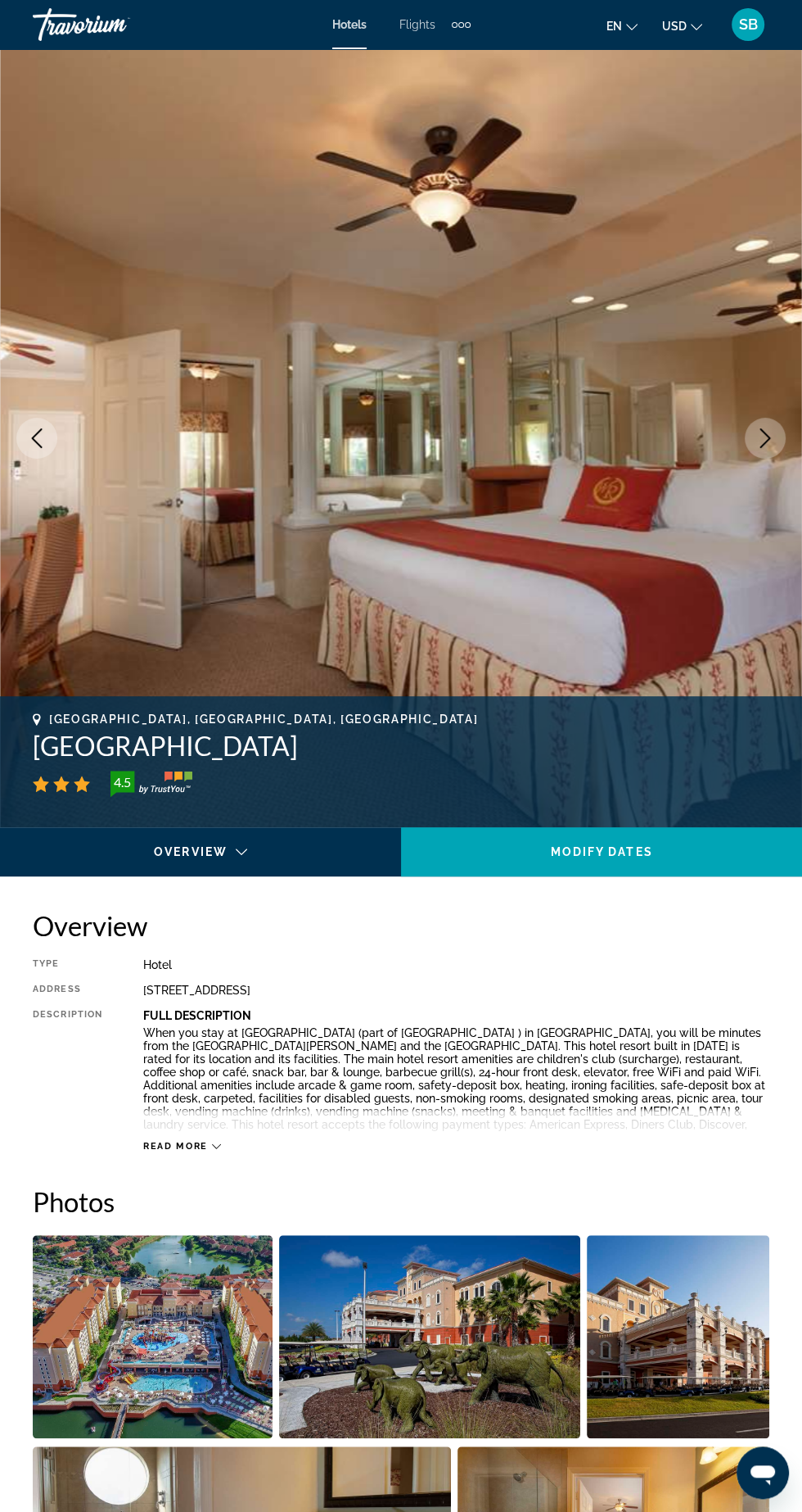
click at [757, 462] on img "Main content" at bounding box center [401, 437] width 802 height 778
click at [764, 433] on icon "Next image" at bounding box center [765, 438] width 20 height 20
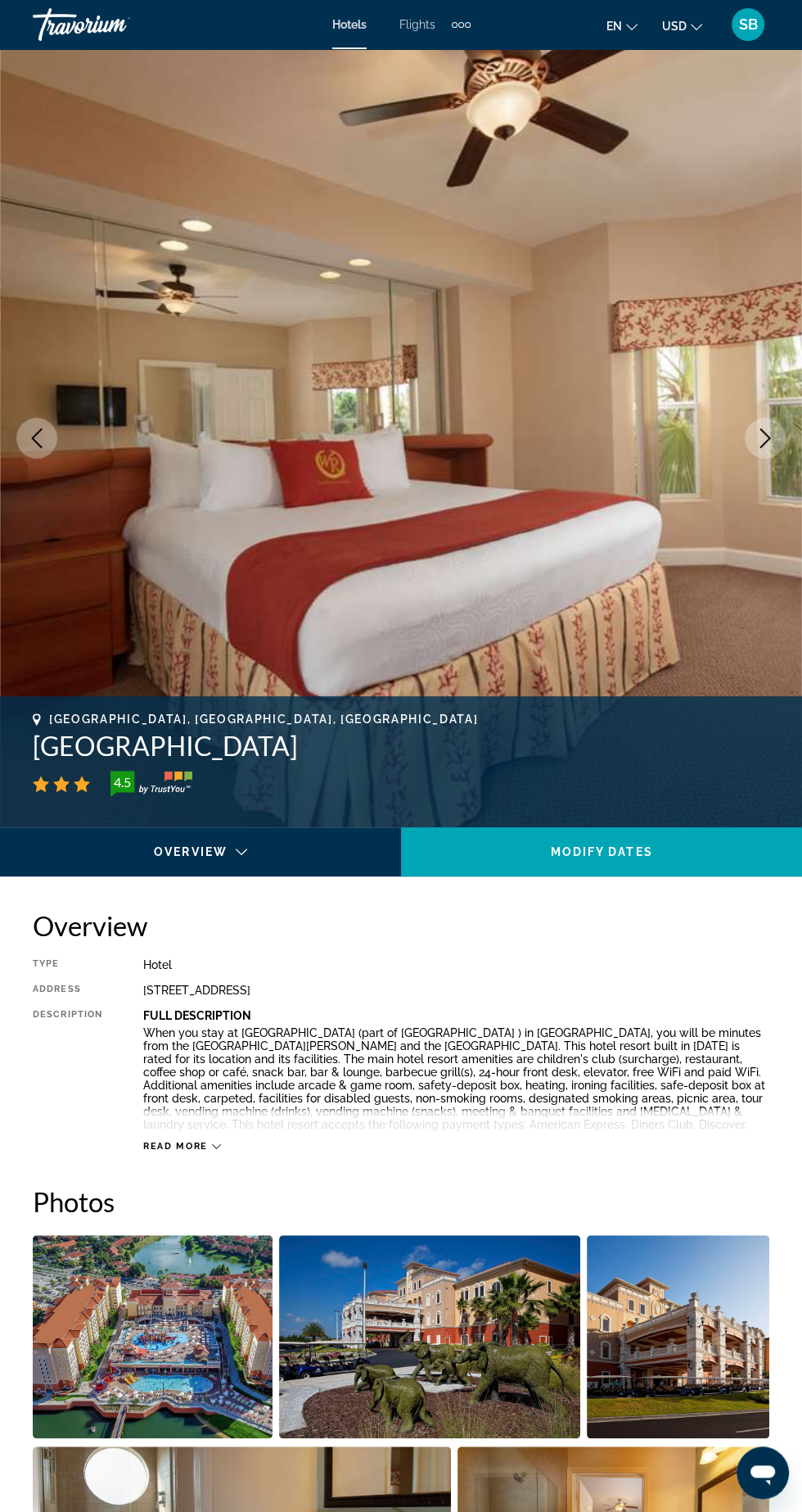
click at [752, 437] on button "Next image" at bounding box center [766, 438] width 41 height 41
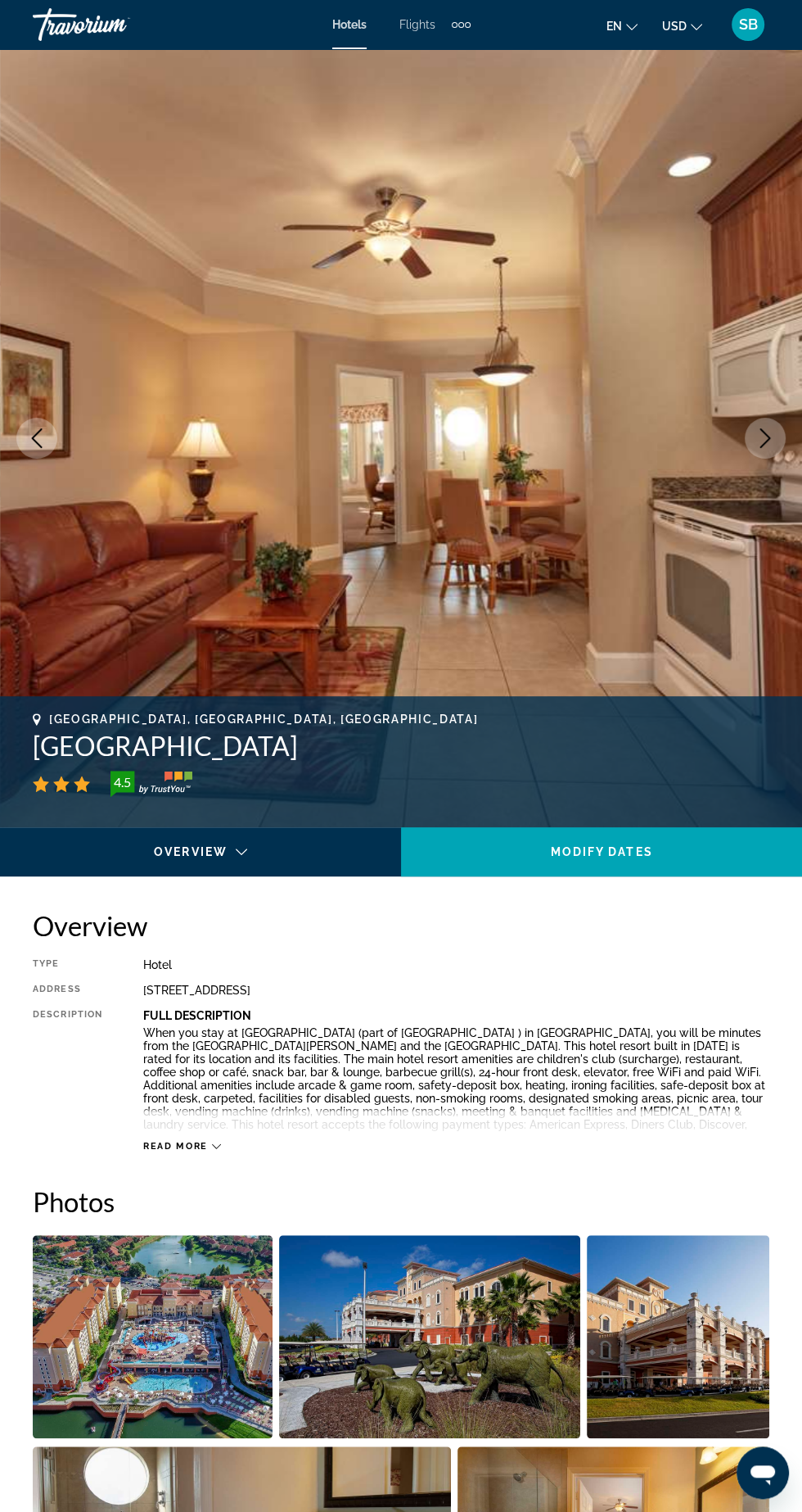
click at [761, 439] on icon "Next image" at bounding box center [765, 438] width 20 height 20
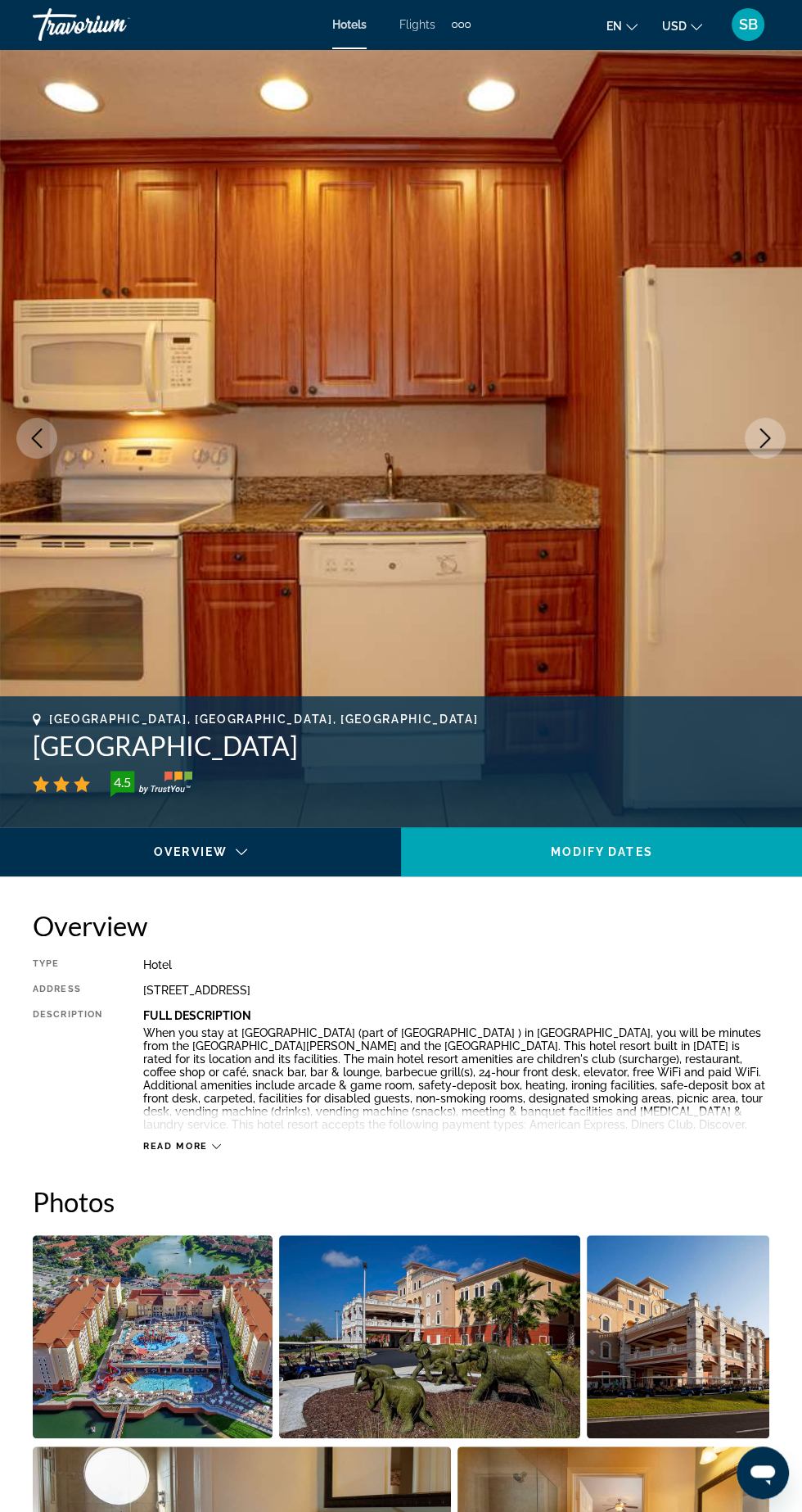
click at [768, 437] on icon "Next image" at bounding box center [766, 438] width 10 height 20
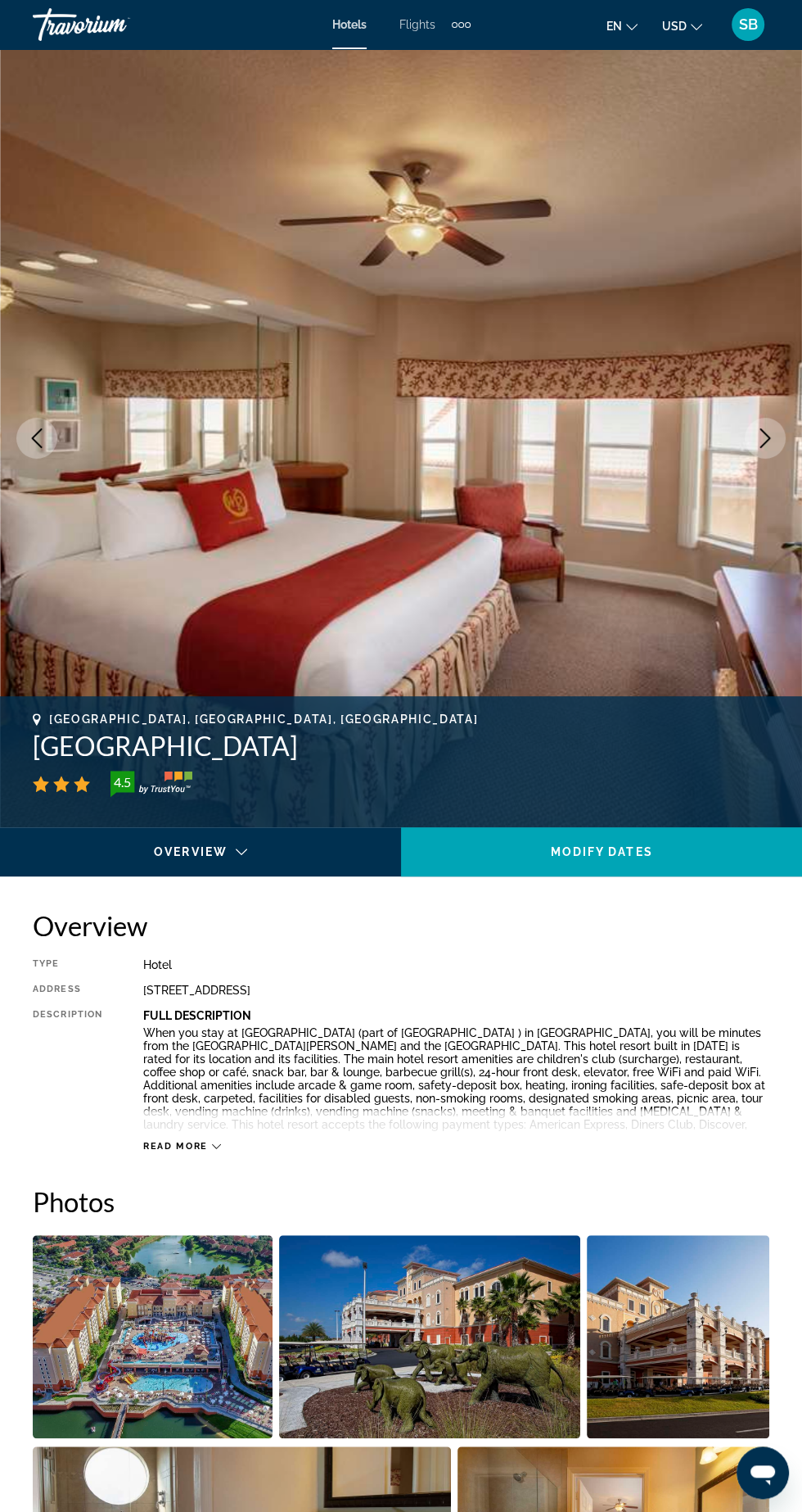
click at [755, 437] on icon "Next image" at bounding box center [765, 438] width 20 height 20
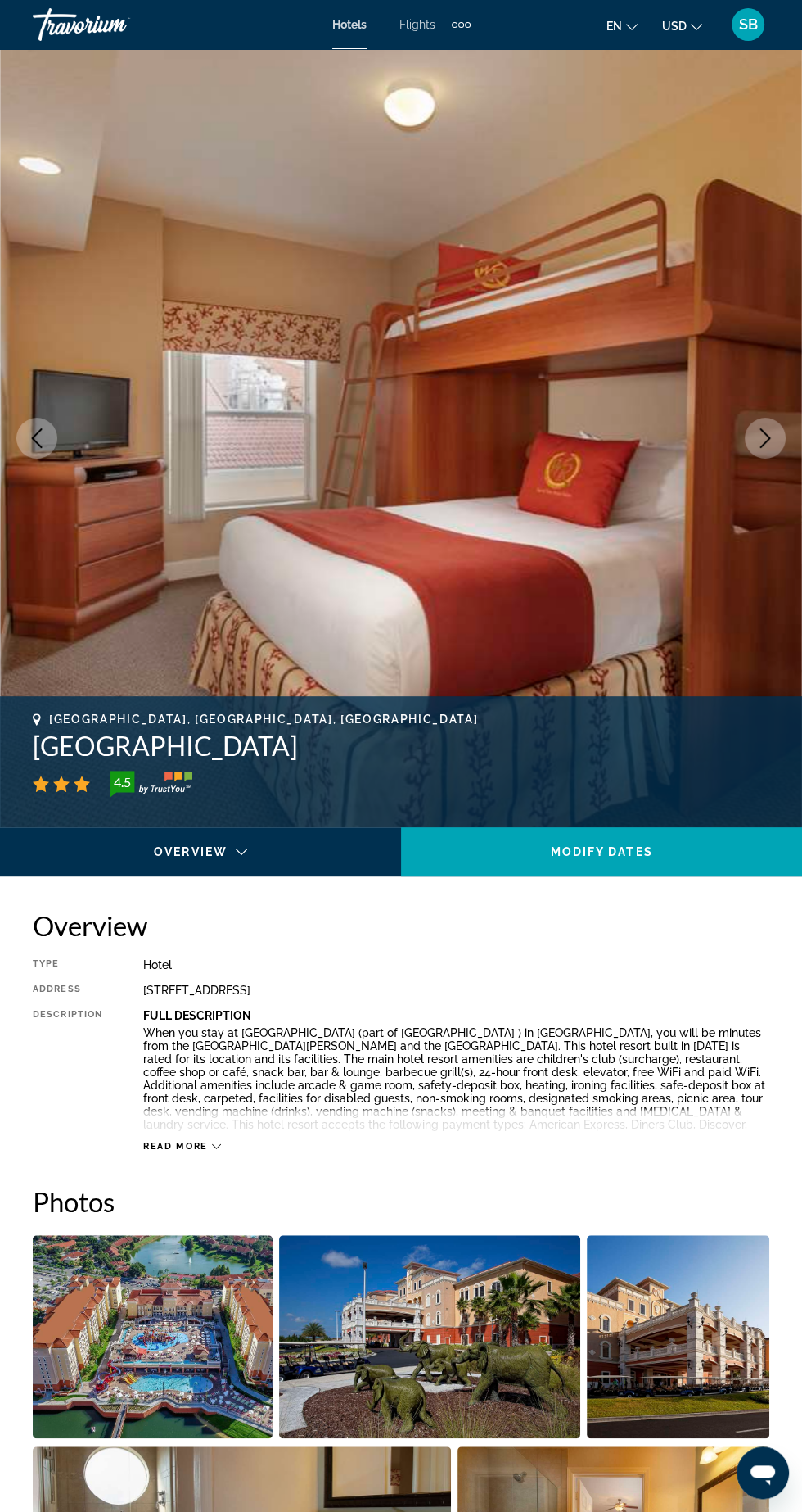
click at [765, 435] on icon "Next image" at bounding box center [765, 438] width 20 height 20
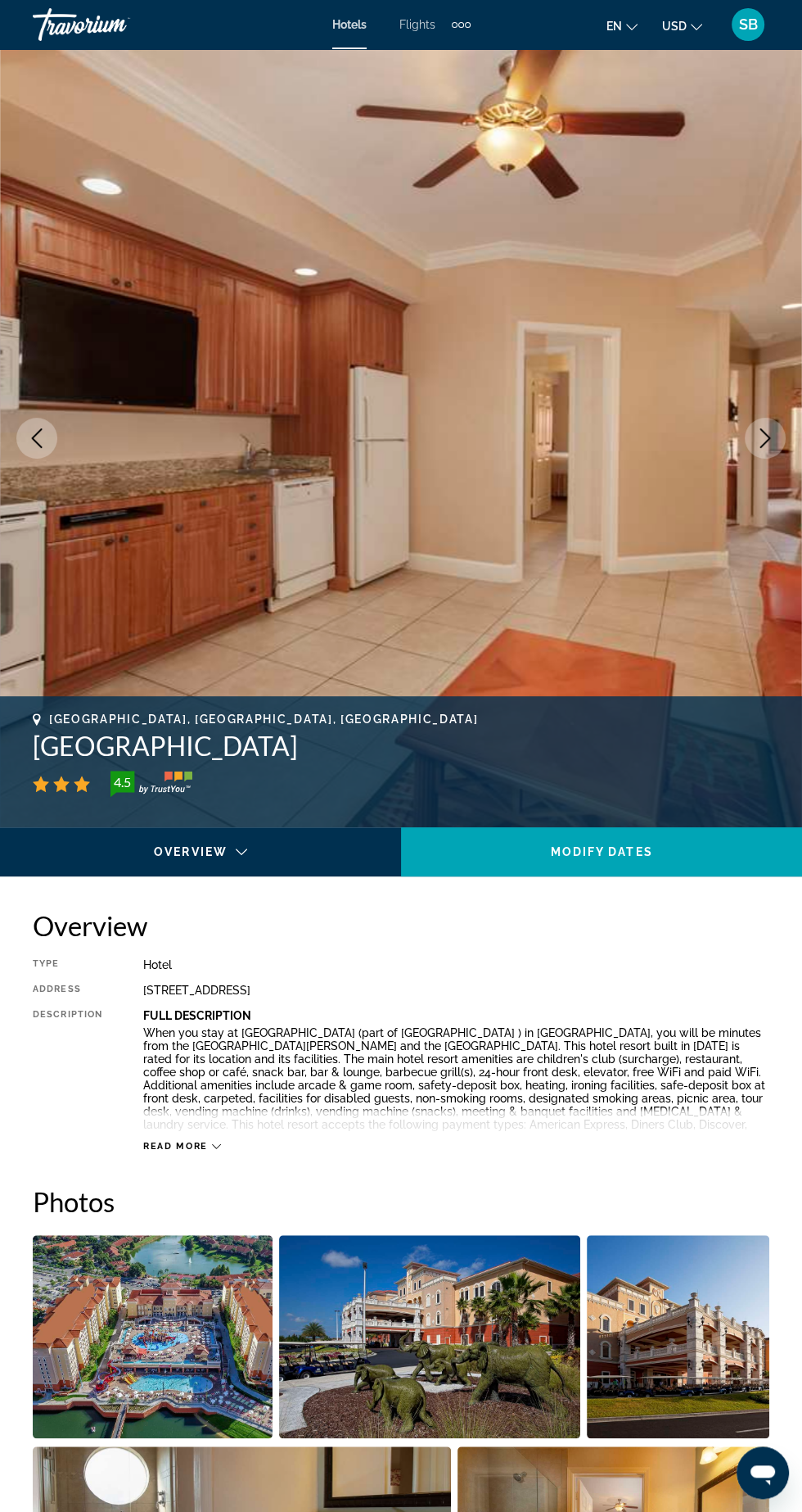
click at [759, 435] on icon "Next image" at bounding box center [765, 438] width 20 height 20
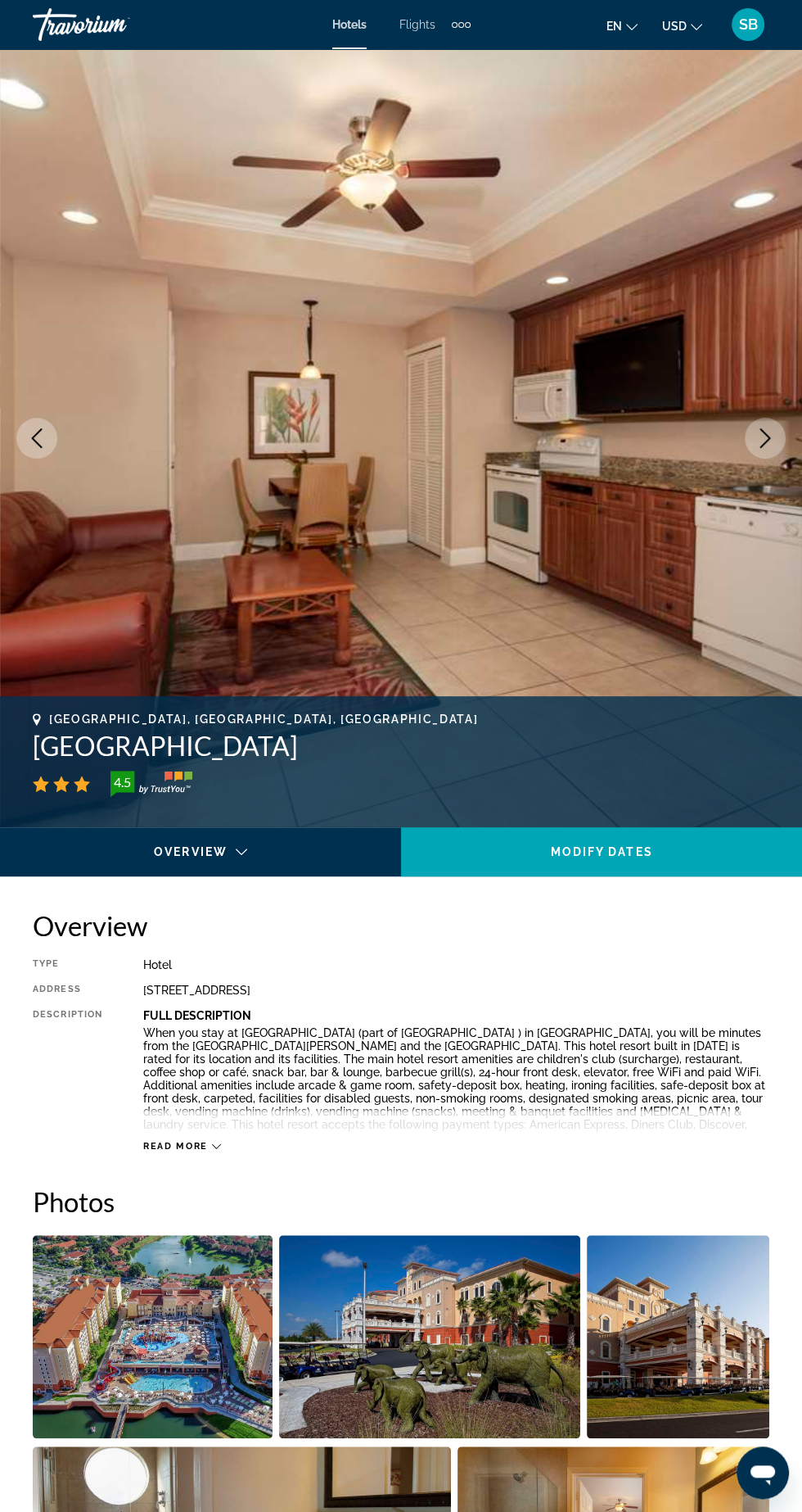
click at [762, 433] on icon "Next image" at bounding box center [765, 438] width 20 height 20
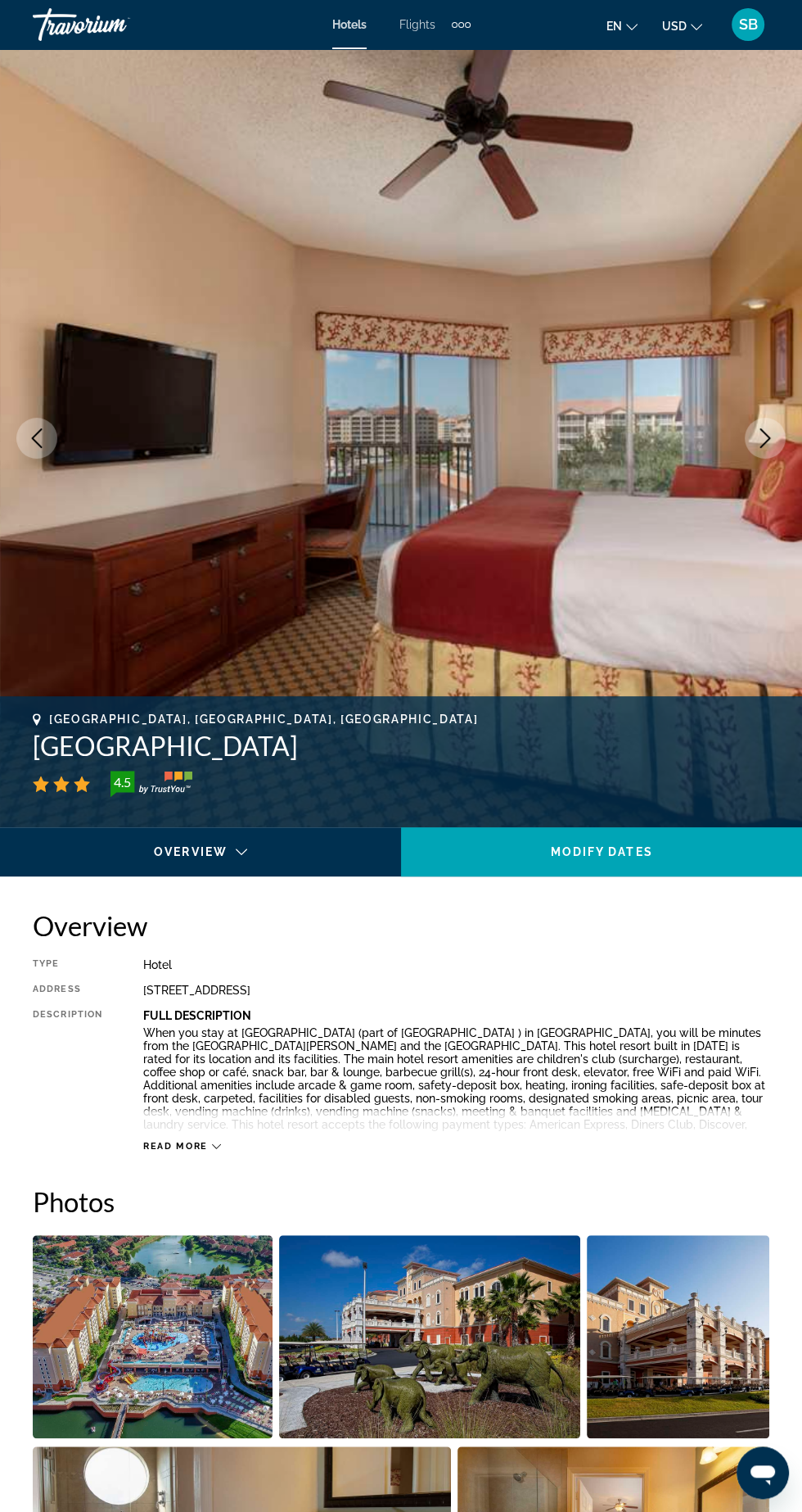
click at [755, 437] on icon "Next image" at bounding box center [765, 438] width 20 height 20
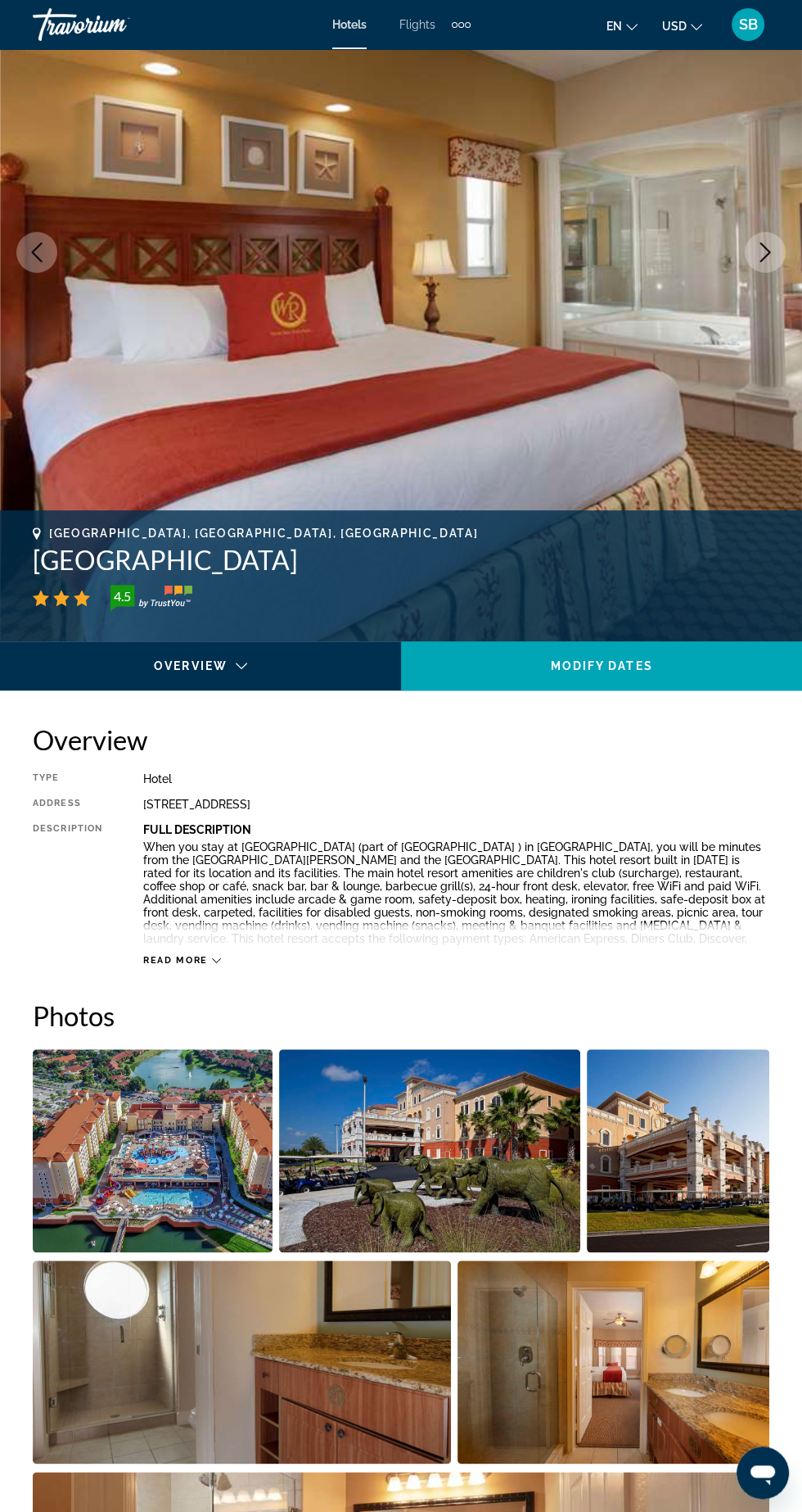
scroll to position [186, 0]
click at [188, 1138] on img "Open full-screen image slider" at bounding box center [153, 1150] width 240 height 203
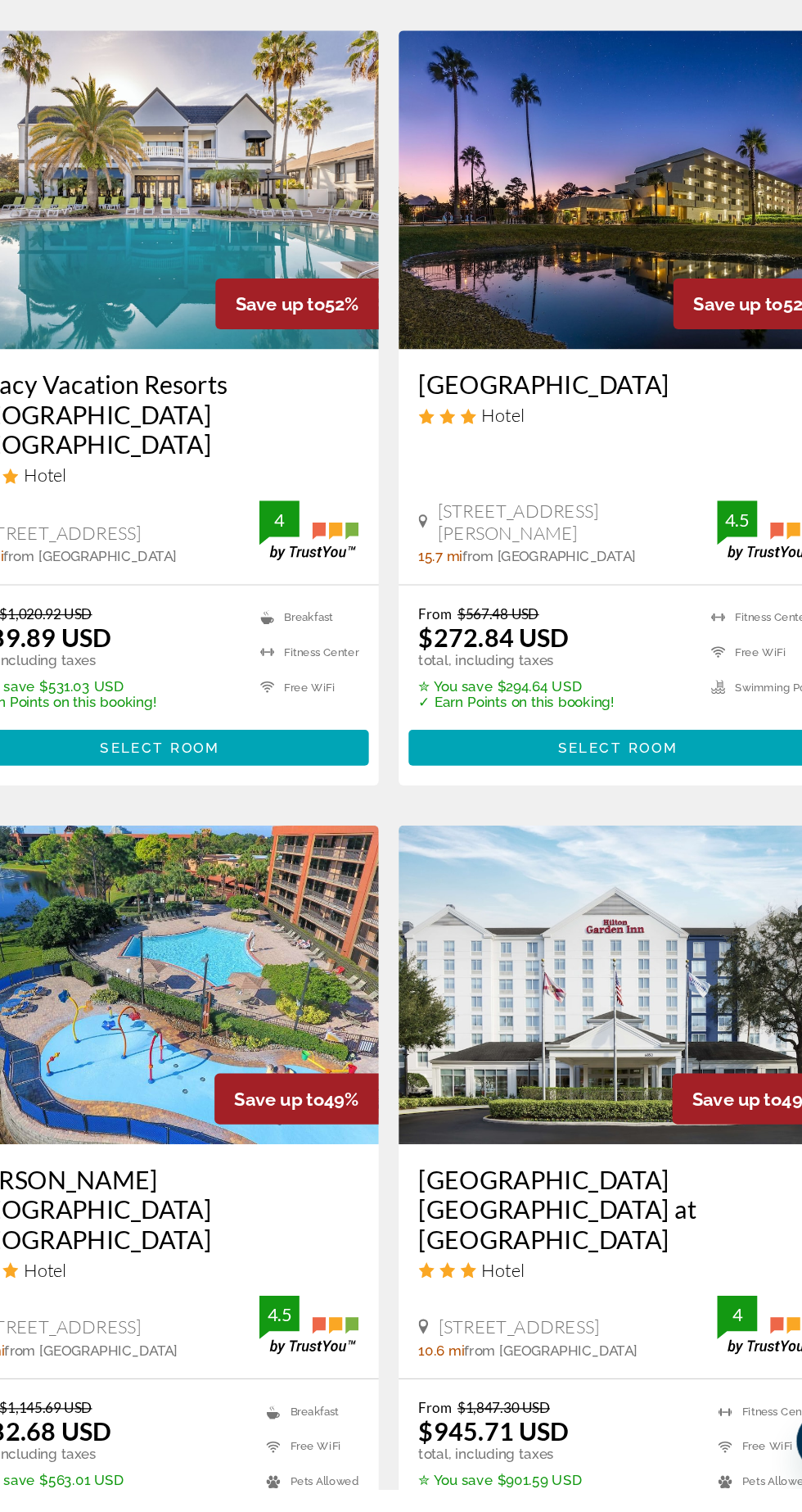
scroll to position [2623, 0]
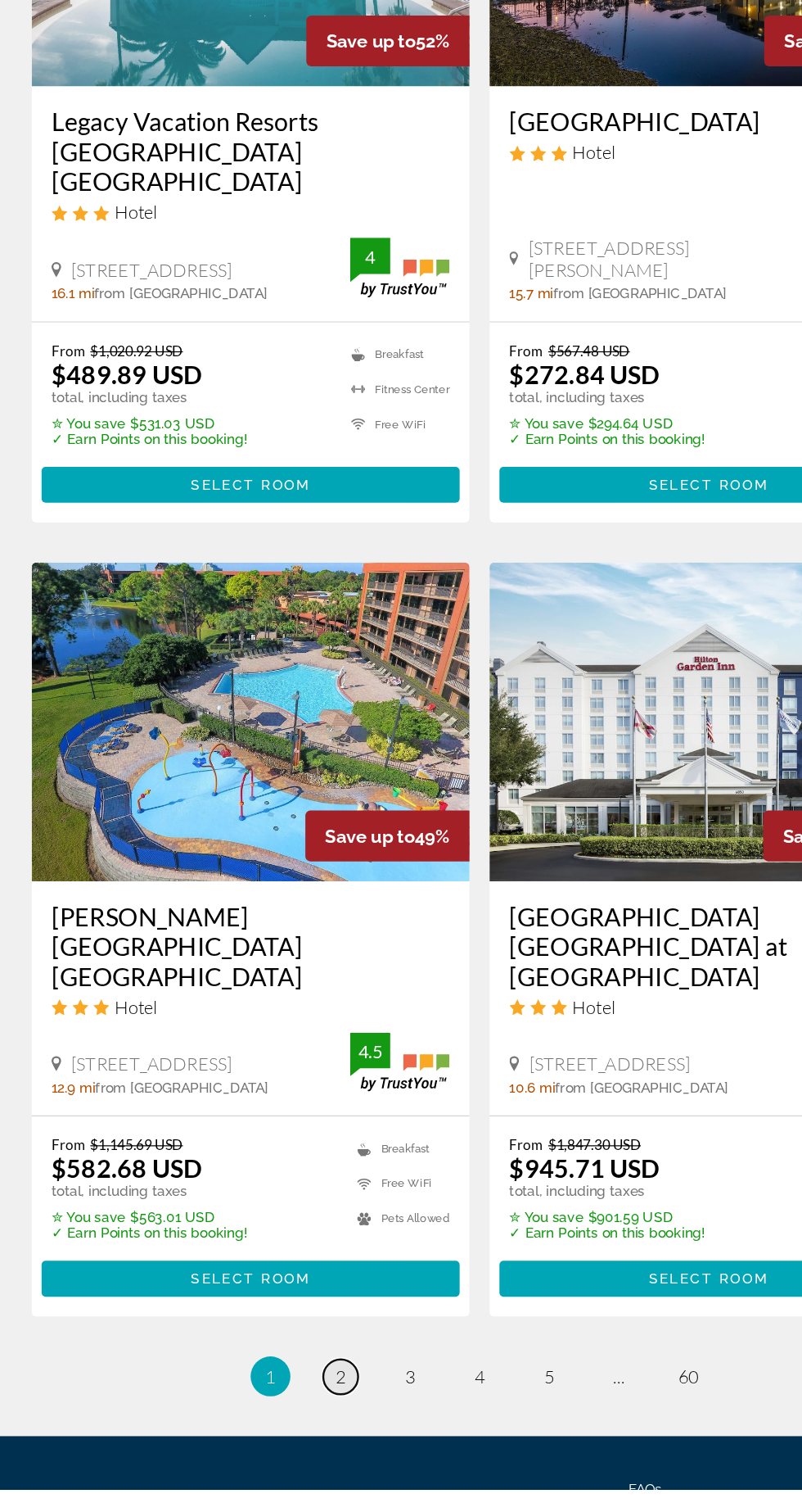
click at [285, 1410] on span "2" at bounding box center [286, 1418] width 8 height 18
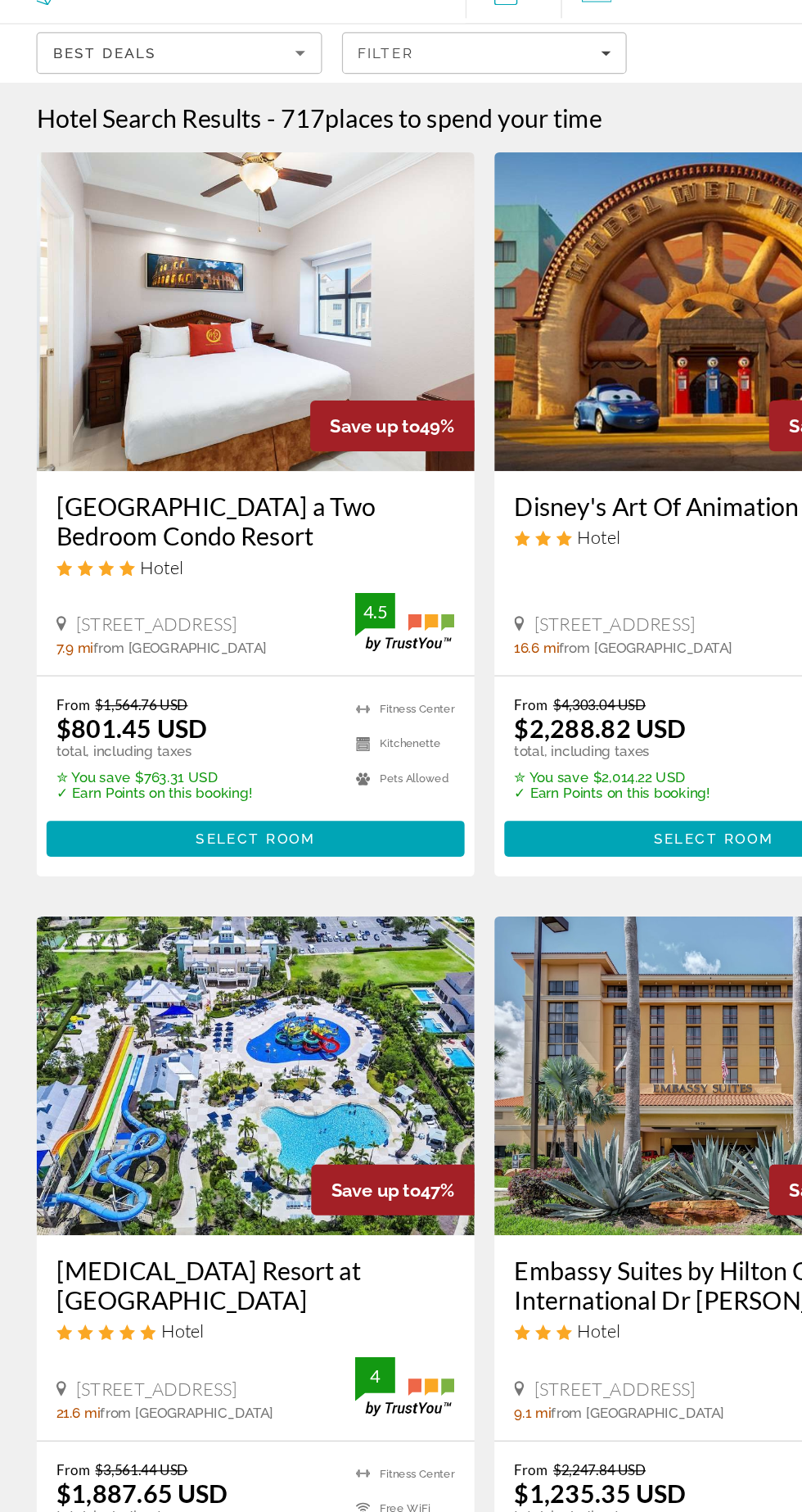
click at [320, 1043] on div "Save up to 47%" at bounding box center [325, 1058] width 134 height 42
click at [233, 1136] on h3 "[MEDICAL_DATA] Resort at [GEOGRAPHIC_DATA]" at bounding box center [212, 1136] width 328 height 49
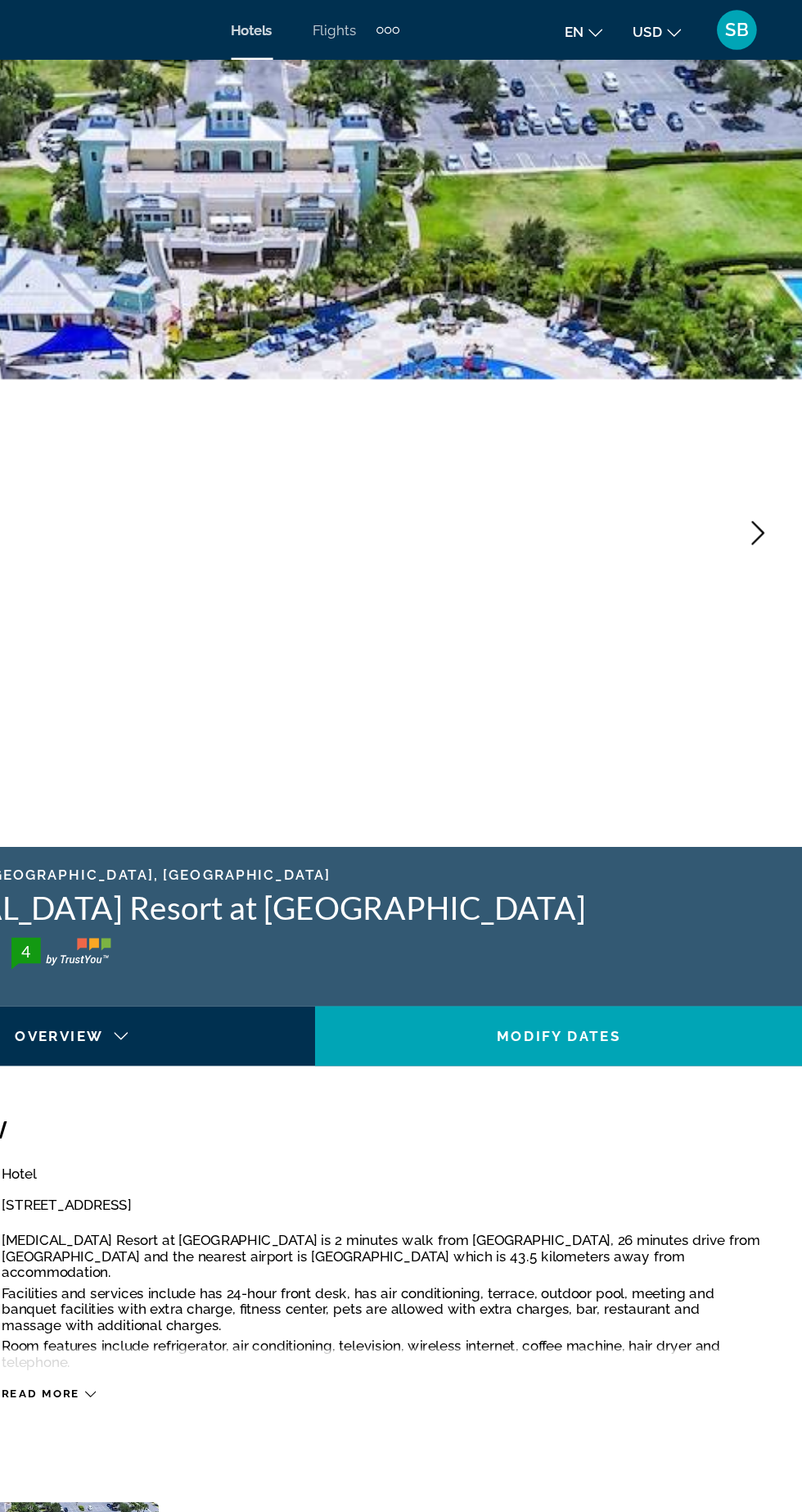
click at [761, 458] on button "Next image" at bounding box center [766, 438] width 41 height 41
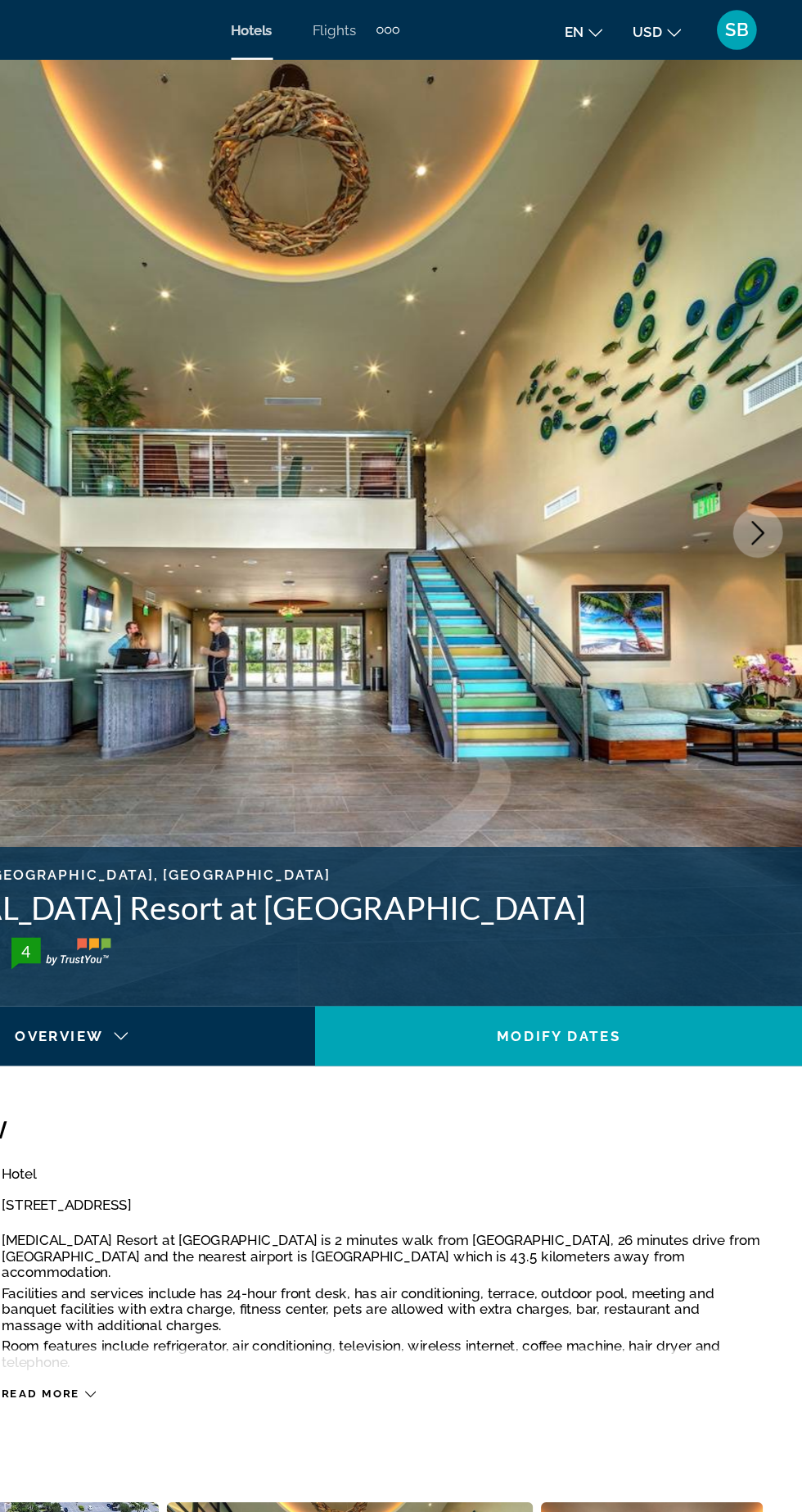
click at [762, 466] on img "Main content" at bounding box center [401, 437] width 802 height 778
click at [759, 460] on img "Main content" at bounding box center [401, 437] width 802 height 778
click at [762, 445] on icon "Next image" at bounding box center [765, 438] width 20 height 20
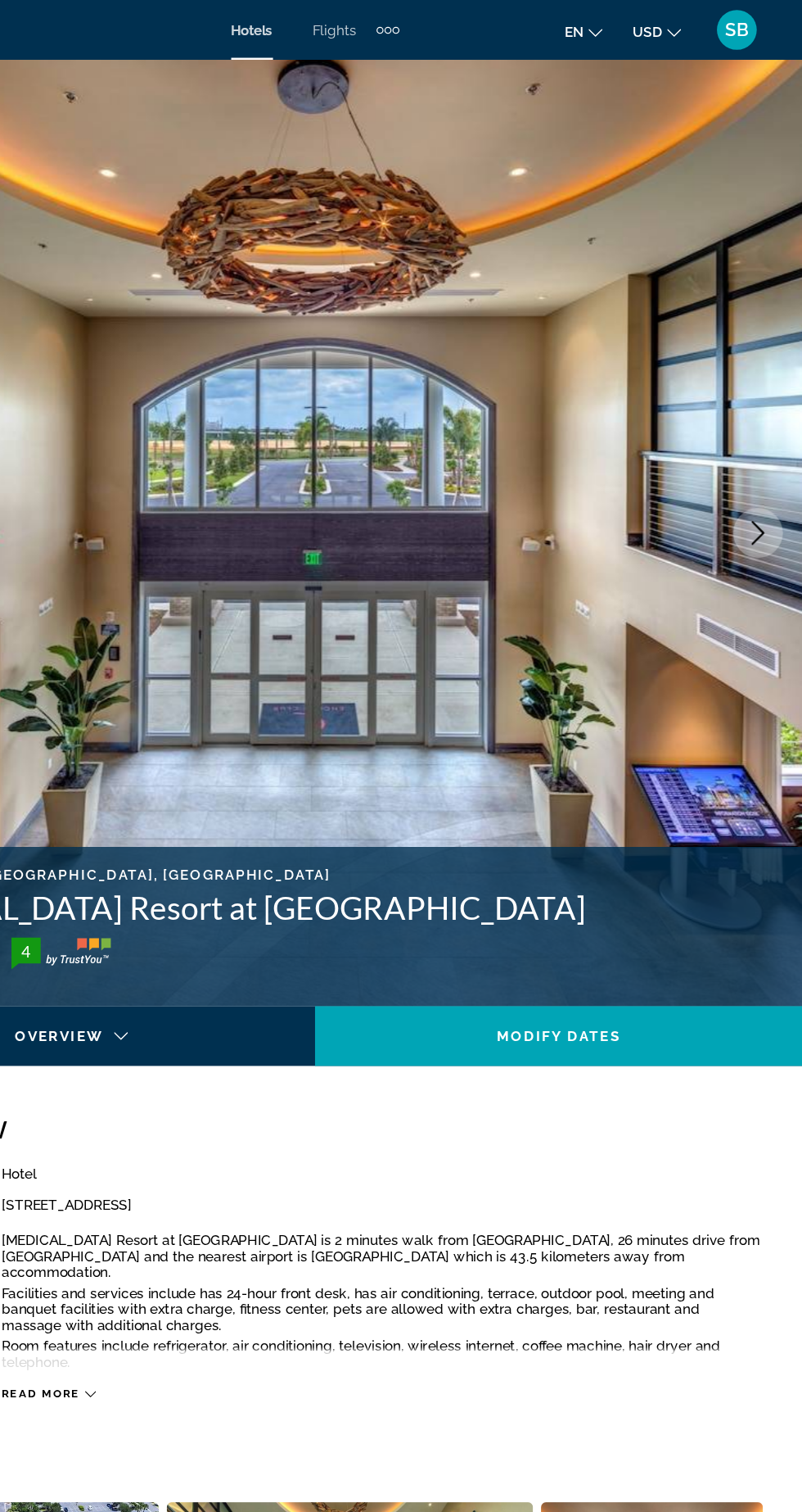
click at [763, 442] on icon "Next image" at bounding box center [765, 438] width 20 height 20
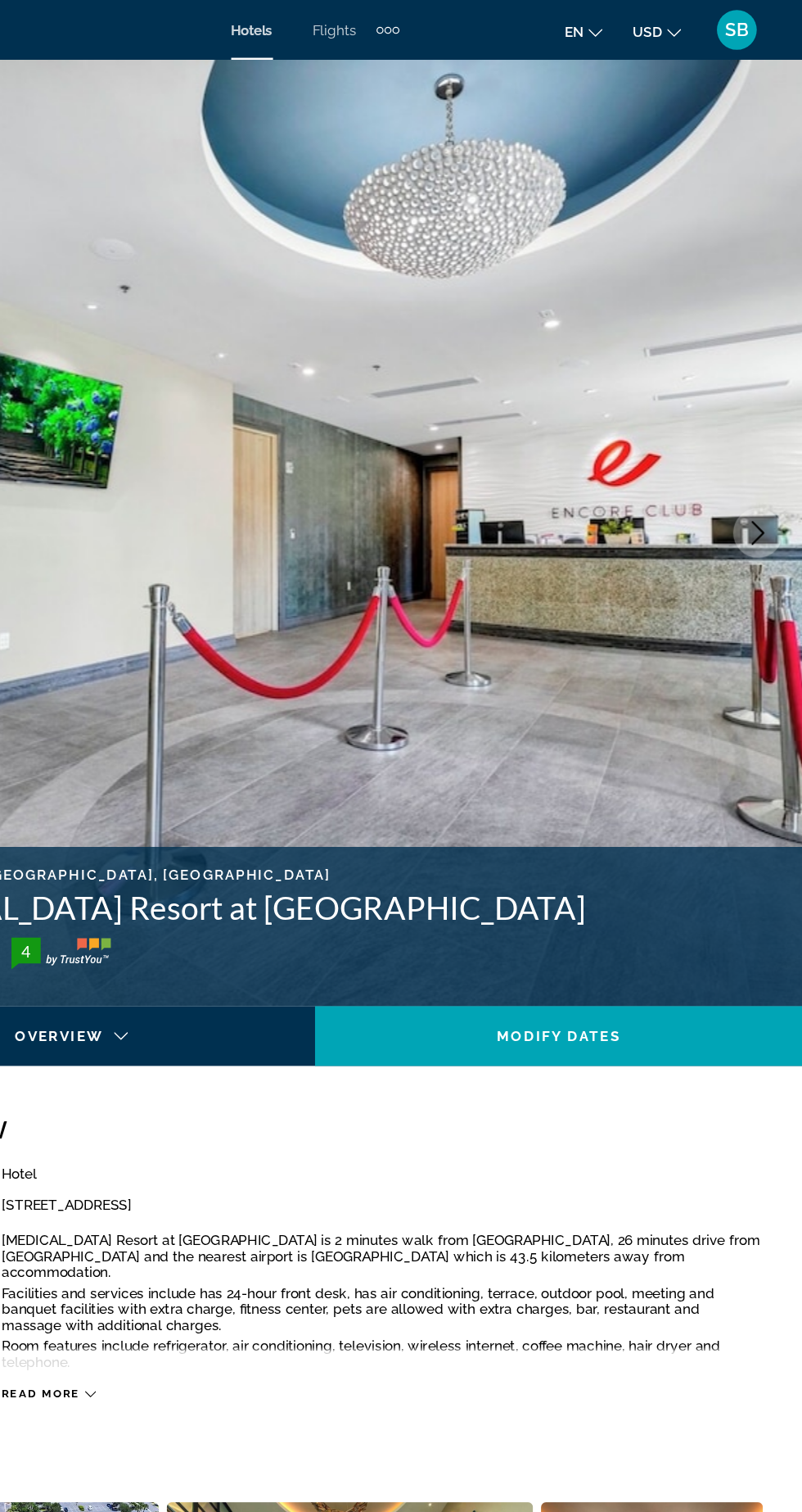
click at [766, 439] on icon "Next image" at bounding box center [765, 438] width 20 height 20
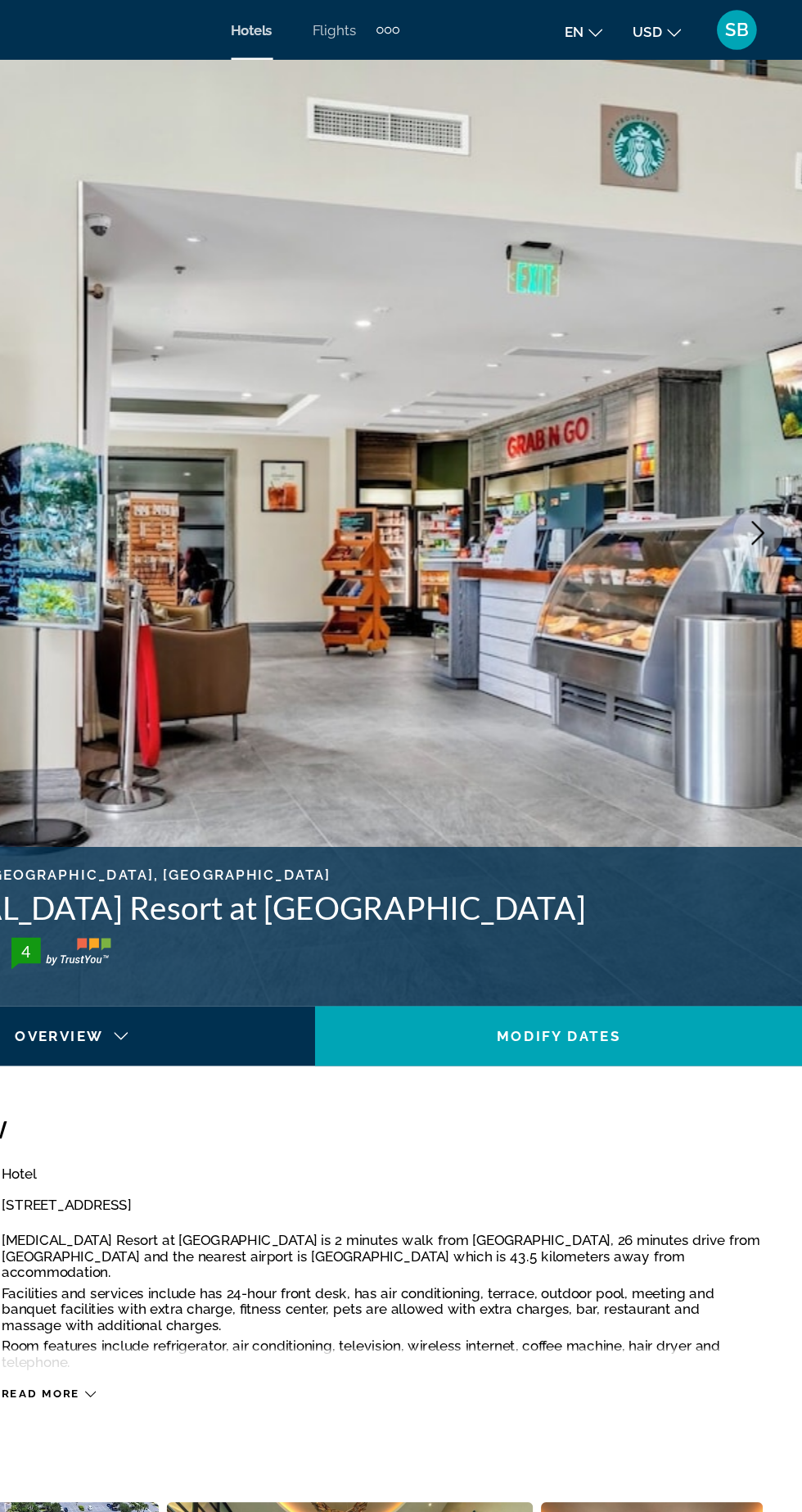
click at [765, 437] on icon "Next image" at bounding box center [765, 438] width 20 height 20
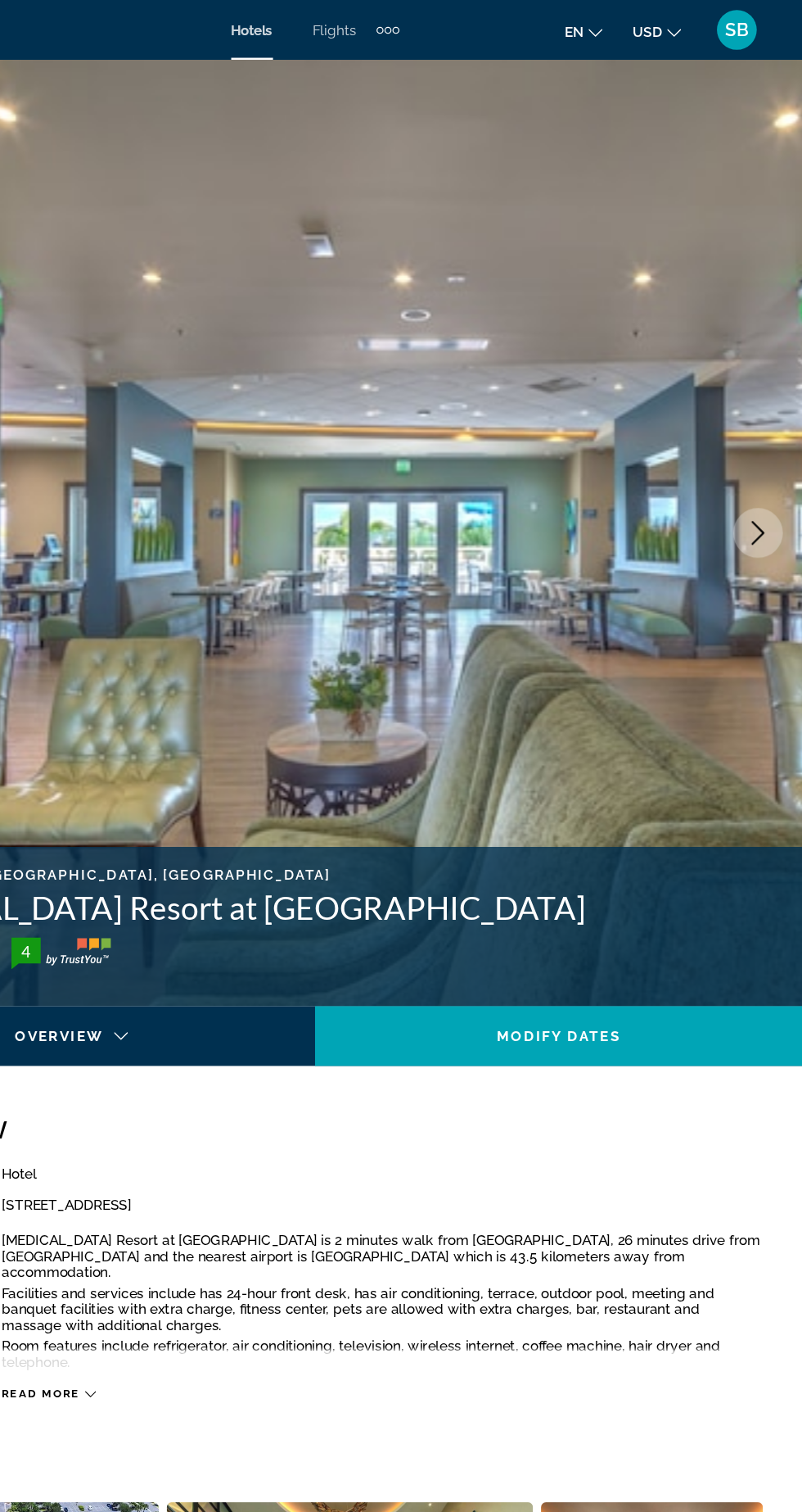
click at [765, 438] on icon "Next image" at bounding box center [765, 438] width 20 height 20
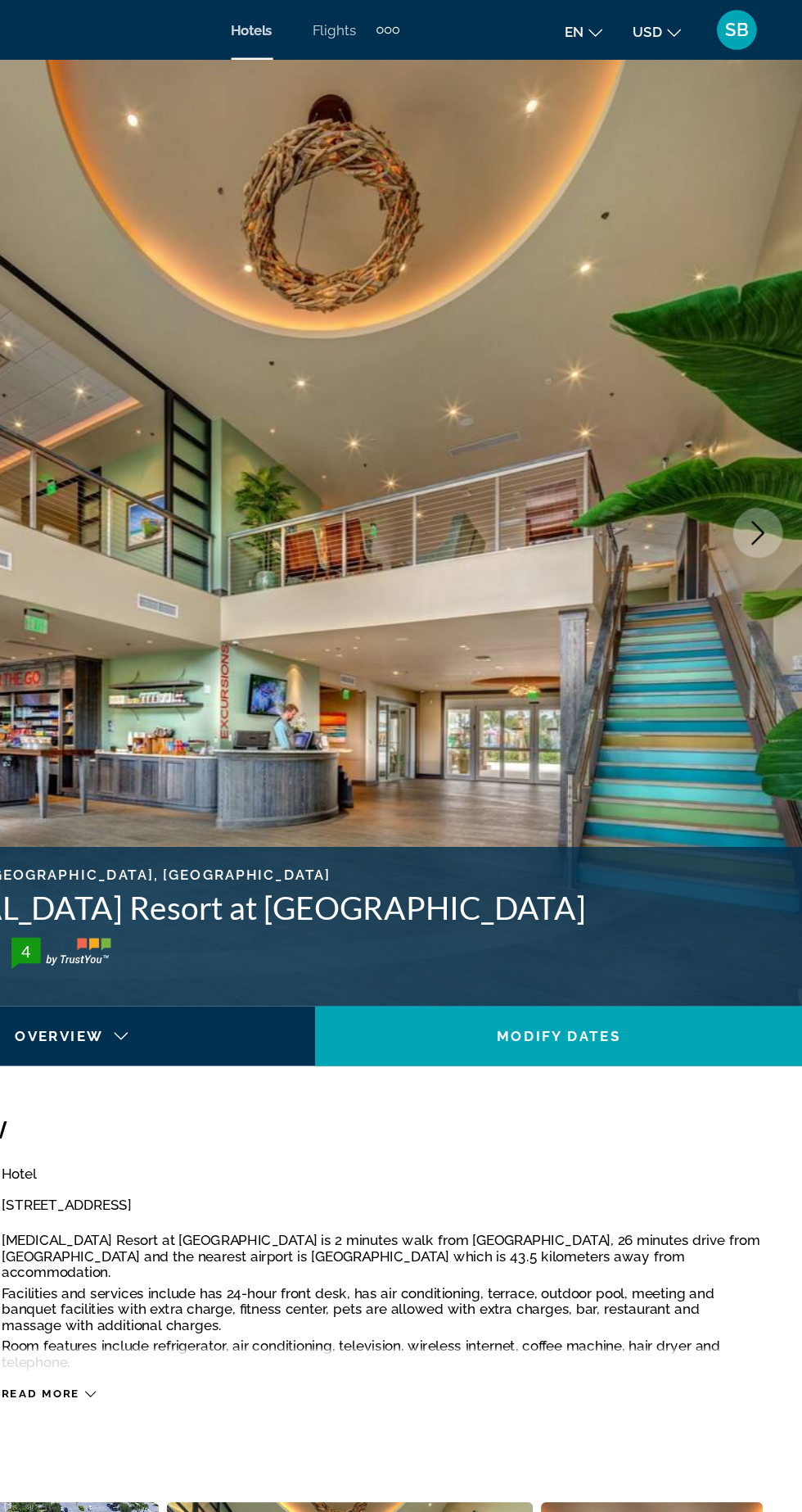
click at [765, 445] on icon "Next image" at bounding box center [765, 438] width 20 height 20
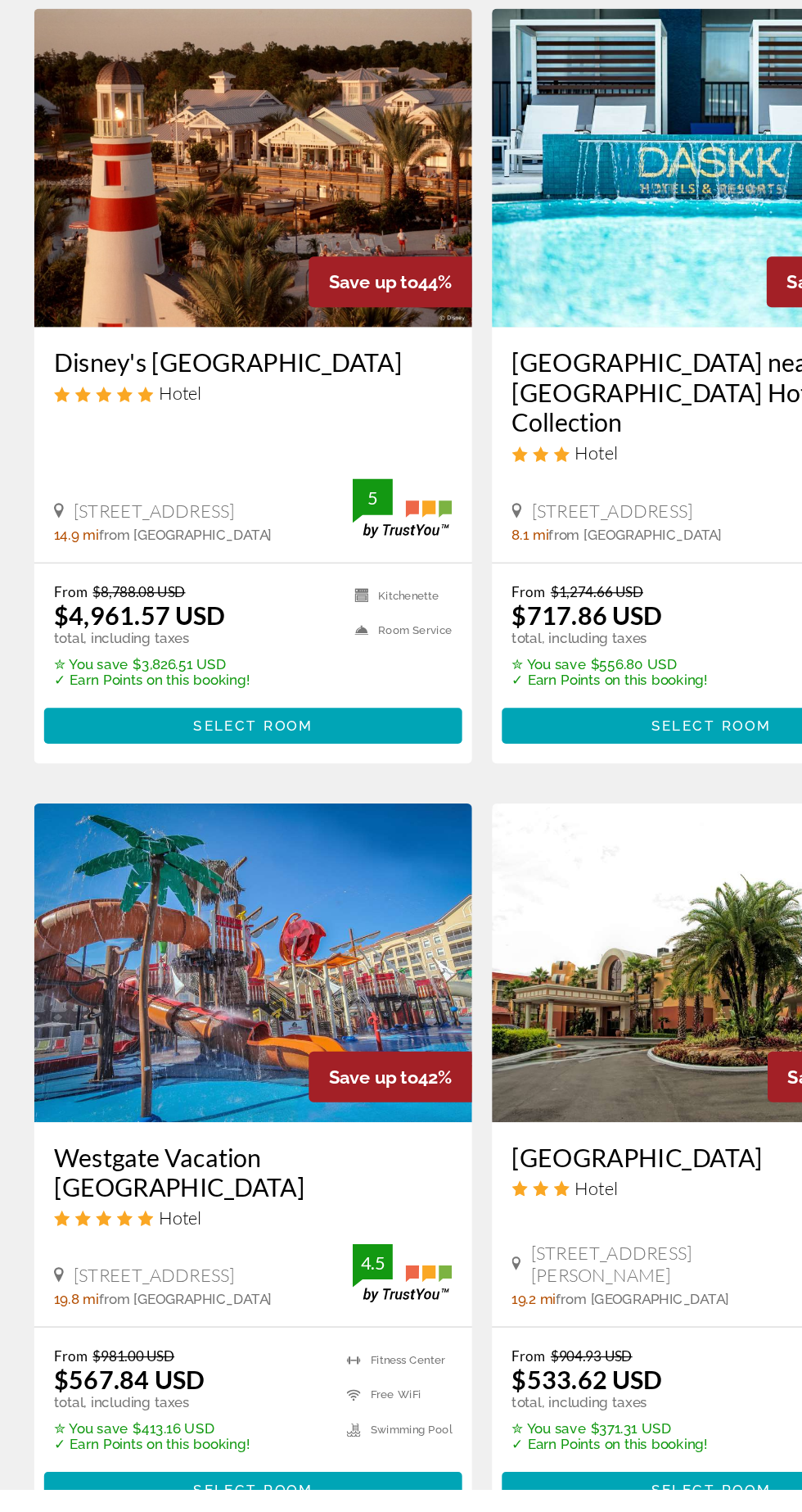
scroll to position [1771, 0]
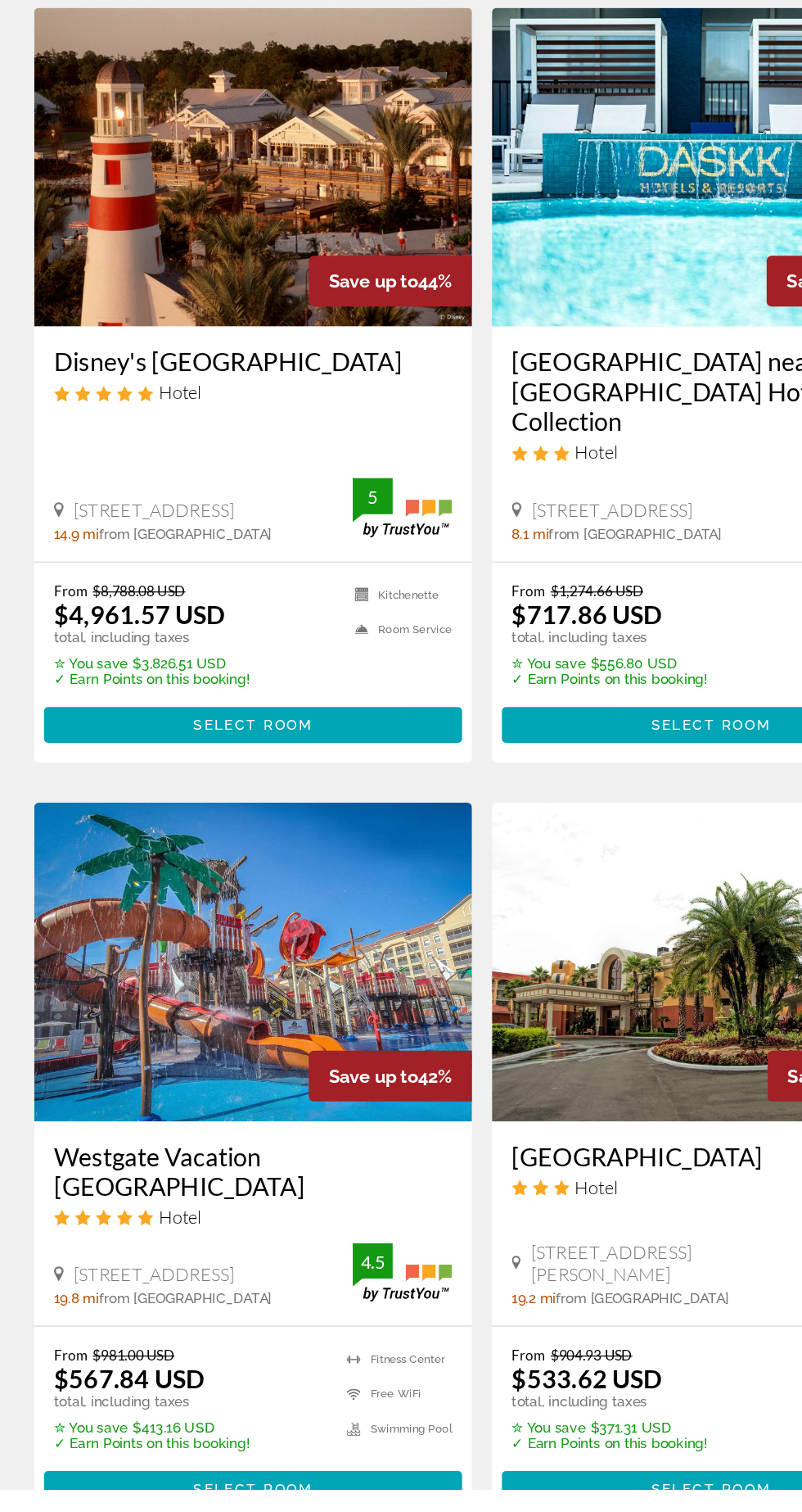
click at [278, 1257] on h3 "Westgate Vacation [GEOGRAPHIC_DATA]" at bounding box center [212, 1251] width 328 height 49
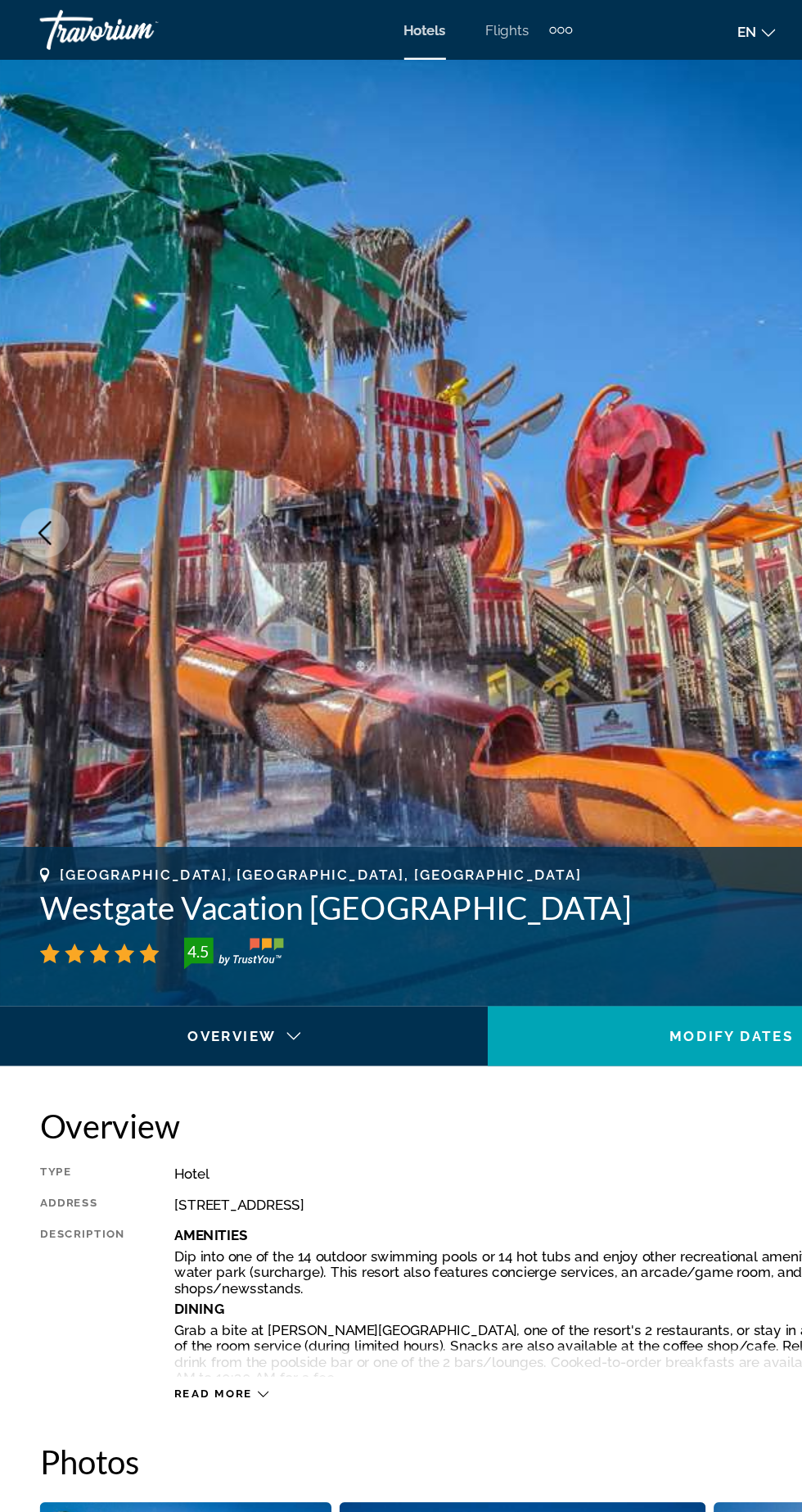
click at [626, 508] on img "Main content" at bounding box center [401, 437] width 802 height 778
click at [631, 501] on img "Main content" at bounding box center [401, 437] width 802 height 778
click at [626, 513] on img "Main content" at bounding box center [401, 437] width 802 height 778
click at [621, 519] on img "Main content" at bounding box center [401, 437] width 802 height 778
click at [631, 509] on img "Main content" at bounding box center [401, 437] width 802 height 778
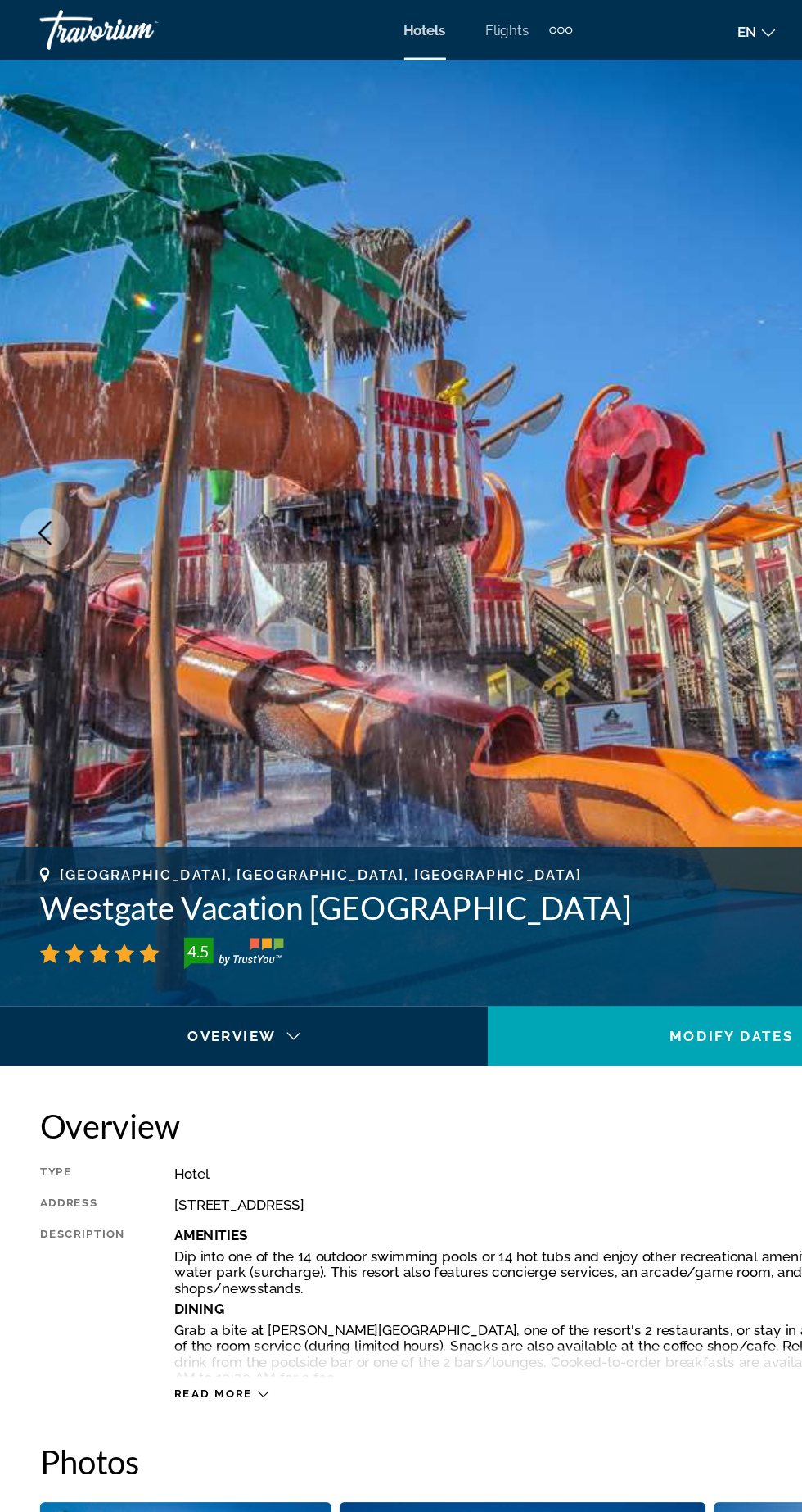
click at [631, 527] on img "Main content" at bounding box center [401, 437] width 802 height 778
click at [617, 531] on img "Main content" at bounding box center [401, 437] width 802 height 778
click at [624, 471] on img "Main content" at bounding box center [401, 437] width 802 height 778
click at [611, 438] on img "Main content" at bounding box center [401, 437] width 802 height 778
click at [636, 453] on img "Main content" at bounding box center [401, 437] width 802 height 778
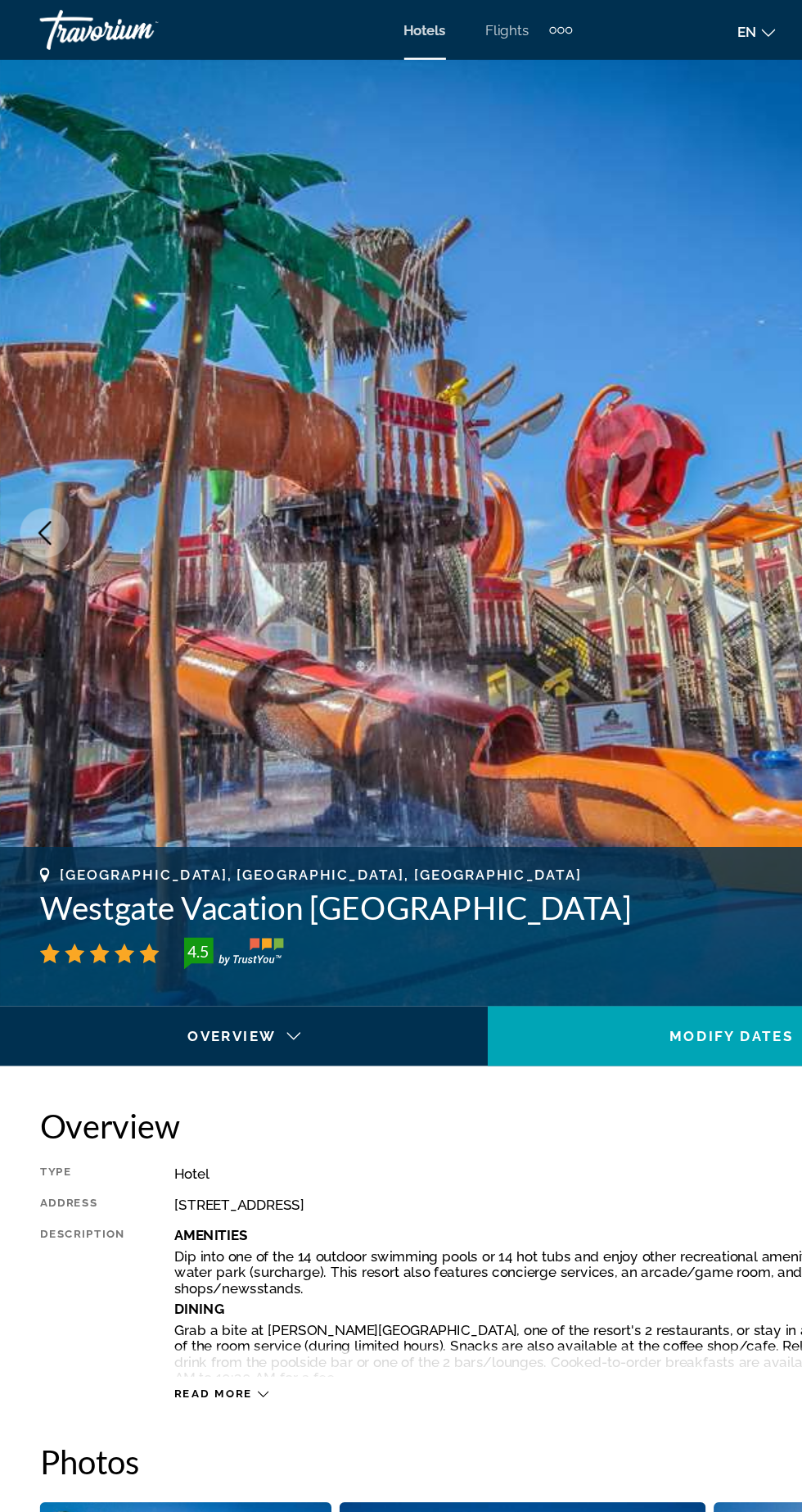
click at [42, 465] on img "Main content" at bounding box center [401, 437] width 802 height 778
click at [32, 443] on icon "Previous image" at bounding box center [36, 438] width 20 height 20
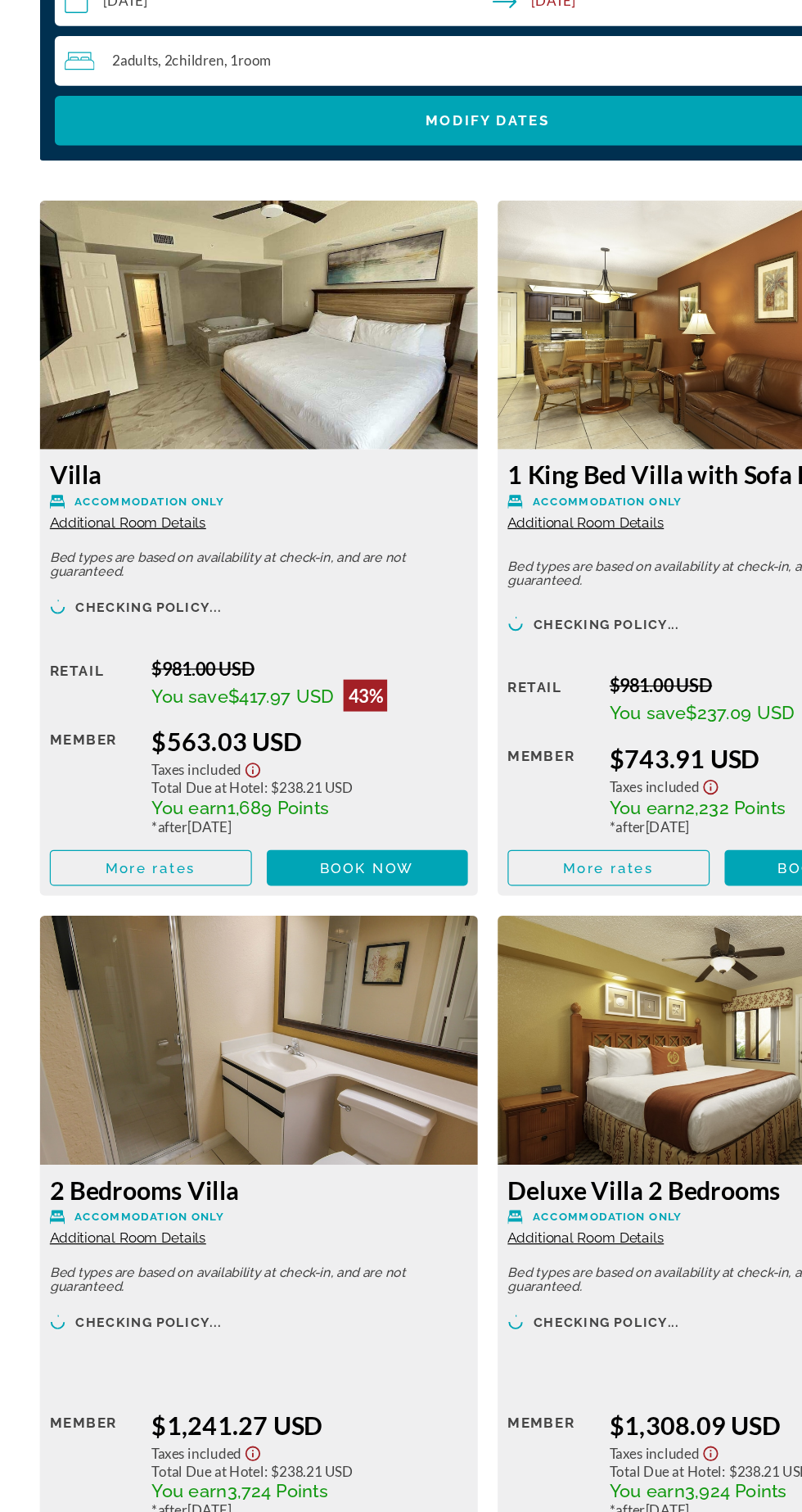
scroll to position [2602, 0]
